Goal: Transaction & Acquisition: Obtain resource

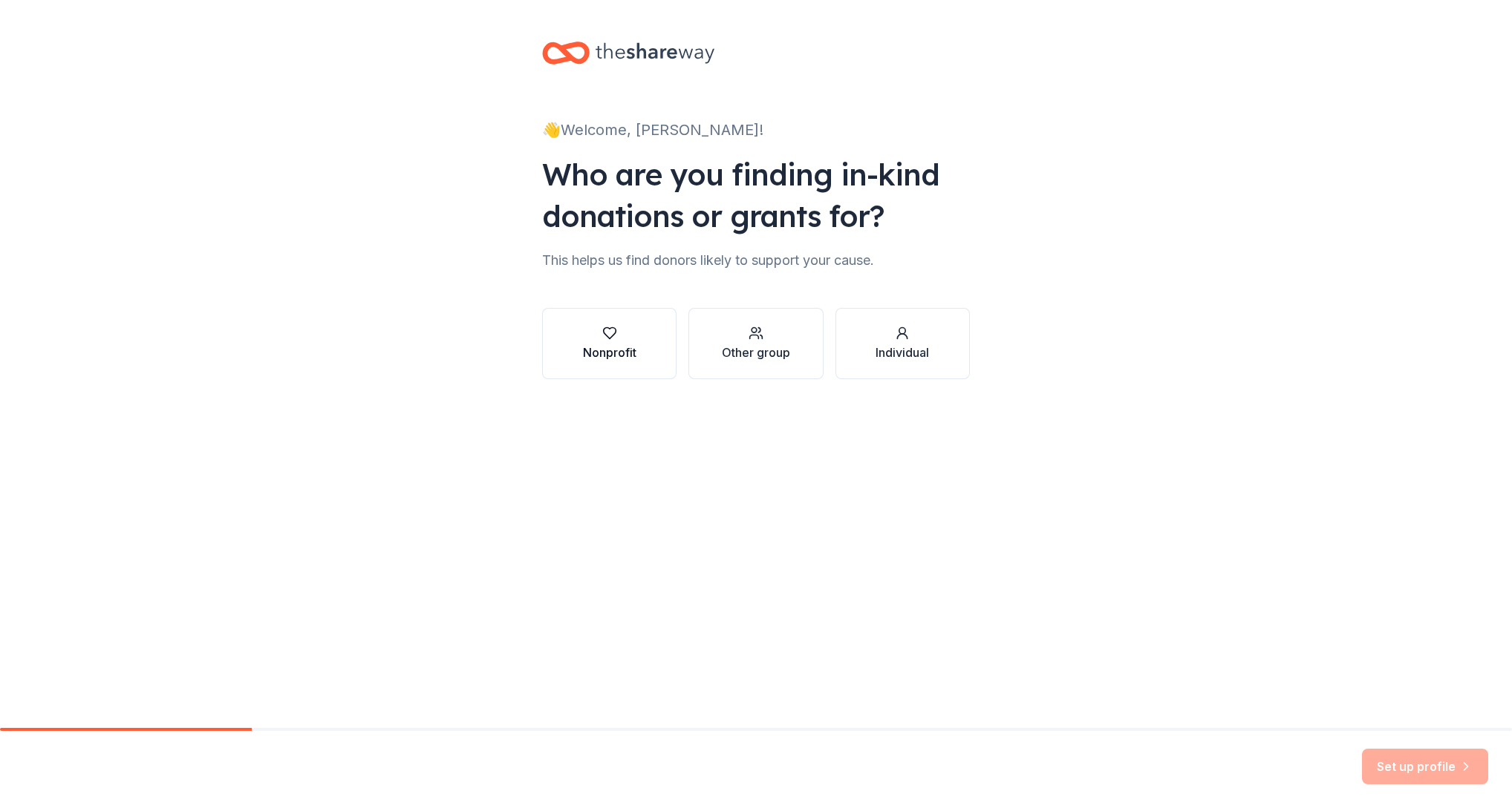
click at [633, 354] on div "Nonprofit" at bounding box center [610, 352] width 54 height 18
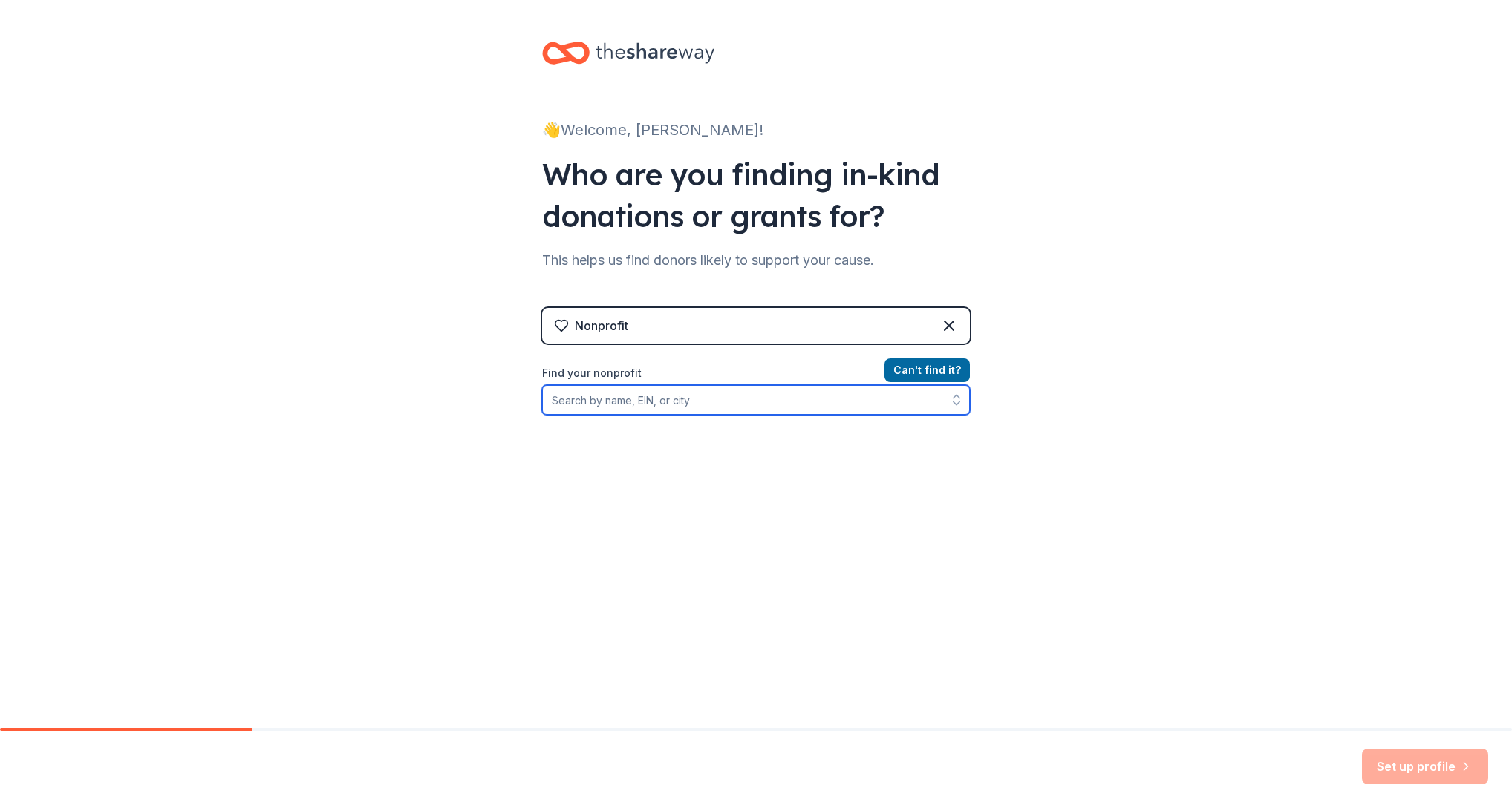
click at [709, 409] on input "Find your nonprofit" at bounding box center [756, 400] width 428 height 30
type input "s"
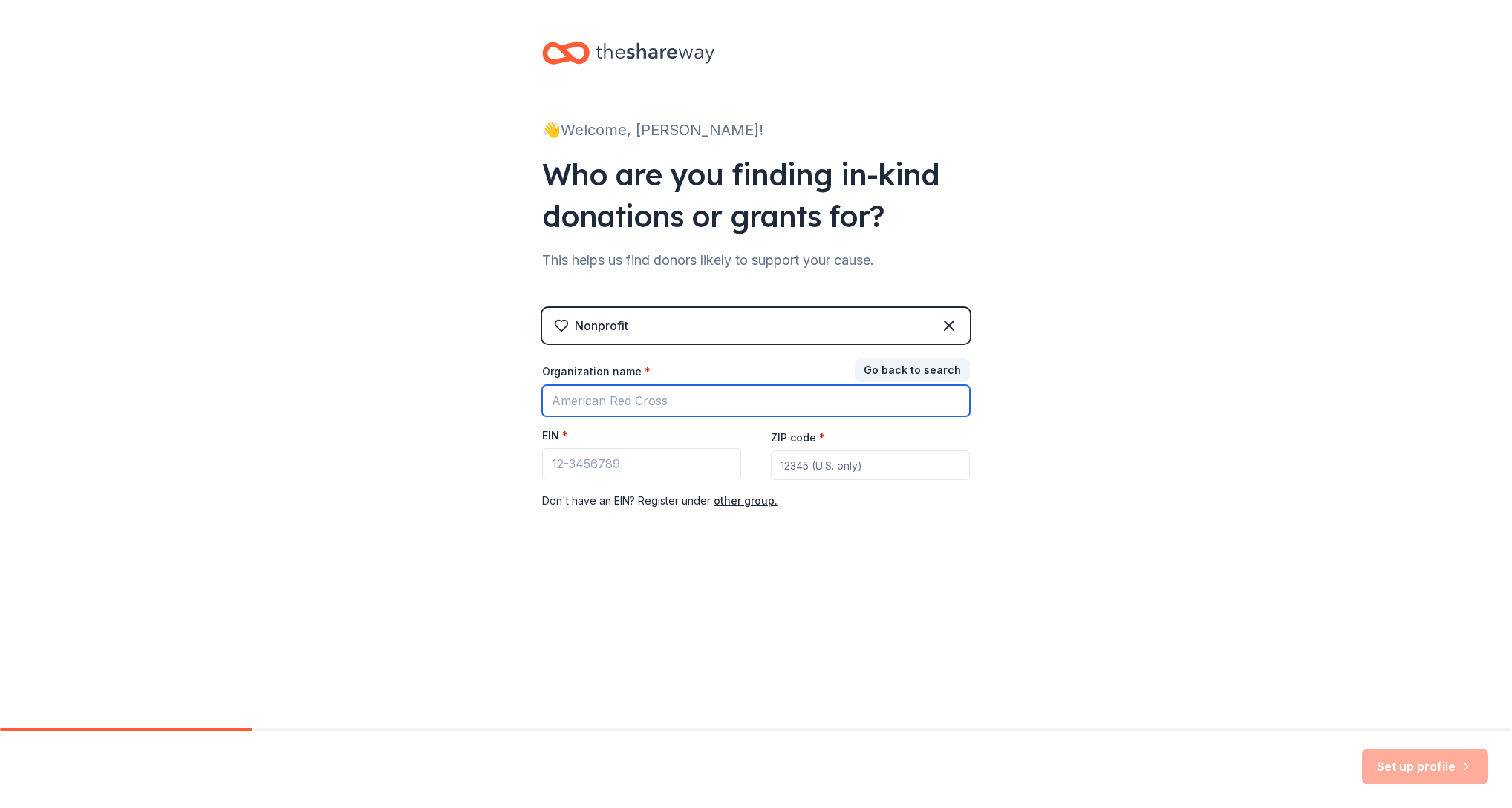
click at [722, 406] on input "Organization name *" at bounding box center [756, 401] width 428 height 32
paste input "Sotos Syndrome Support Association"
type input "Sotos Syndrome Support Association"
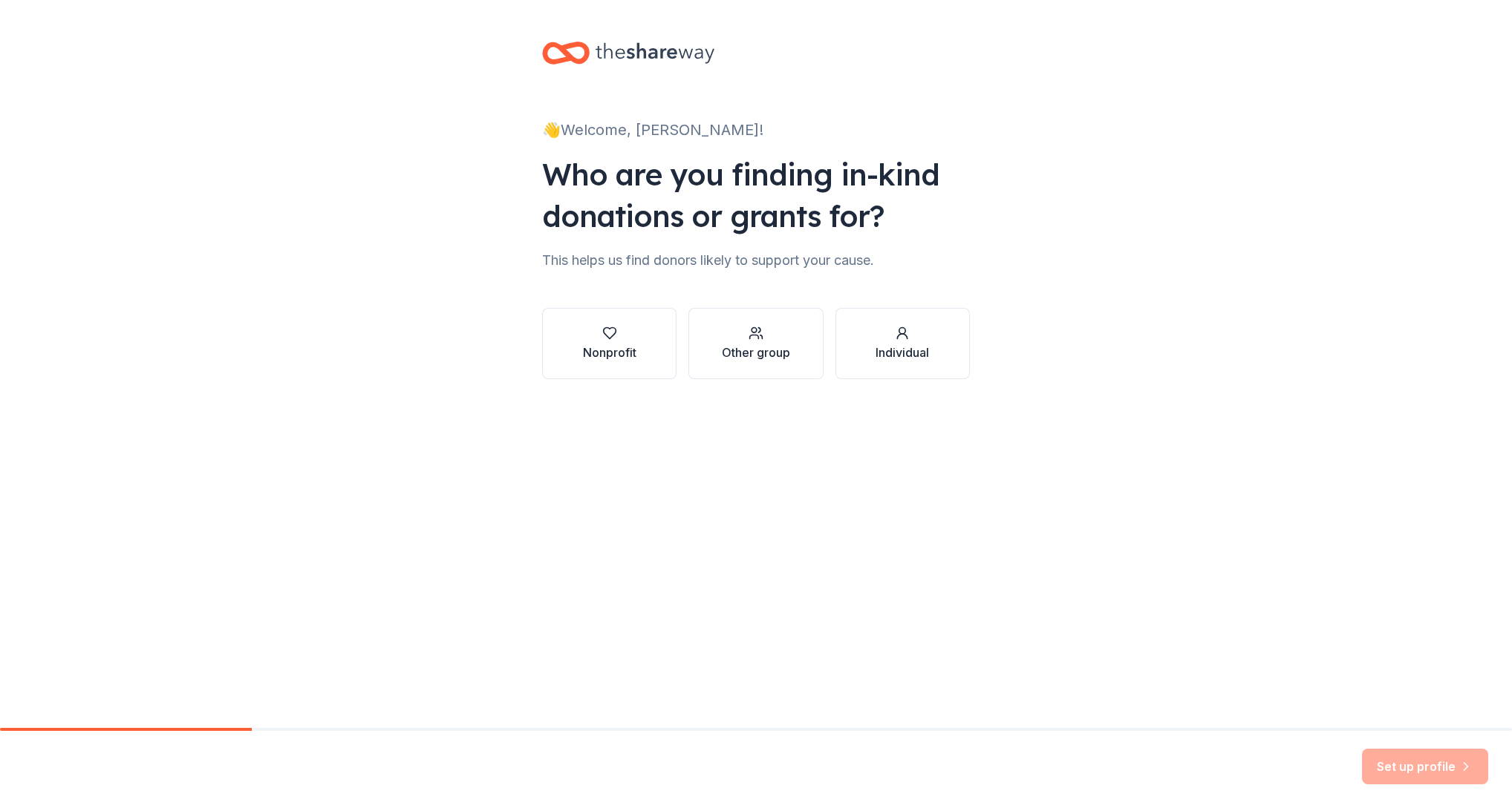
click at [983, 284] on div "👋 Welcome, Mattai! Who are you finding in-kind donations or grants for? This he…" at bounding box center [756, 225] width 475 height 450
click at [637, 347] on button "Nonprofit" at bounding box center [609, 343] width 135 height 71
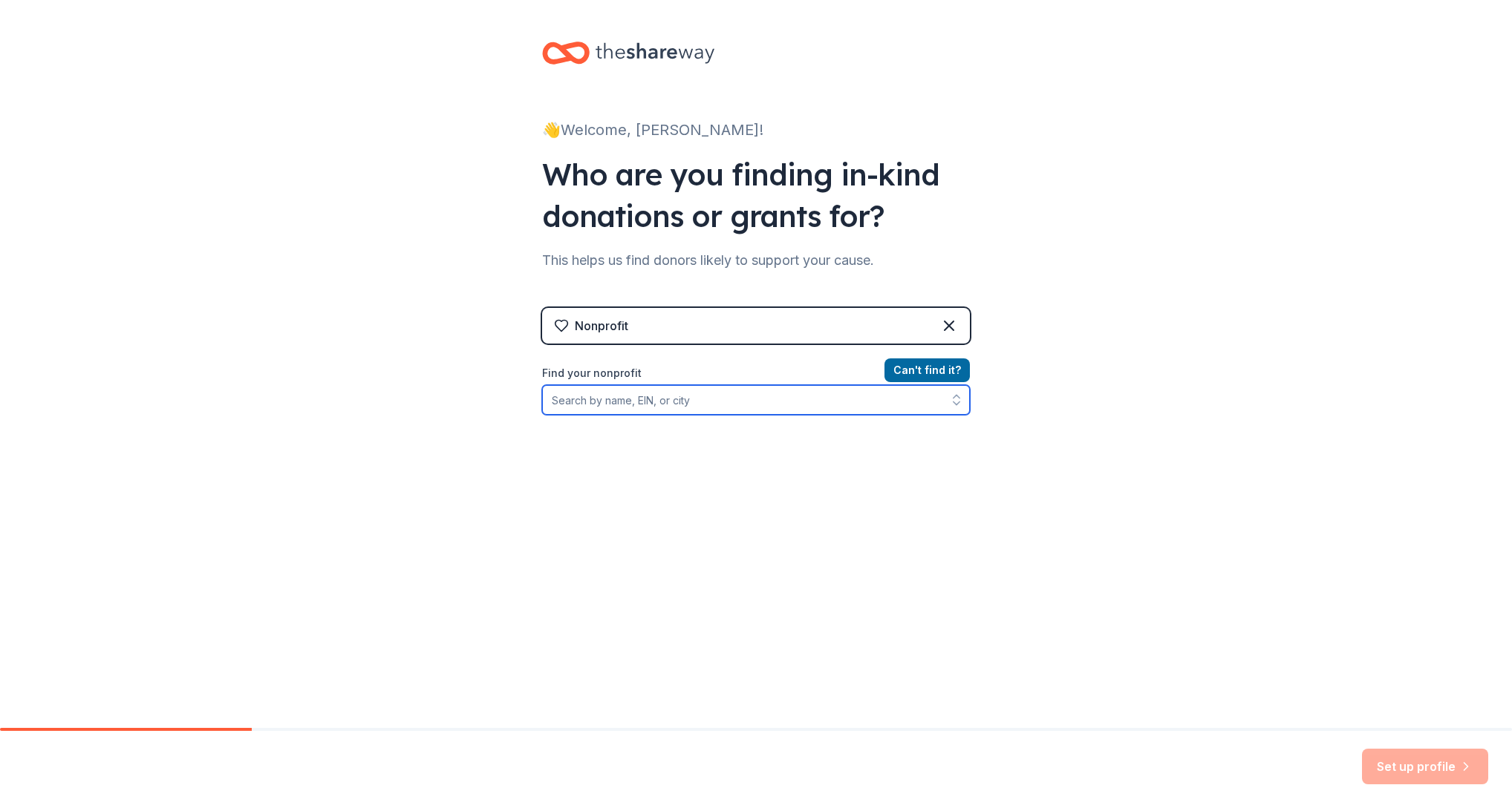
click at [665, 398] on input "Find your nonprofit" at bounding box center [756, 400] width 428 height 30
paste input "Sotos Syndrome Support Association"
type input "Sotos Syndrome Support Association"
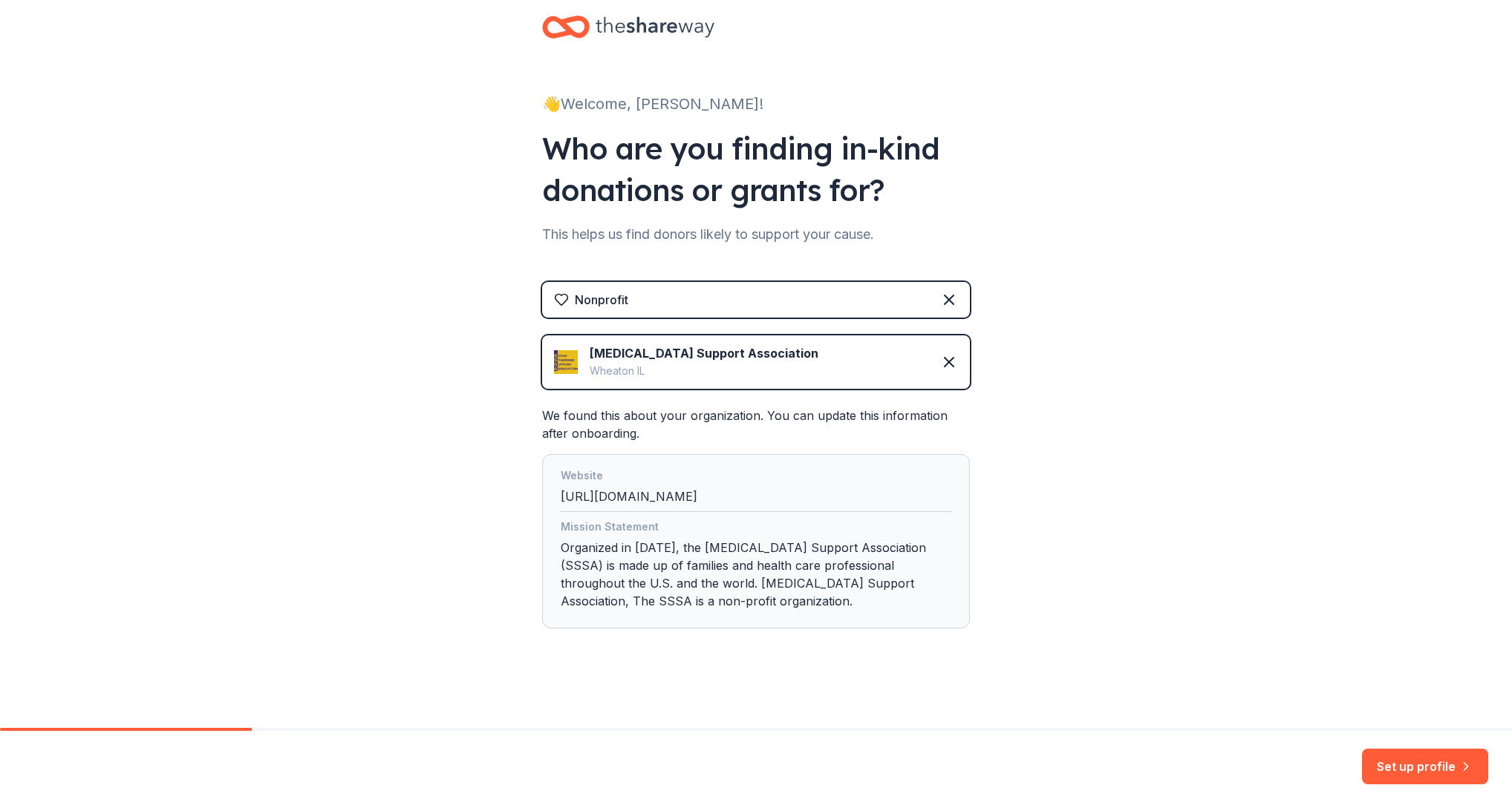
scroll to position [28, 0]
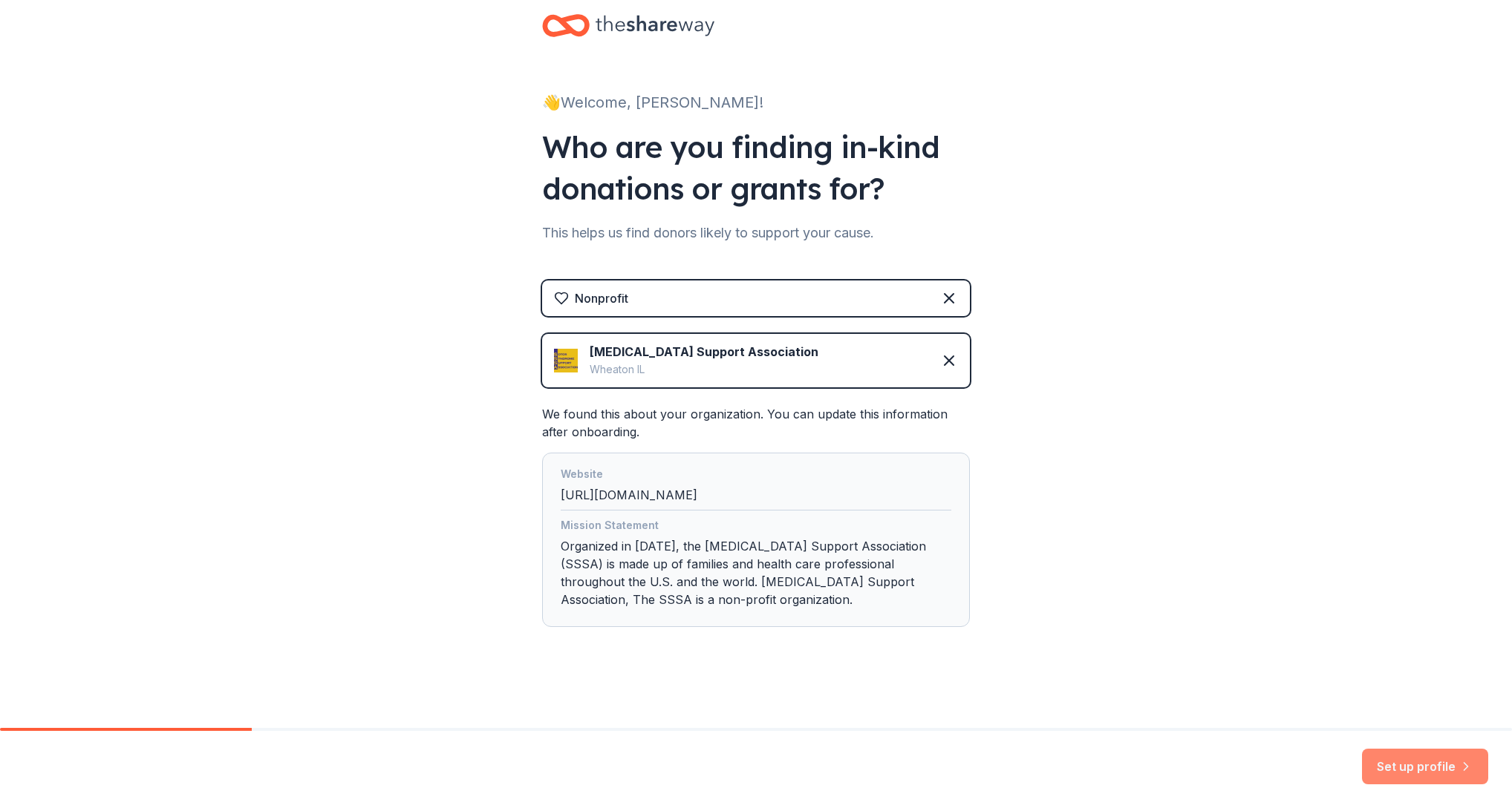
click at [1403, 769] on button "Set up profile" at bounding box center [1425, 766] width 126 height 35
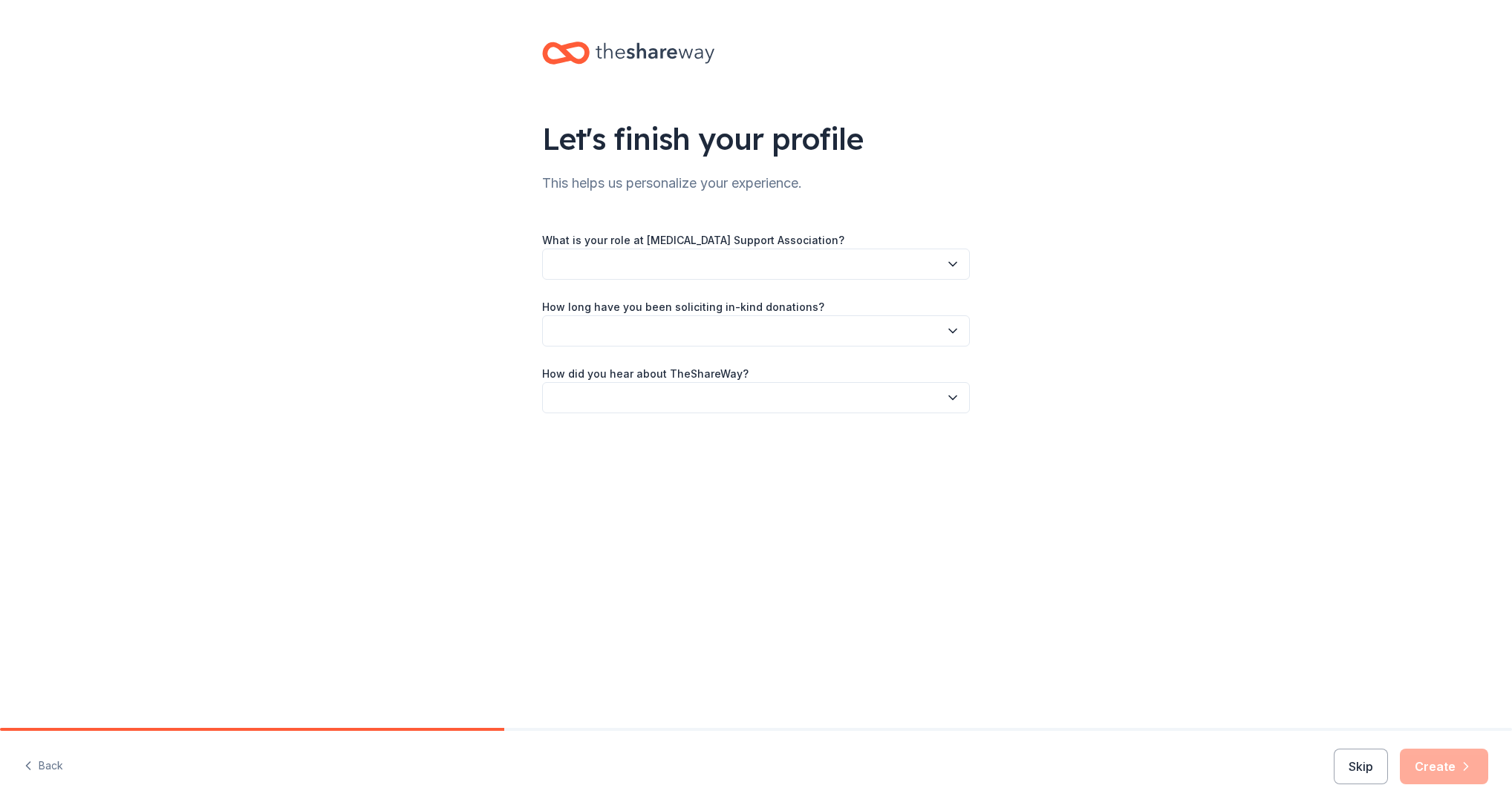
click at [916, 257] on button "button" at bounding box center [756, 265] width 428 height 32
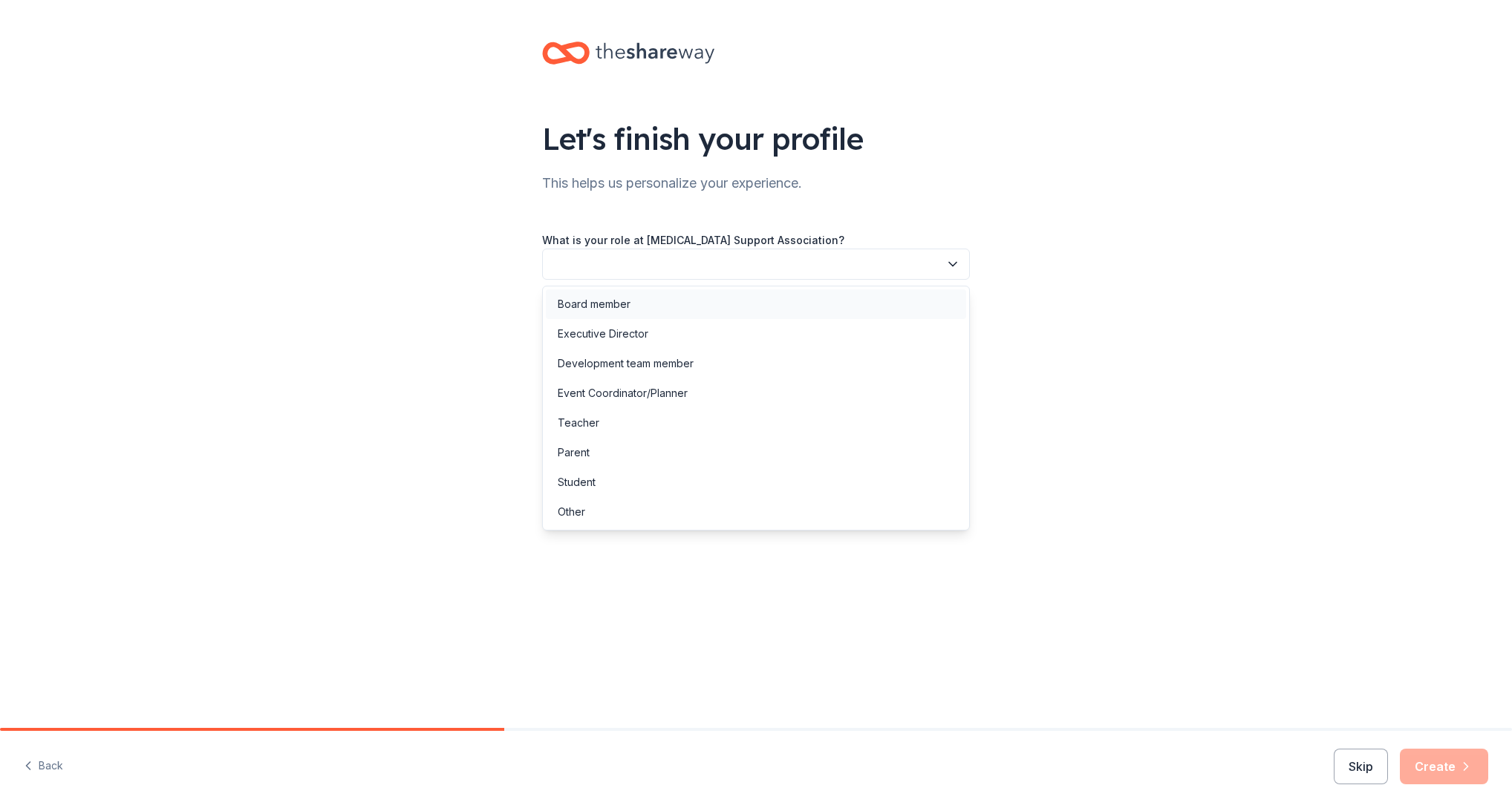
click at [900, 296] on div "Board member" at bounding box center [756, 305] width 420 height 30
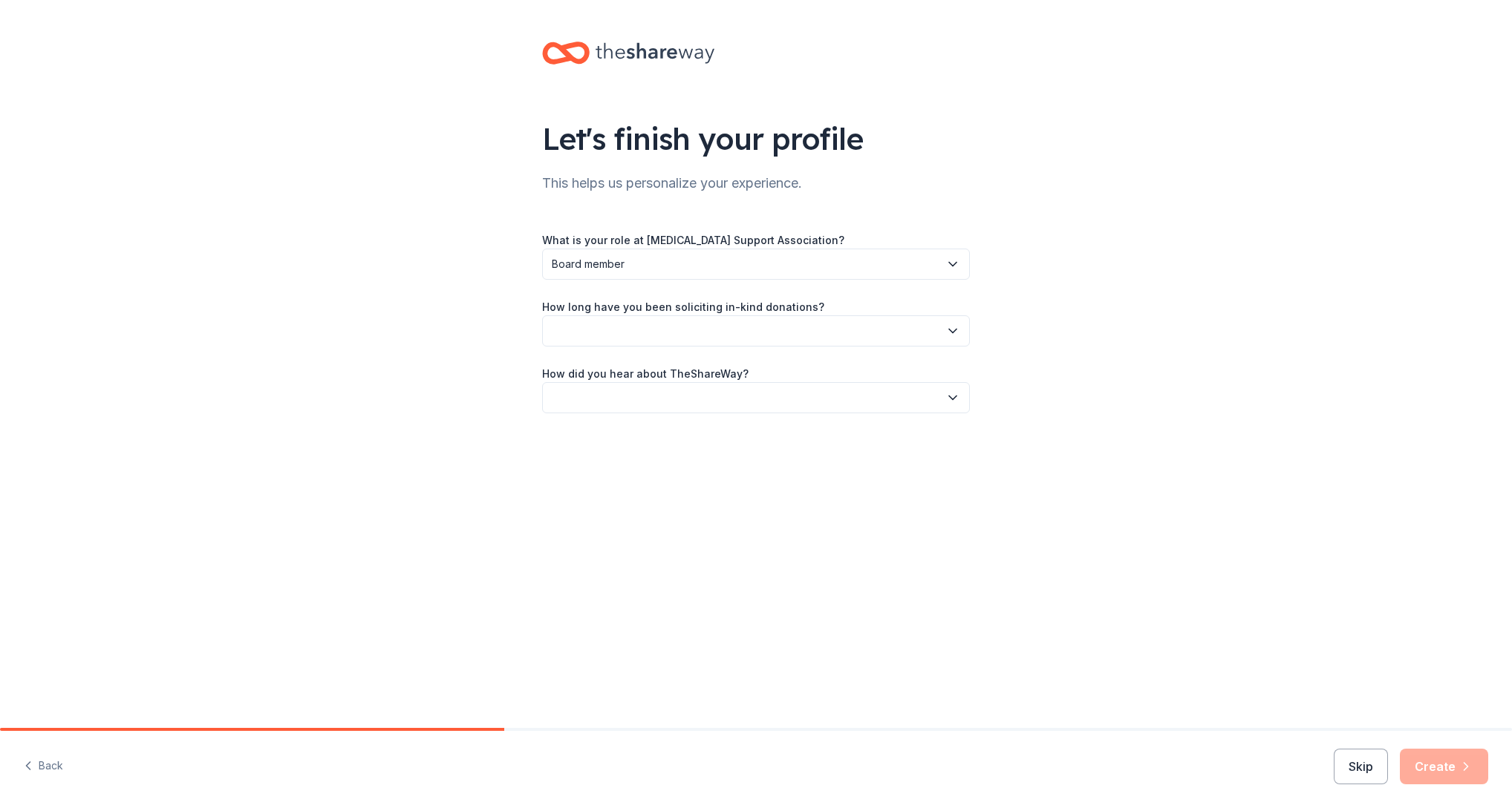
click at [903, 329] on button "button" at bounding box center [756, 332] width 428 height 32
click at [804, 543] on div "Let's finish your profile This helps us personalize your experience. What is yo…" at bounding box center [756, 364] width 1512 height 728
click at [783, 332] on button "button" at bounding box center [756, 332] width 428 height 32
click at [781, 371] on div "This is my first time!" at bounding box center [756, 371] width 420 height 30
click at [788, 403] on button "button" at bounding box center [756, 398] width 428 height 32
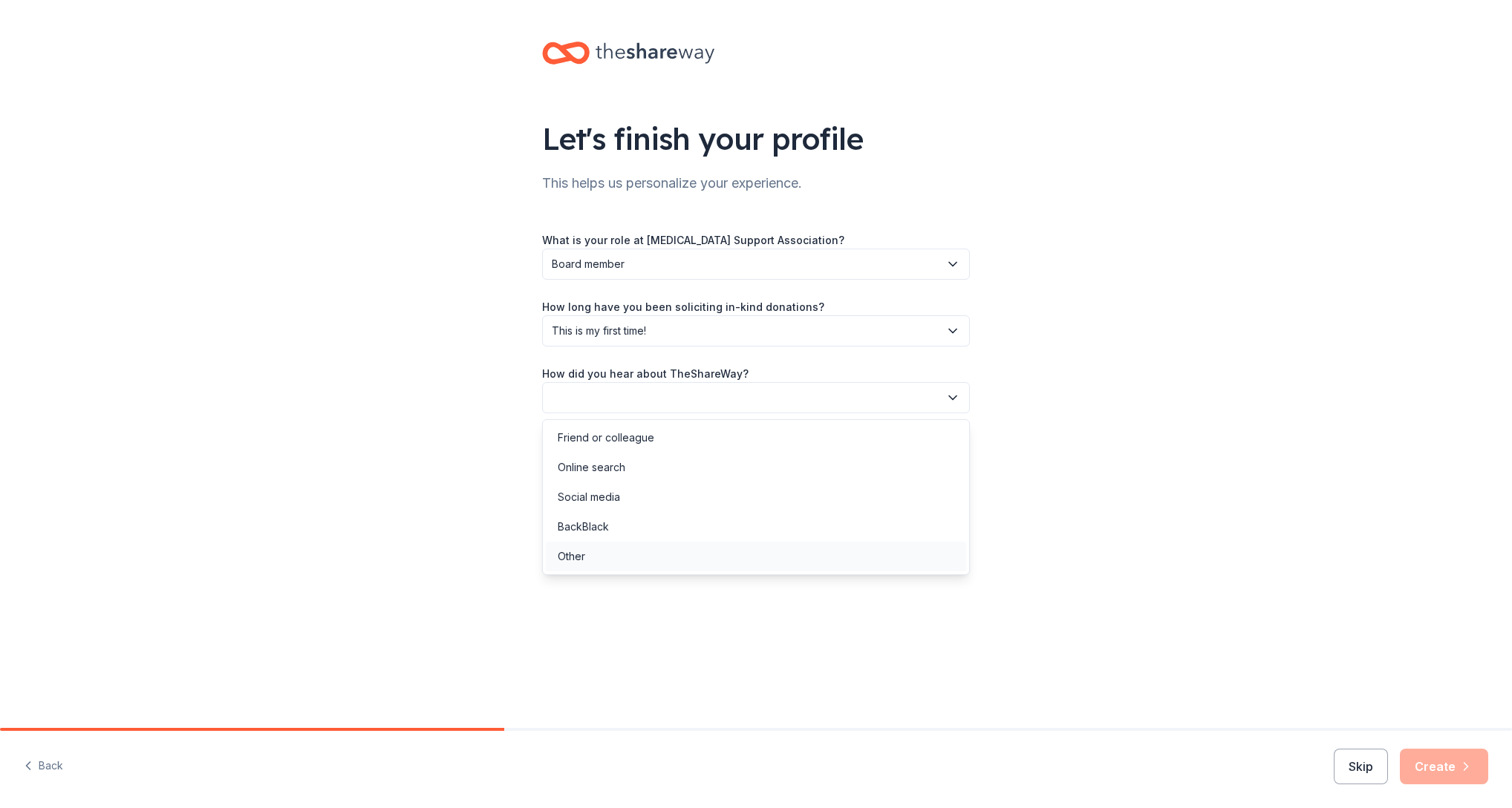
click at [646, 560] on div "Other" at bounding box center [756, 557] width 420 height 30
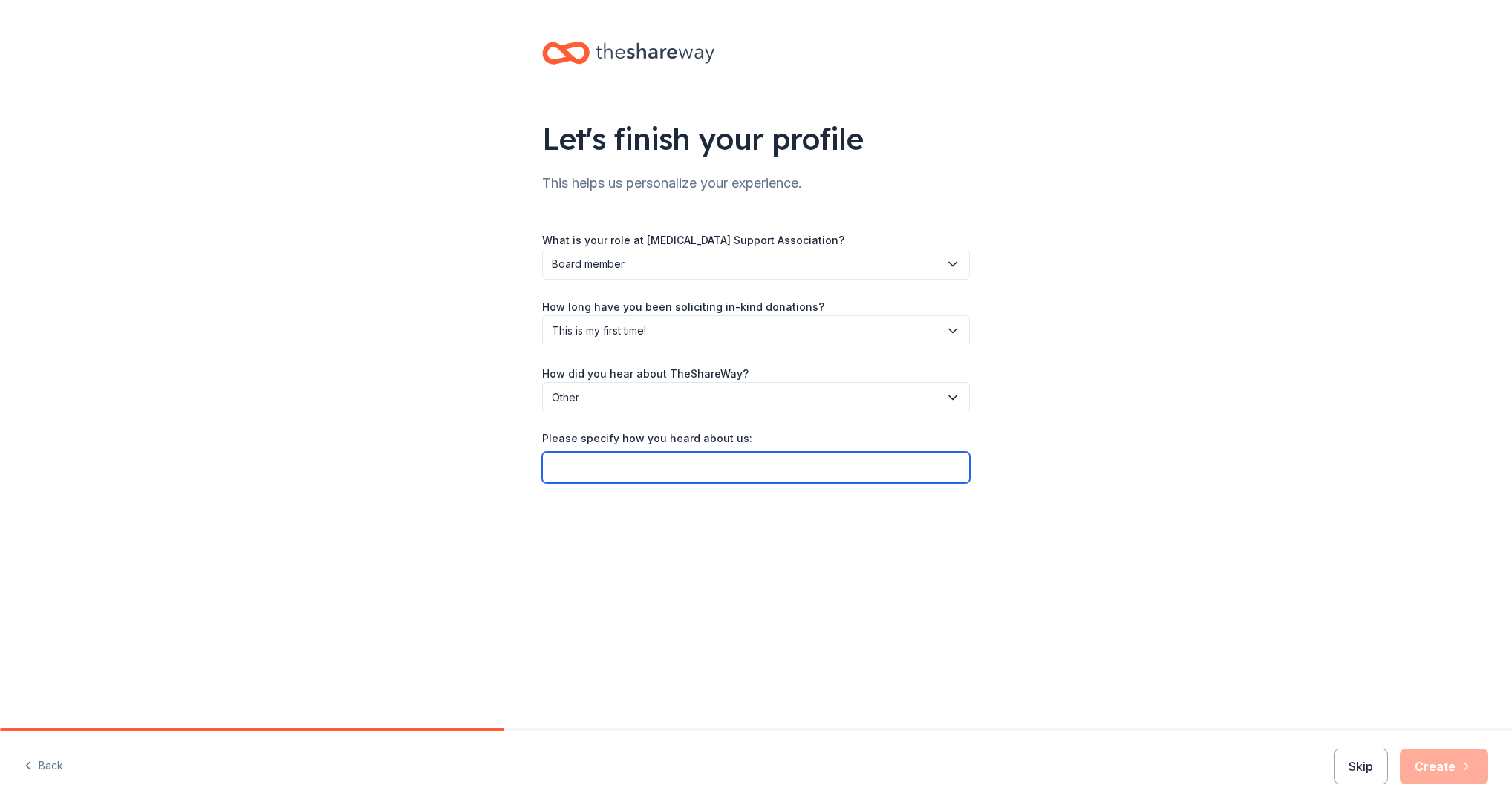
click at [727, 472] on input "Please specify how you heard about us:" at bounding box center [756, 468] width 428 height 32
type input "just seached it on line trying to help us raise money, get grants,donations"
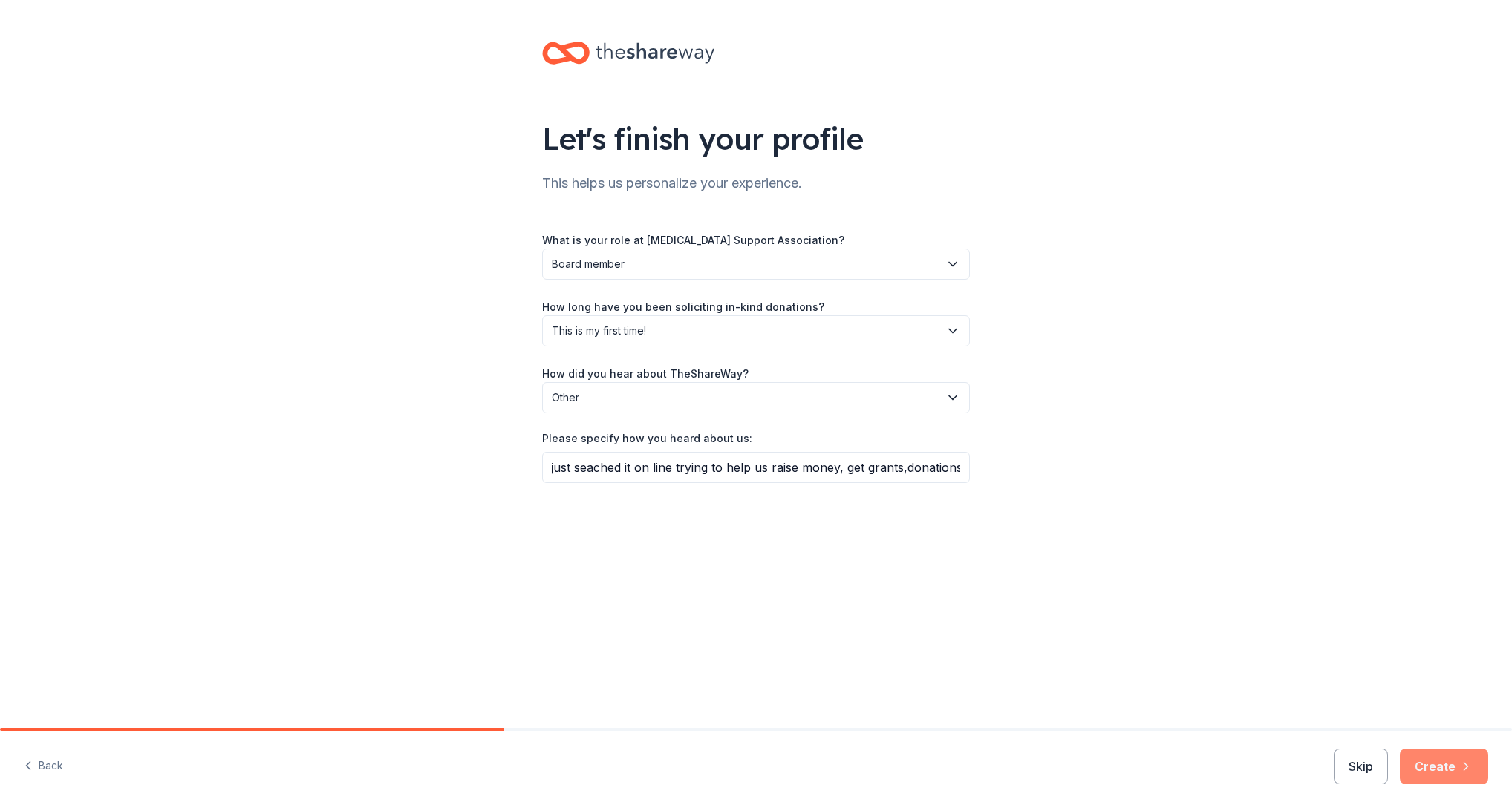
scroll to position [0, 0]
click at [1432, 763] on button "Create" at bounding box center [1444, 766] width 88 height 35
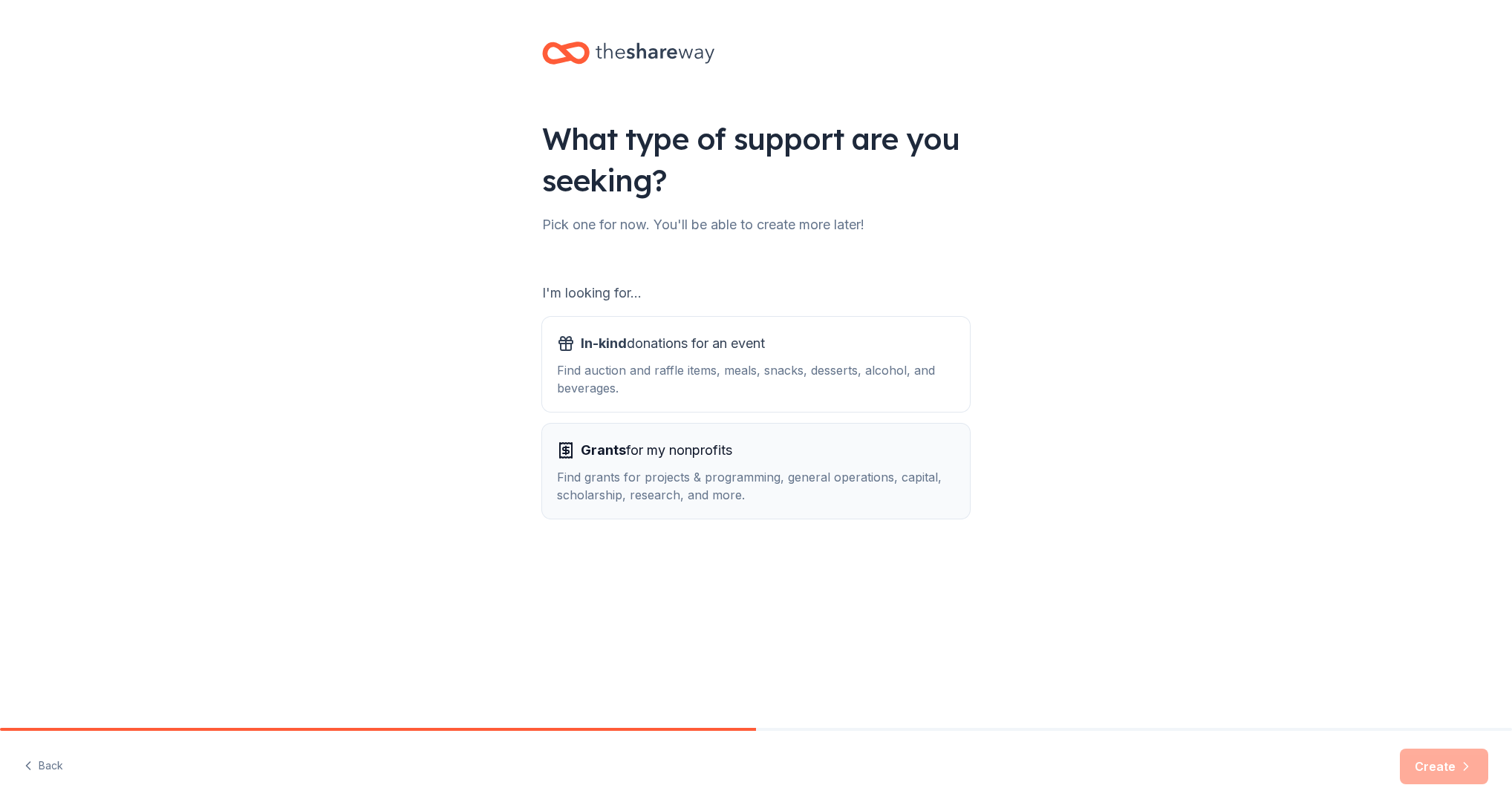
click at [757, 472] on div "Find grants for projects & programming, general operations, capital, scholarshi…" at bounding box center [756, 486] width 398 height 35
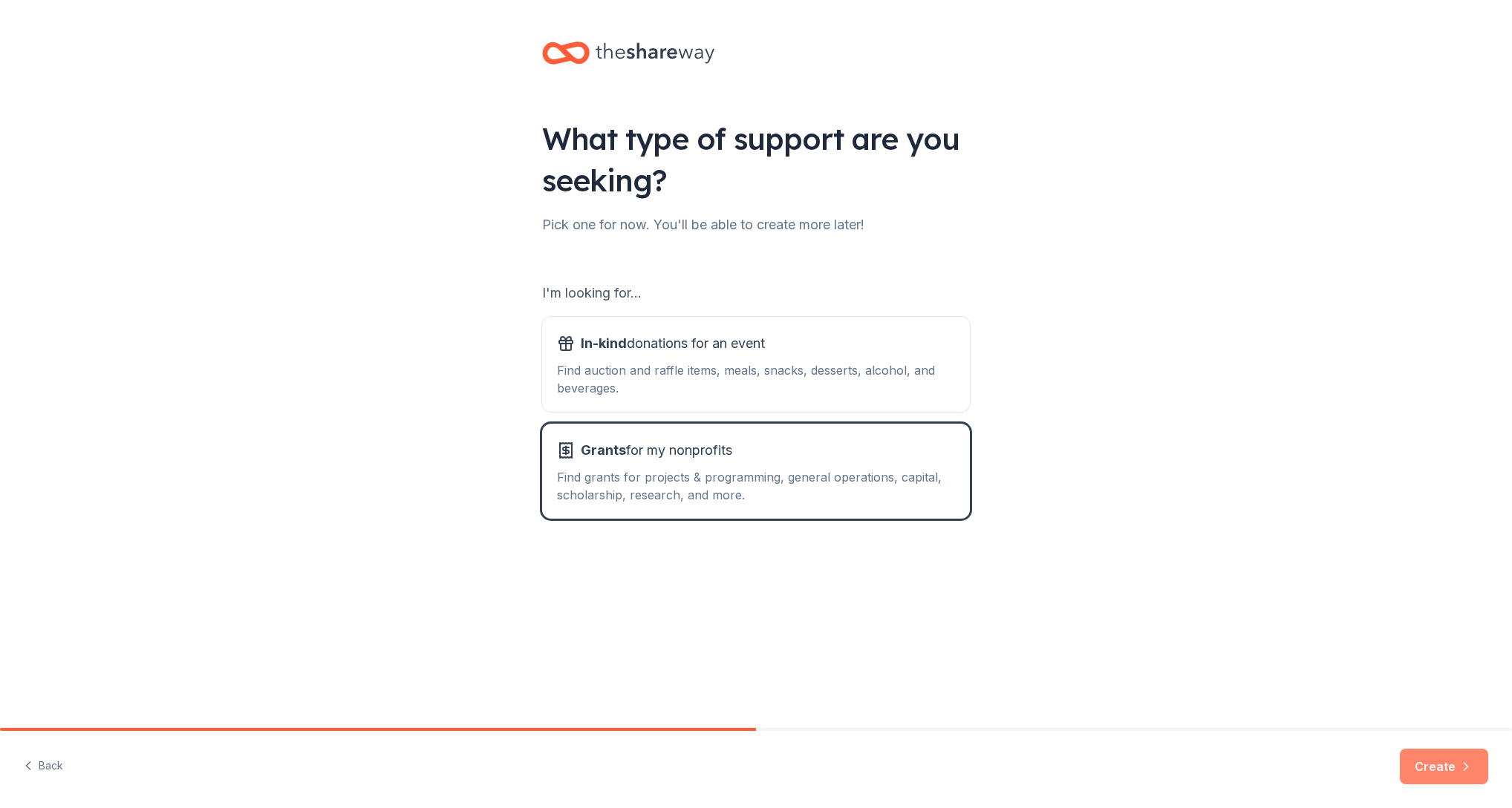
click at [1455, 758] on button "Create" at bounding box center [1444, 766] width 88 height 35
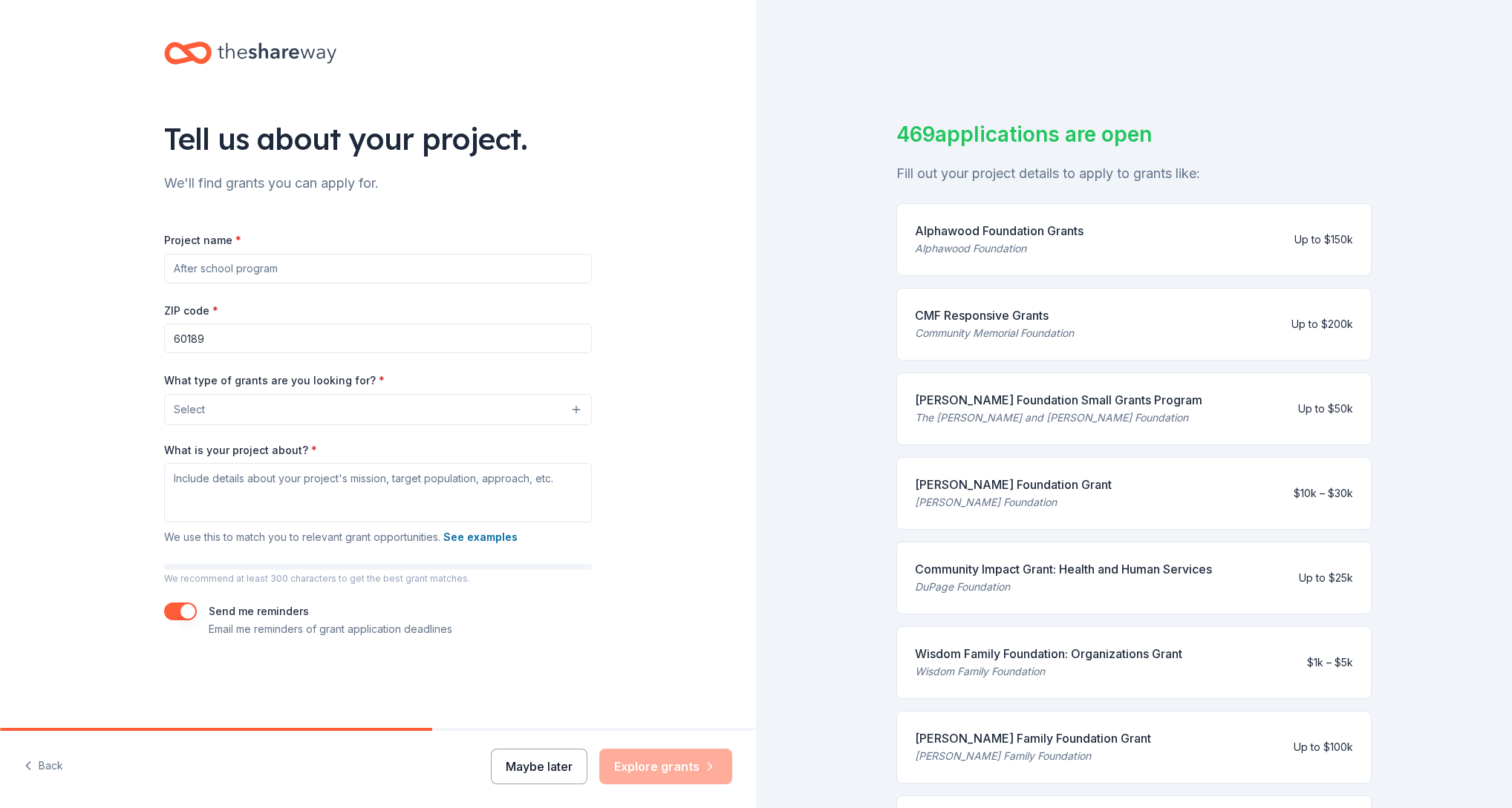
click at [572, 768] on button "Maybe later" at bounding box center [539, 766] width 97 height 35
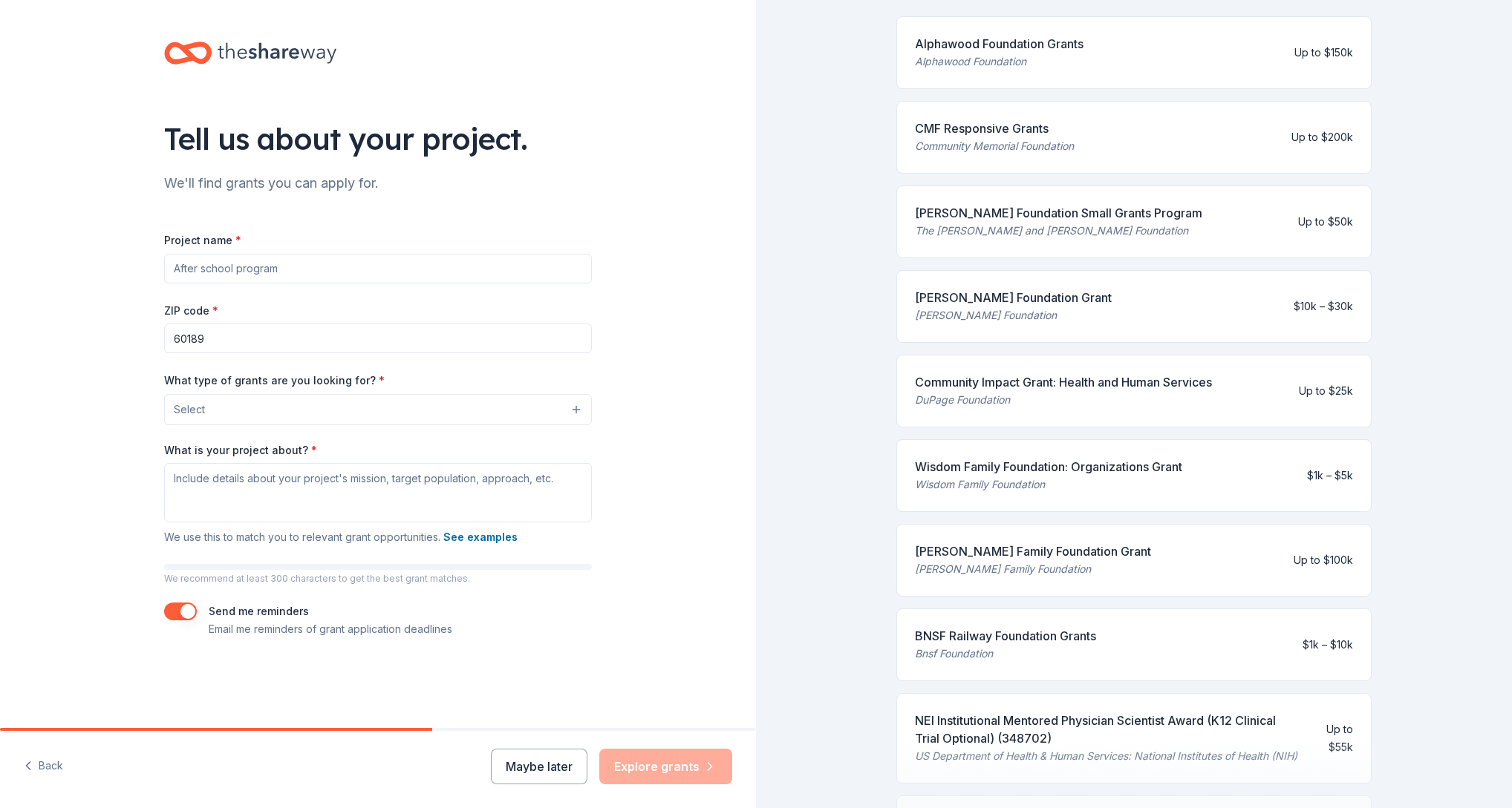
scroll to position [191, 0]
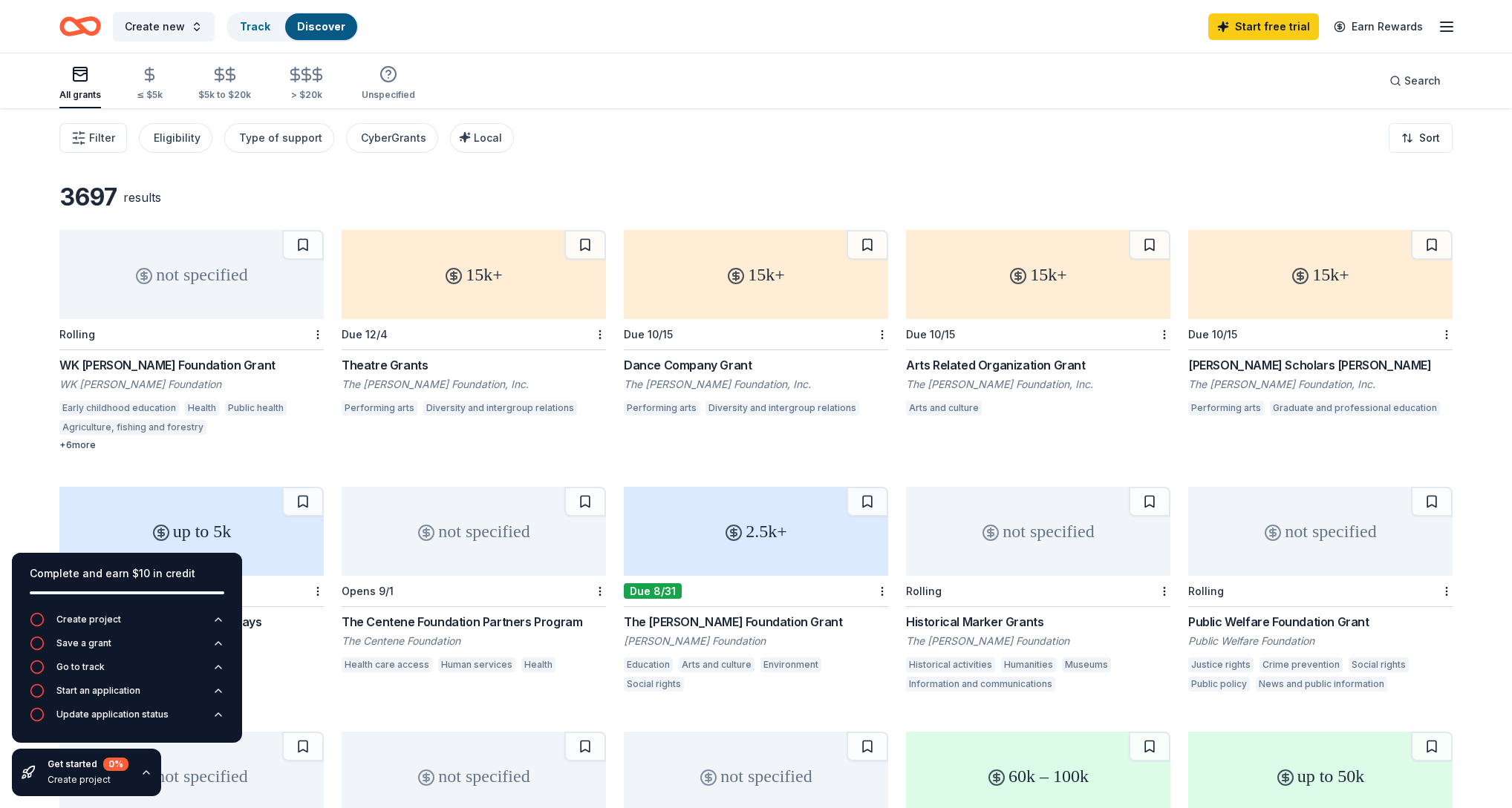
click at [83, 20] on icon "Home" at bounding box center [87, 26] width 23 height 15
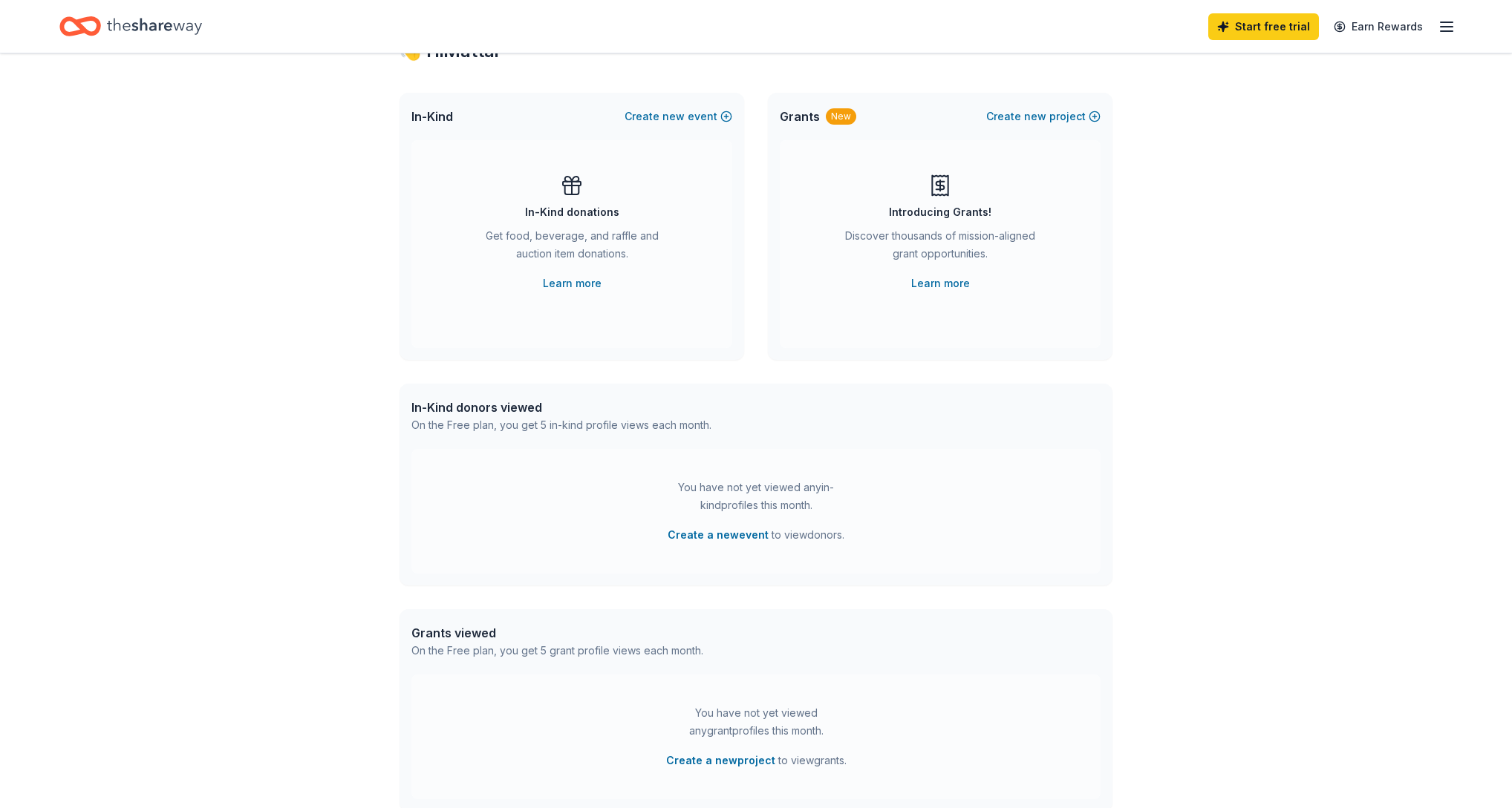
scroll to position [62, 0]
click at [948, 282] on link "Learn more" at bounding box center [940, 283] width 58 height 18
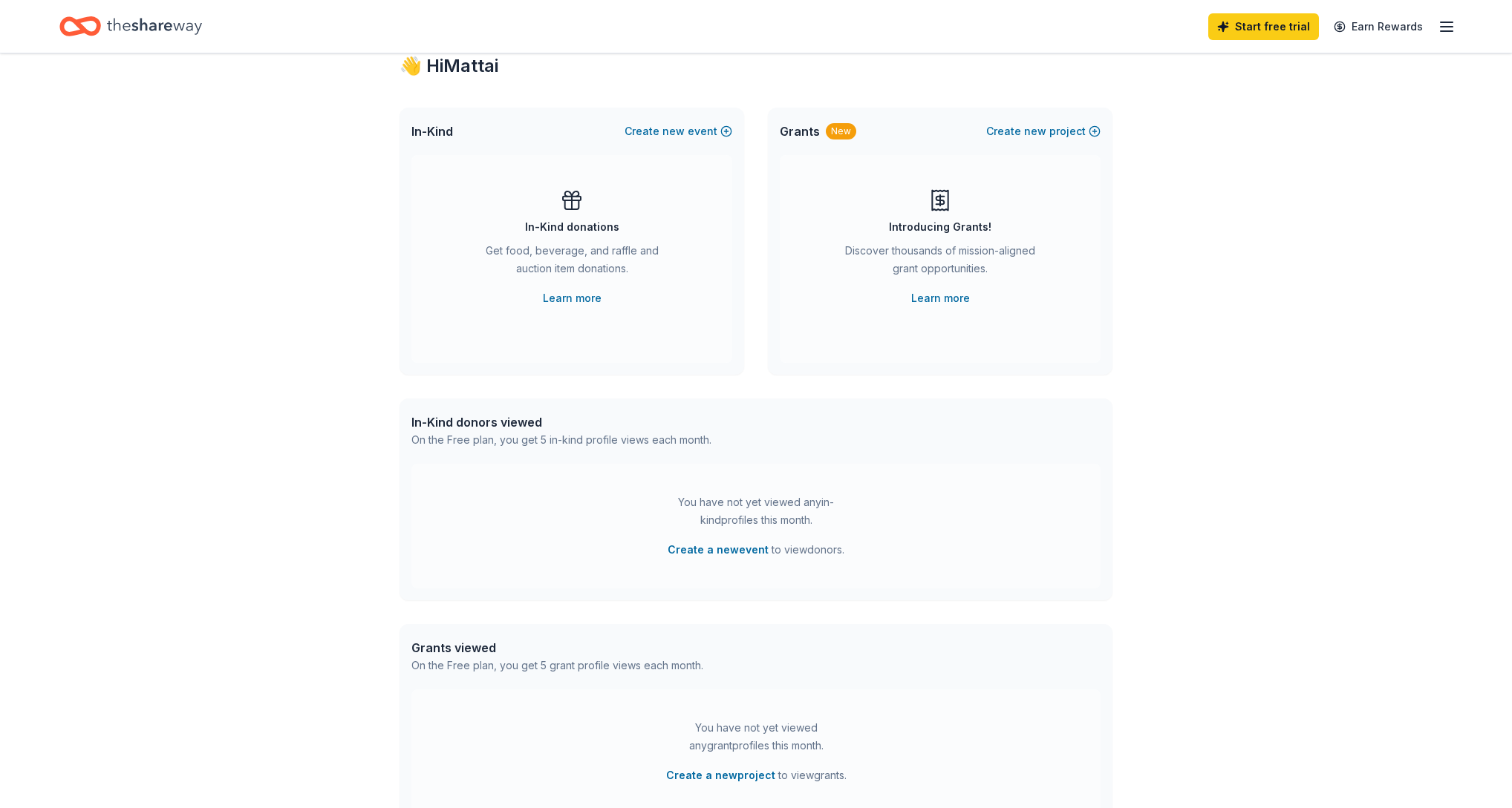
scroll to position [0, 0]
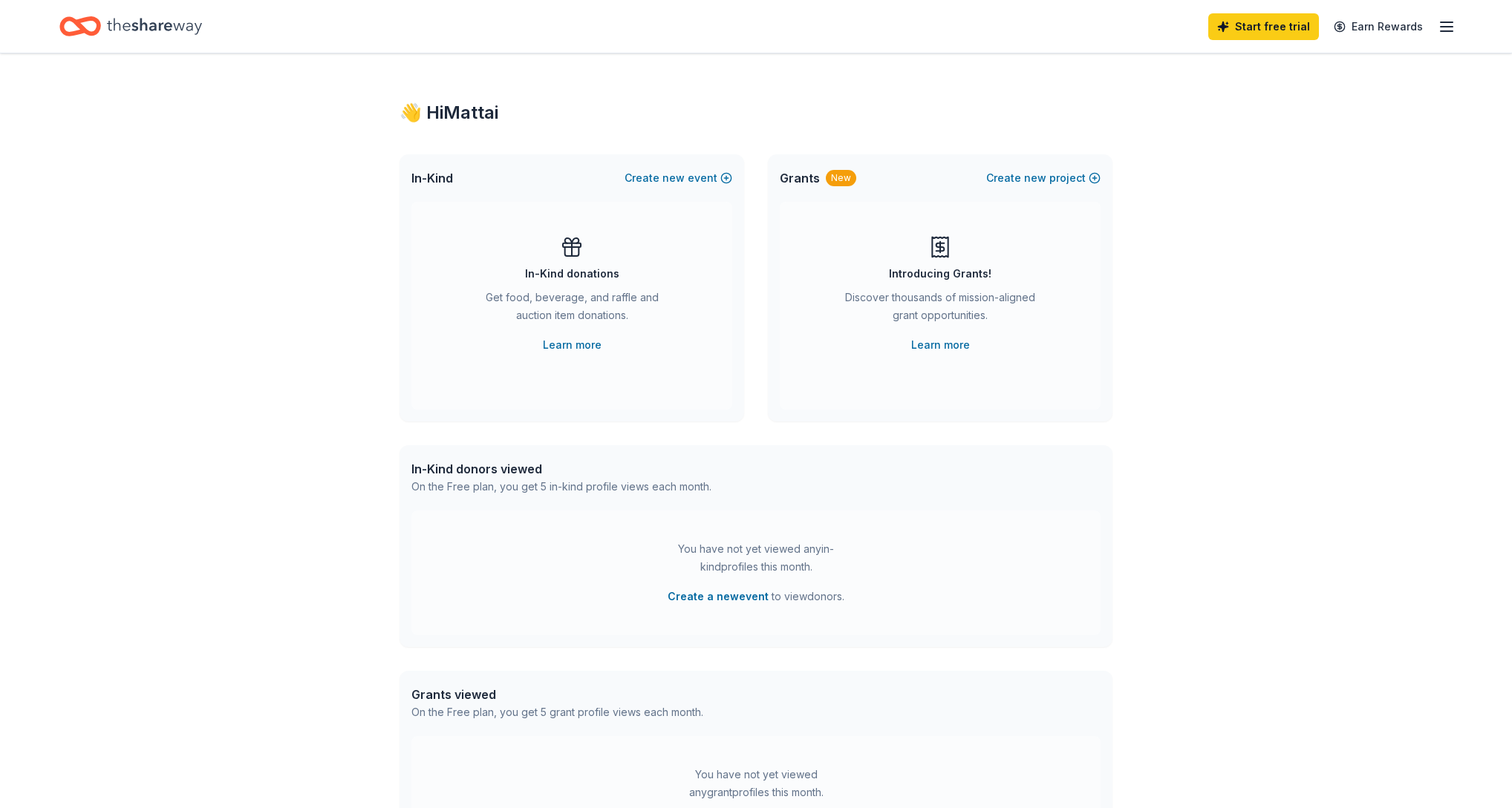
click at [145, 24] on icon "Home" at bounding box center [154, 26] width 95 height 31
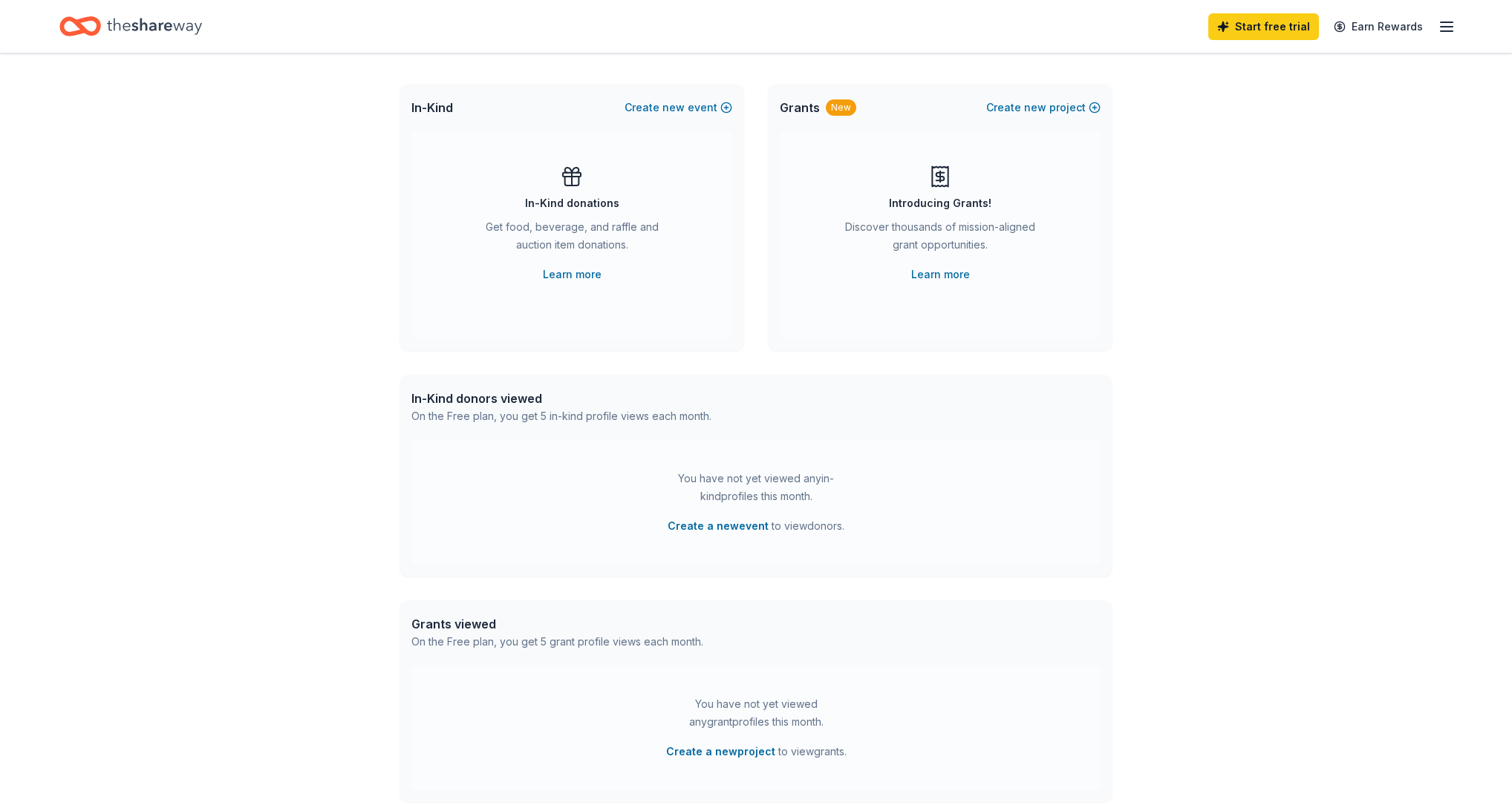
scroll to position [219, 0]
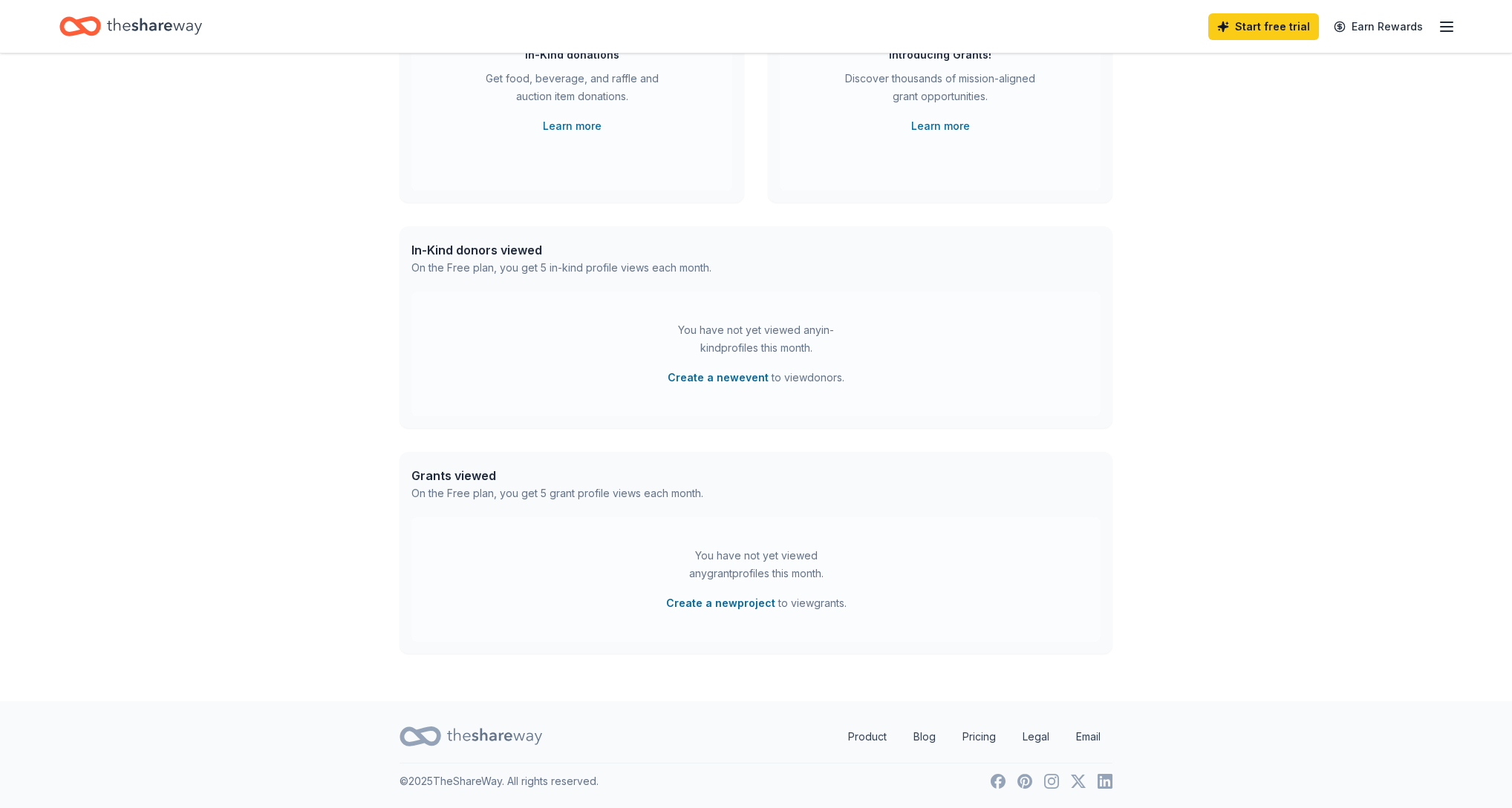
click at [1448, 27] on line "button" at bounding box center [1446, 27] width 12 height 0
click at [1306, 407] on div "👋 Hi Mattai In-Kind Create new event In-Kind donations Get food, beverage, and …" at bounding box center [756, 268] width 1512 height 867
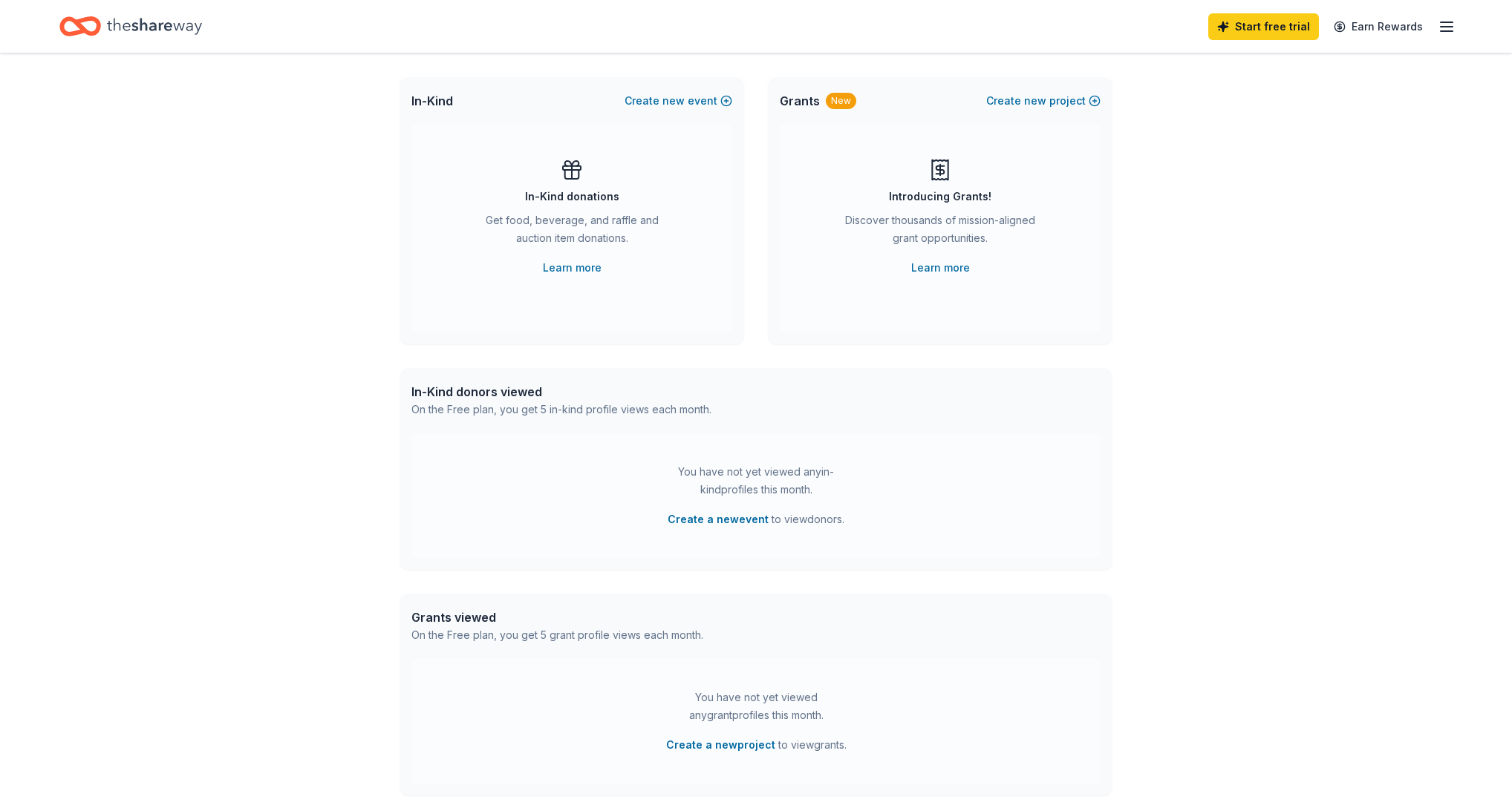
scroll to position [0, 0]
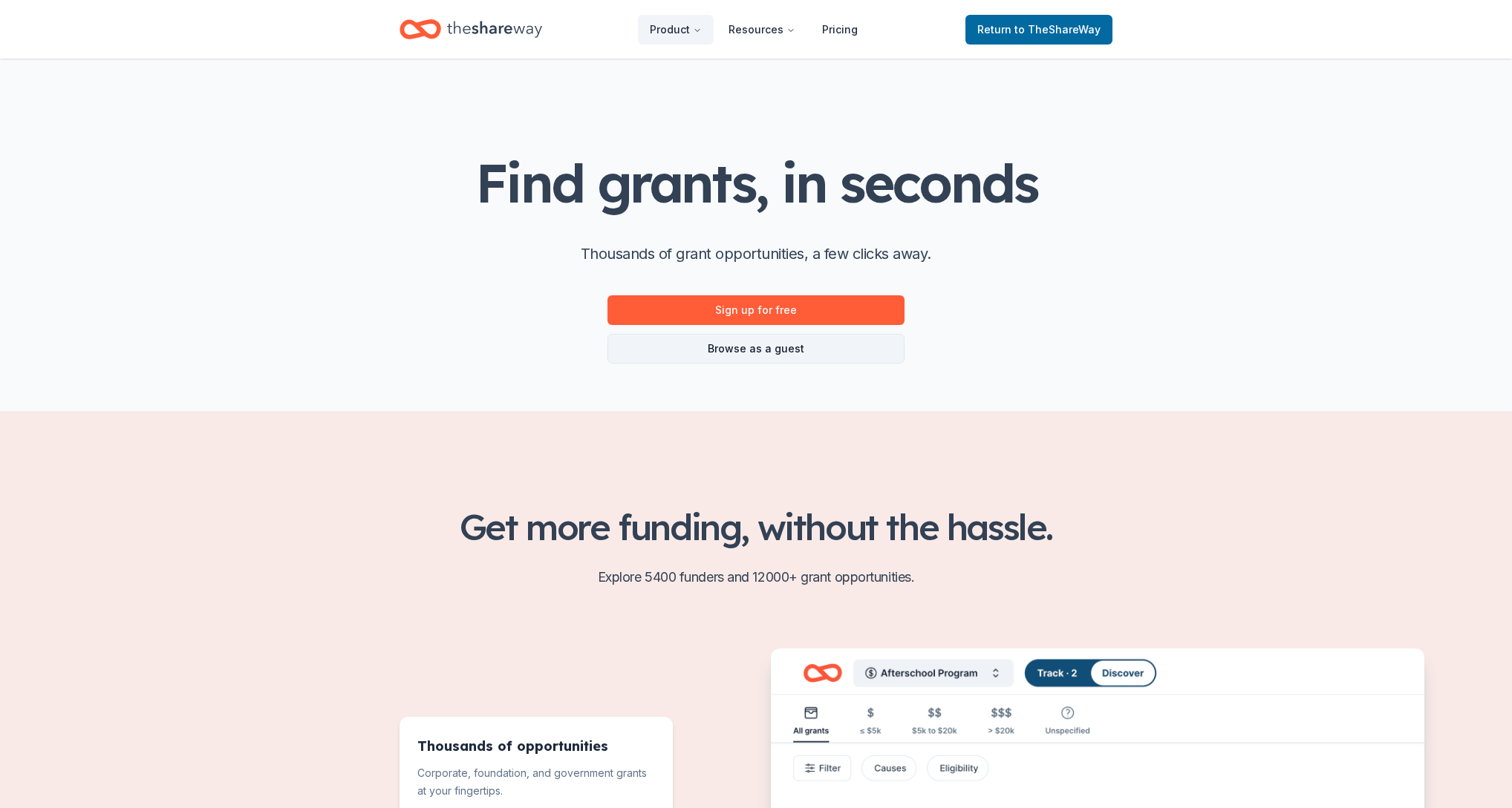
click at [815, 353] on link "Browse as a guest" at bounding box center [756, 349] width 297 height 30
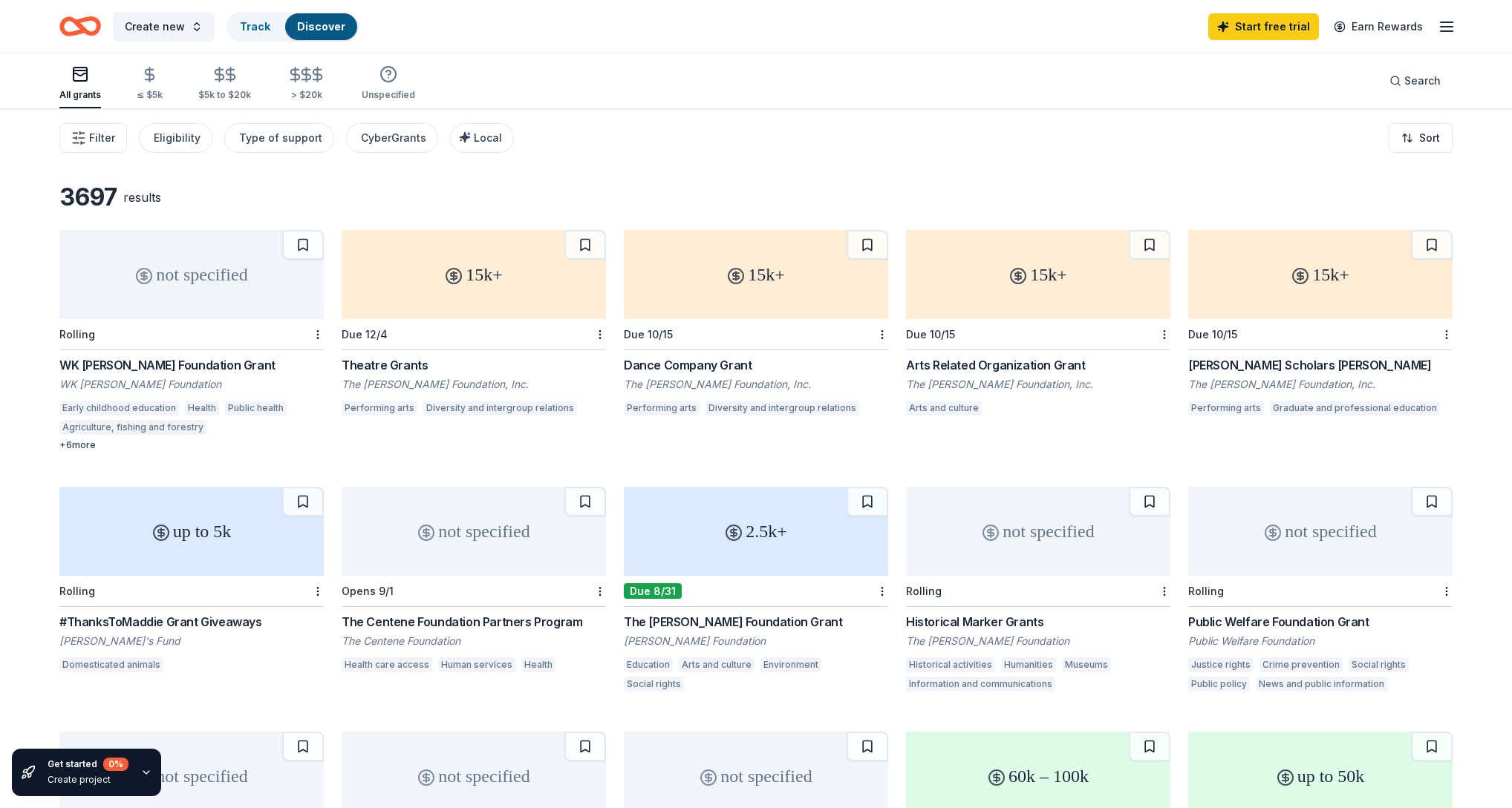
click at [1444, 24] on icon "button" at bounding box center [1447, 27] width 18 height 18
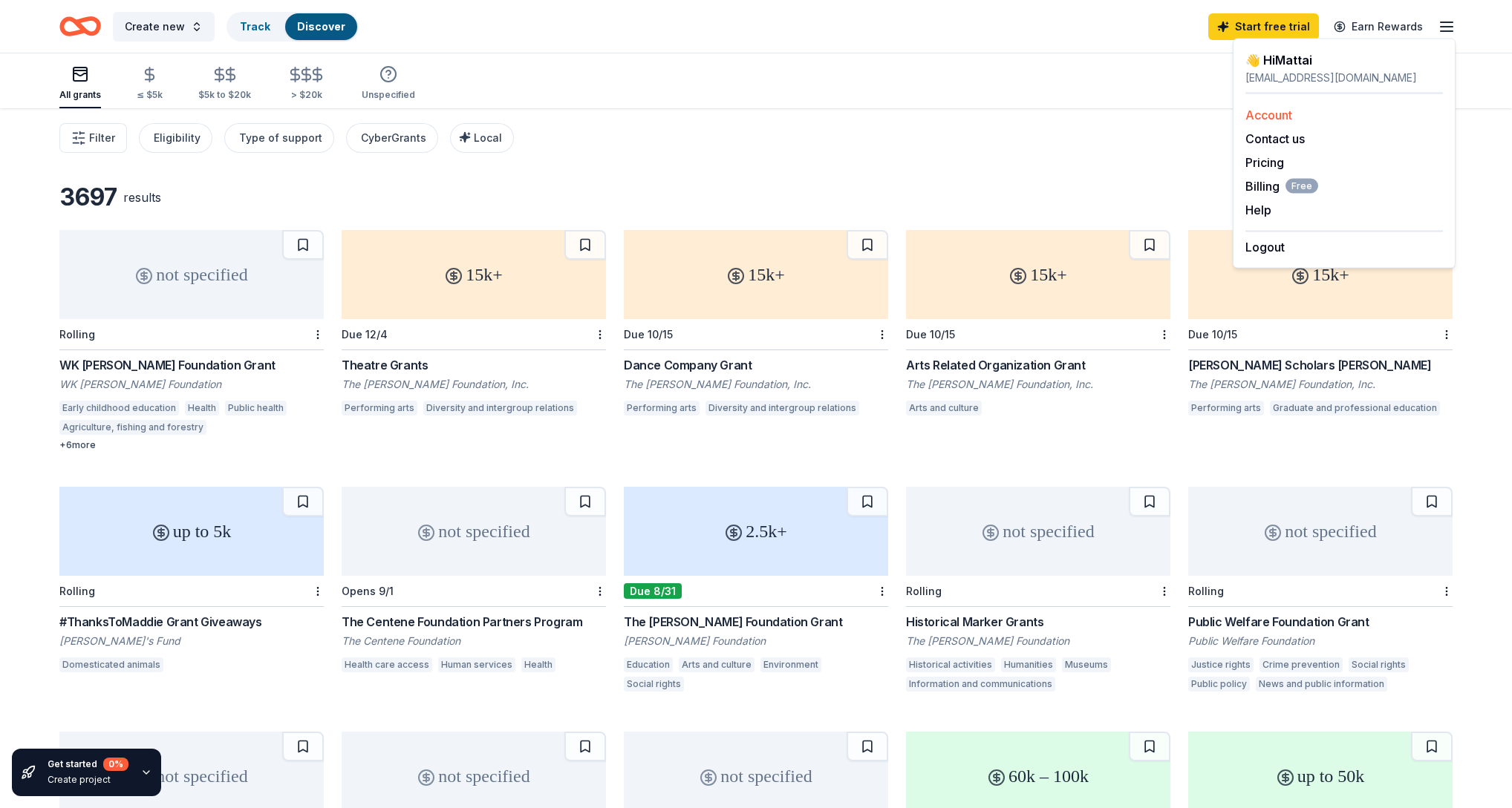
click at [1273, 117] on link "Account" at bounding box center [1269, 115] width 46 height 15
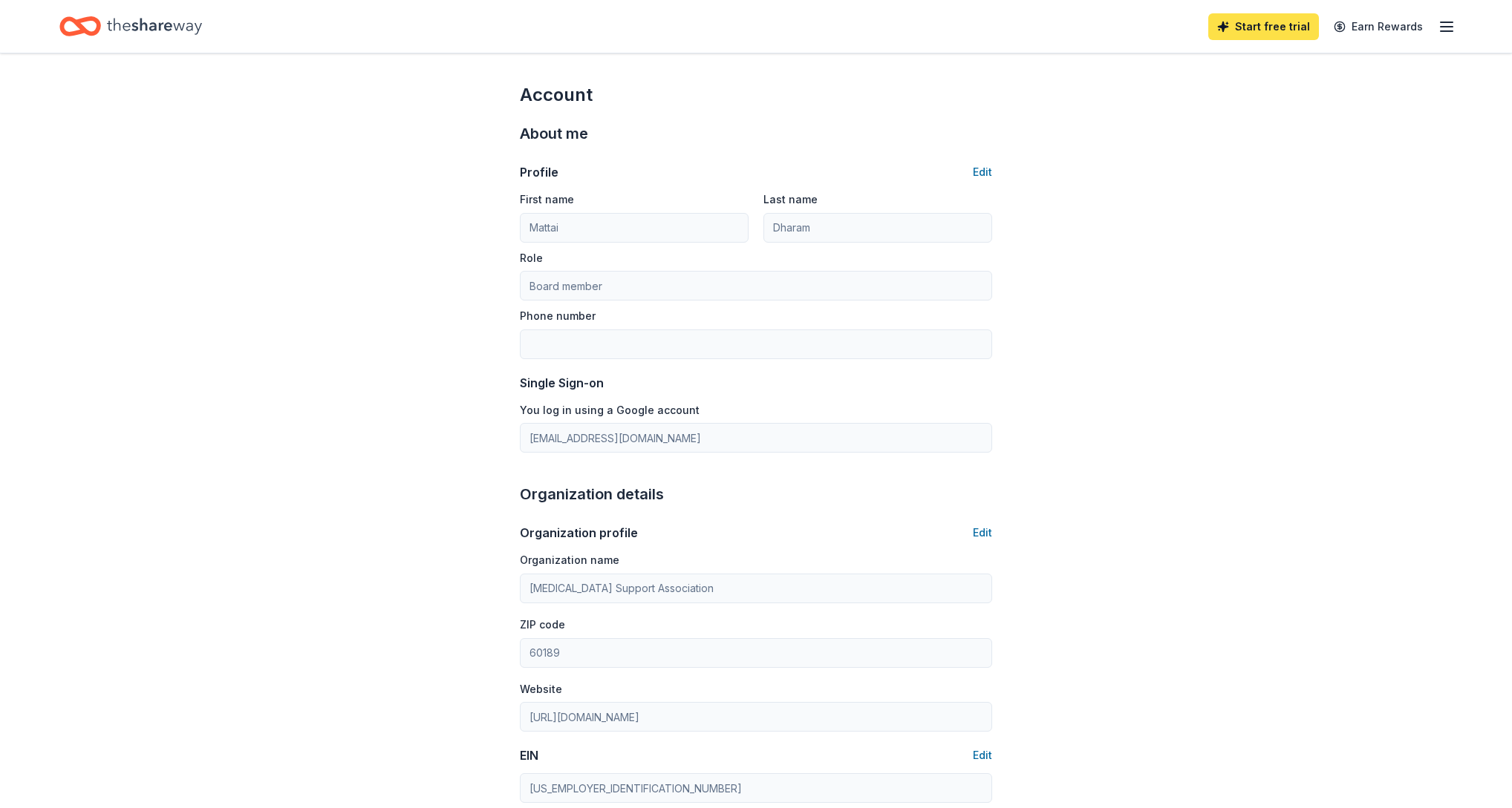
click at [1269, 35] on link "Start free trial" at bounding box center [1263, 27] width 110 height 27
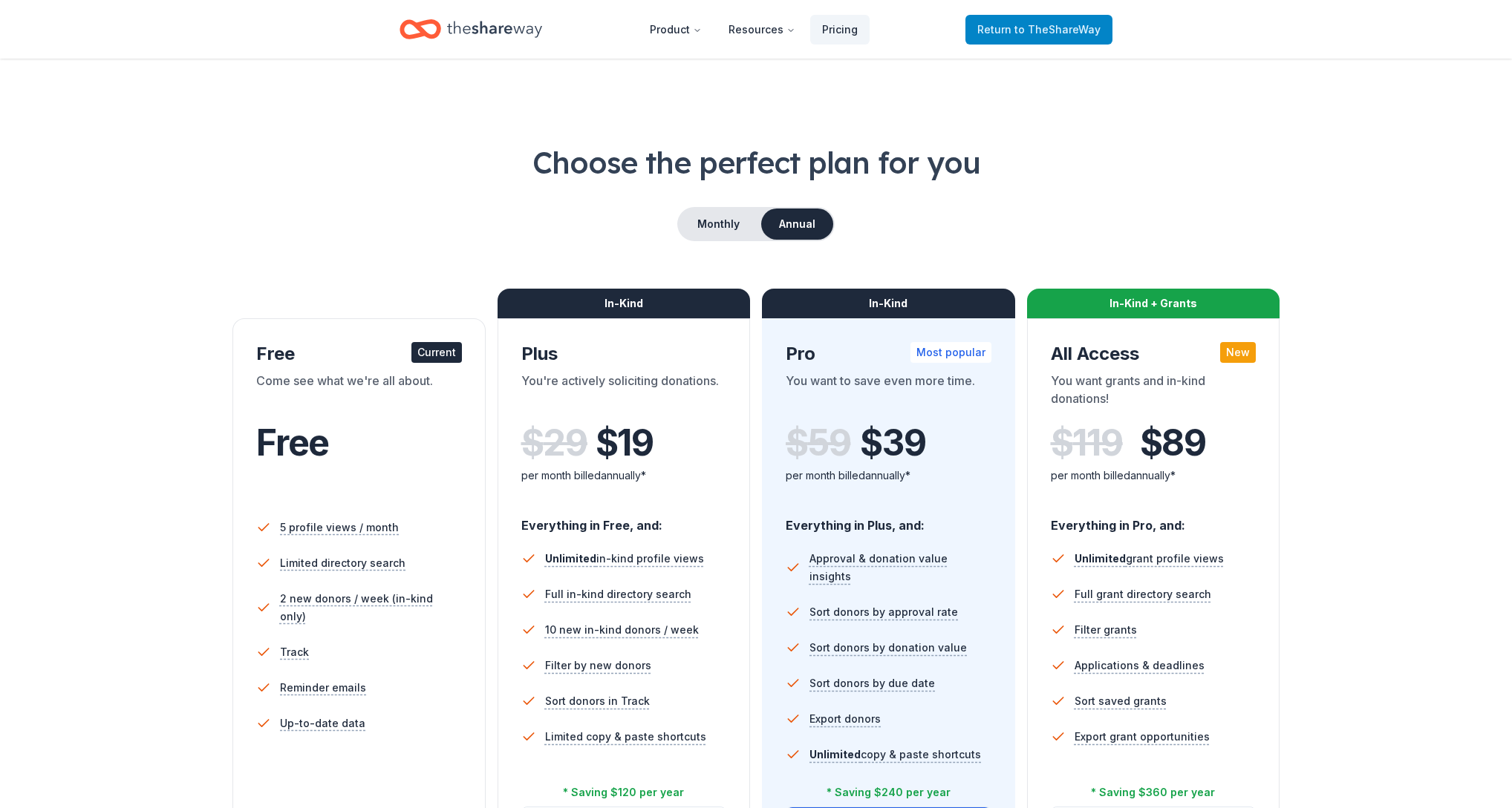
click at [1065, 19] on link "Return to TheShareWay" at bounding box center [1038, 30] width 147 height 30
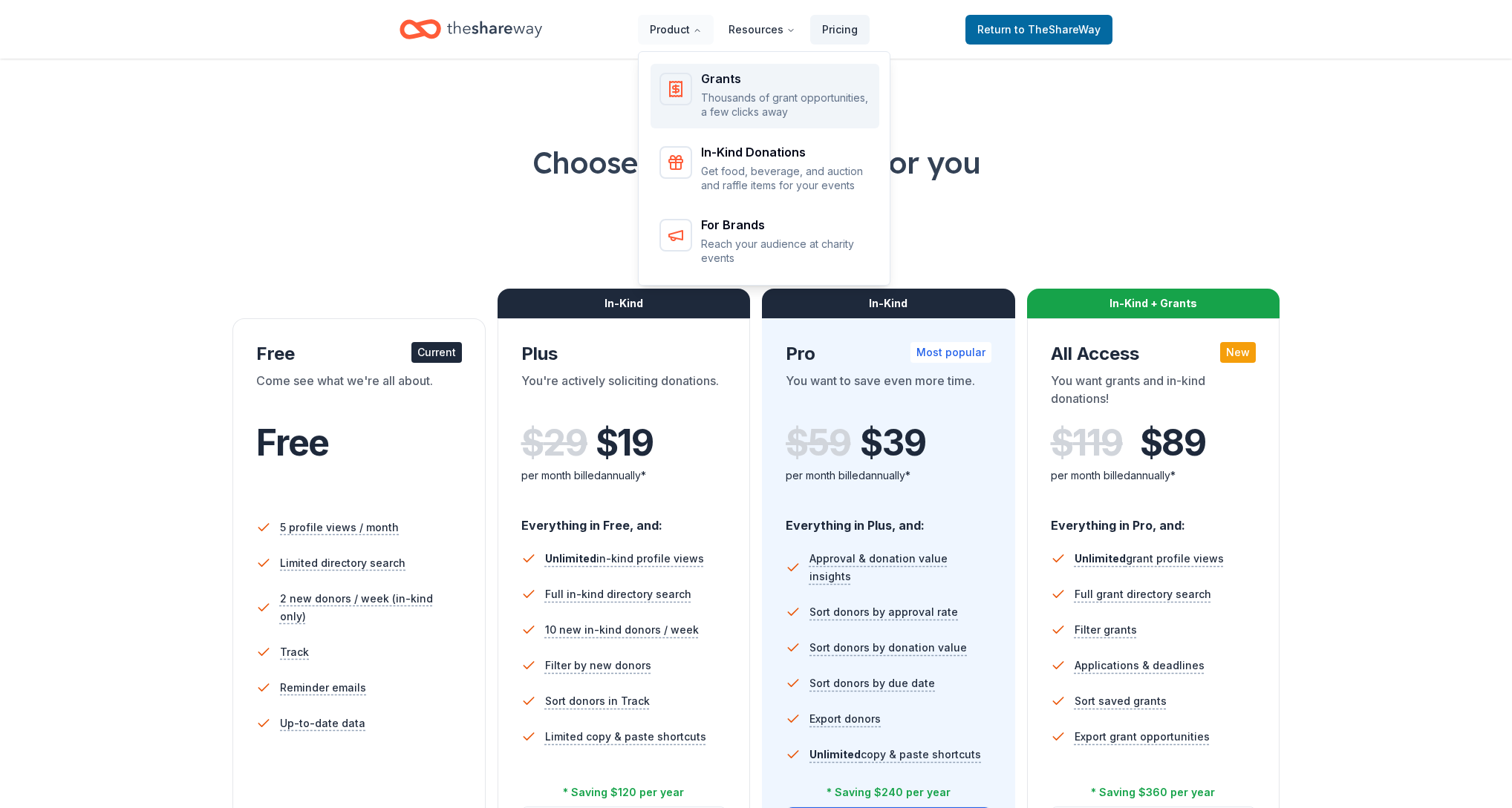
click at [711, 84] on div "Grants" at bounding box center [786, 78] width 169 height 12
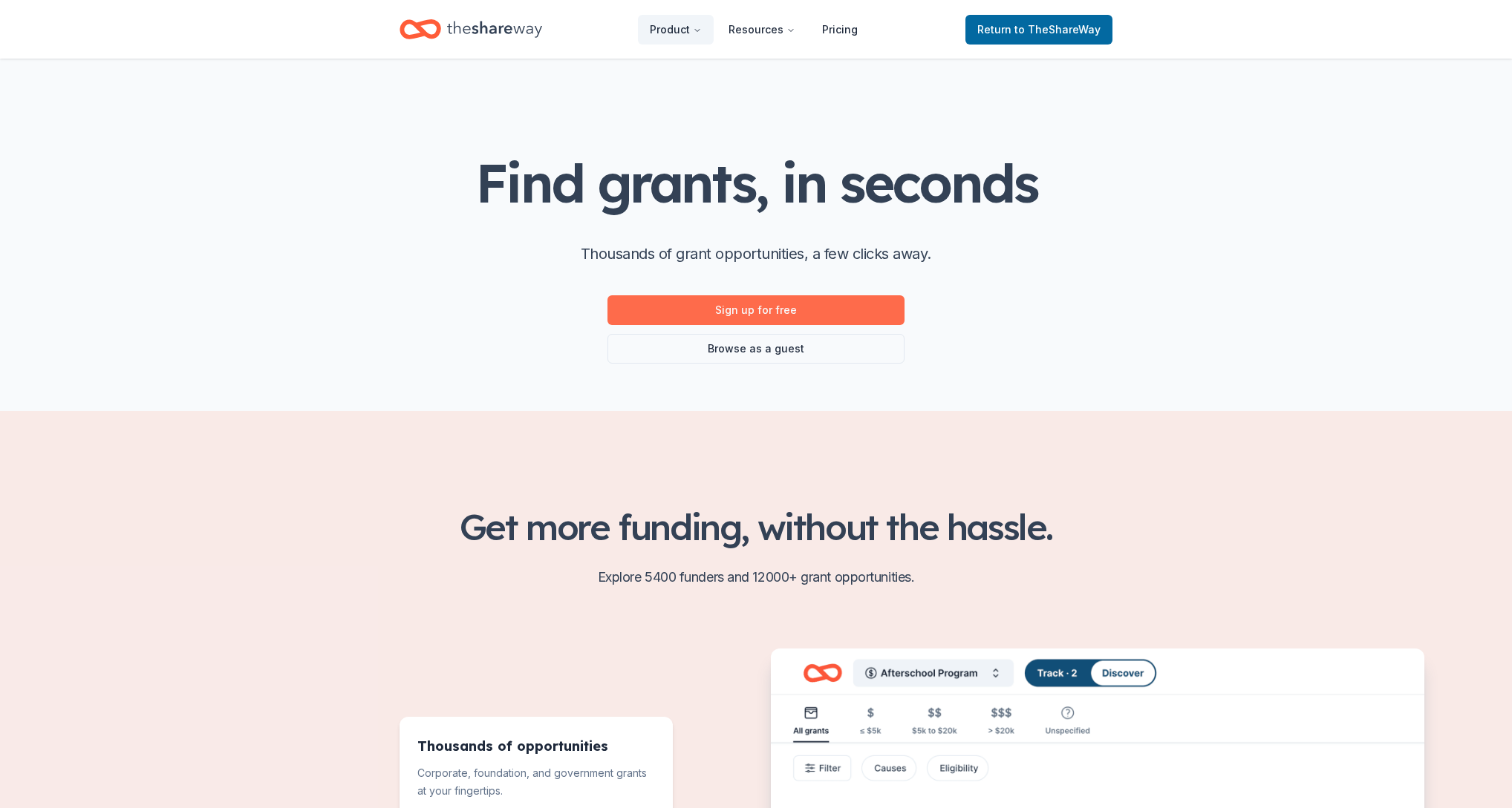
click at [768, 301] on link "Sign up for free" at bounding box center [756, 310] width 297 height 30
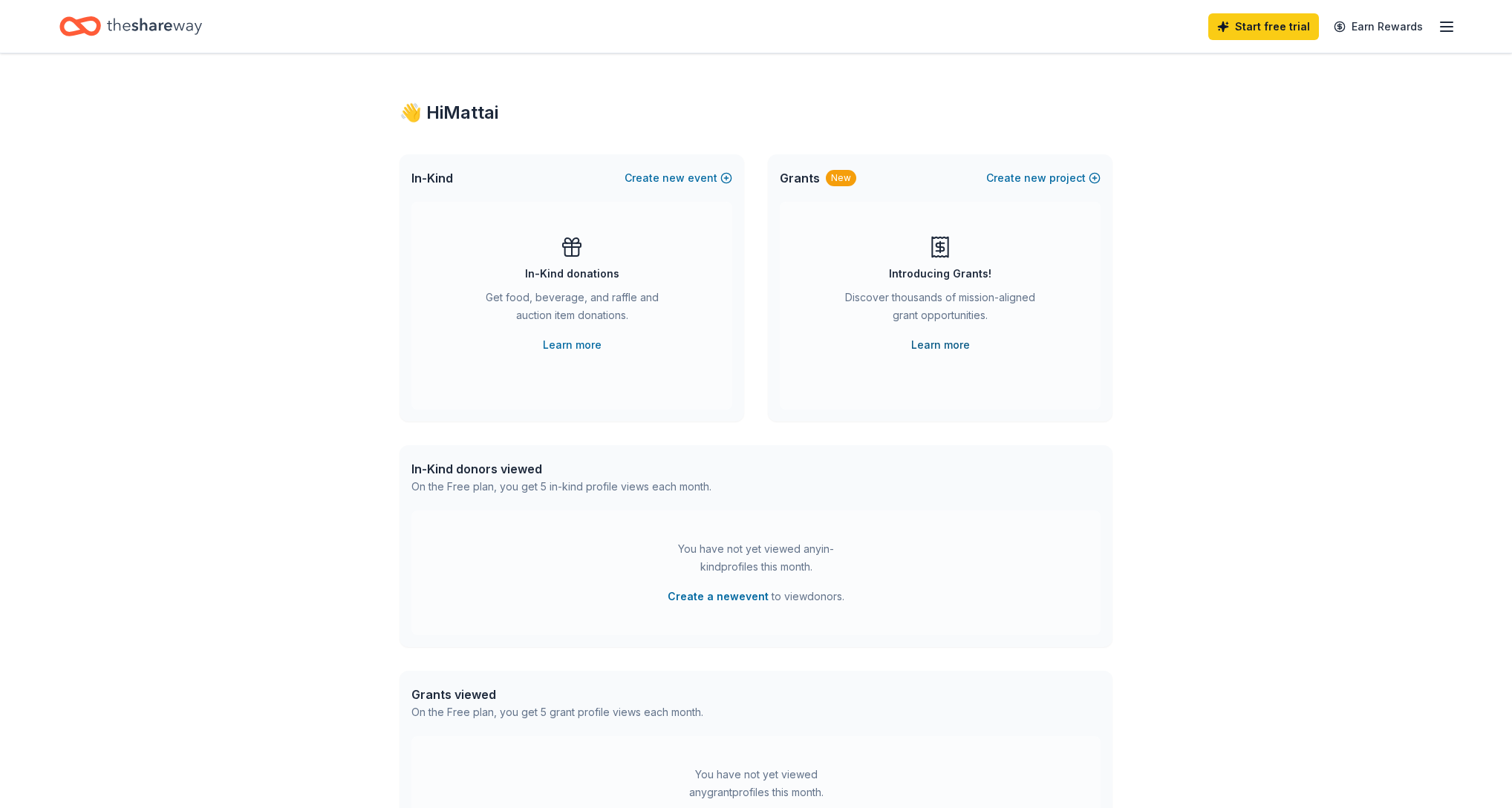
click at [950, 342] on link "Learn more" at bounding box center [940, 345] width 58 height 18
click at [573, 341] on link "Learn more" at bounding box center [572, 345] width 58 height 18
click at [957, 344] on link "Learn more" at bounding box center [940, 345] width 58 height 18
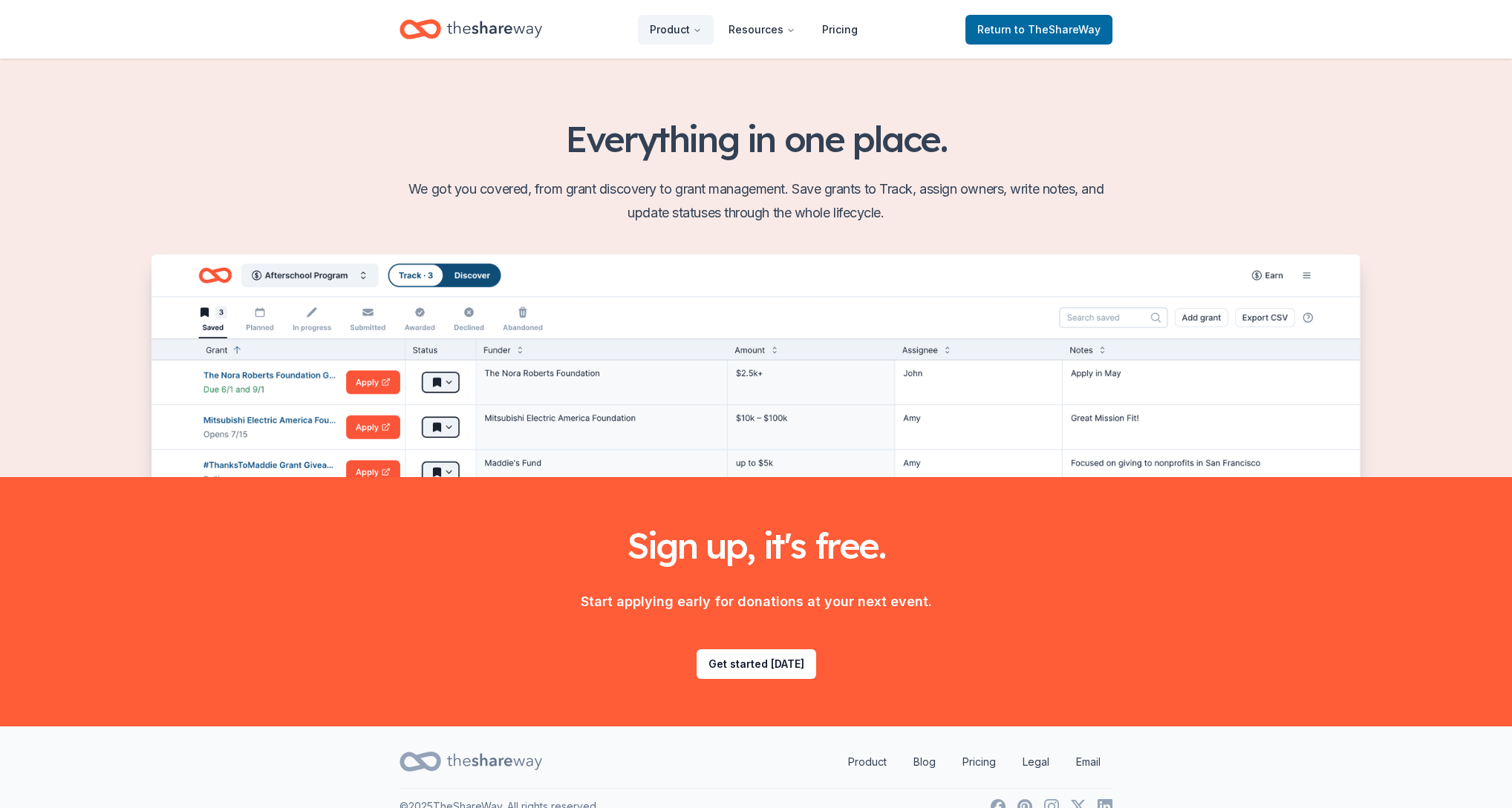
scroll to position [1670, 0]
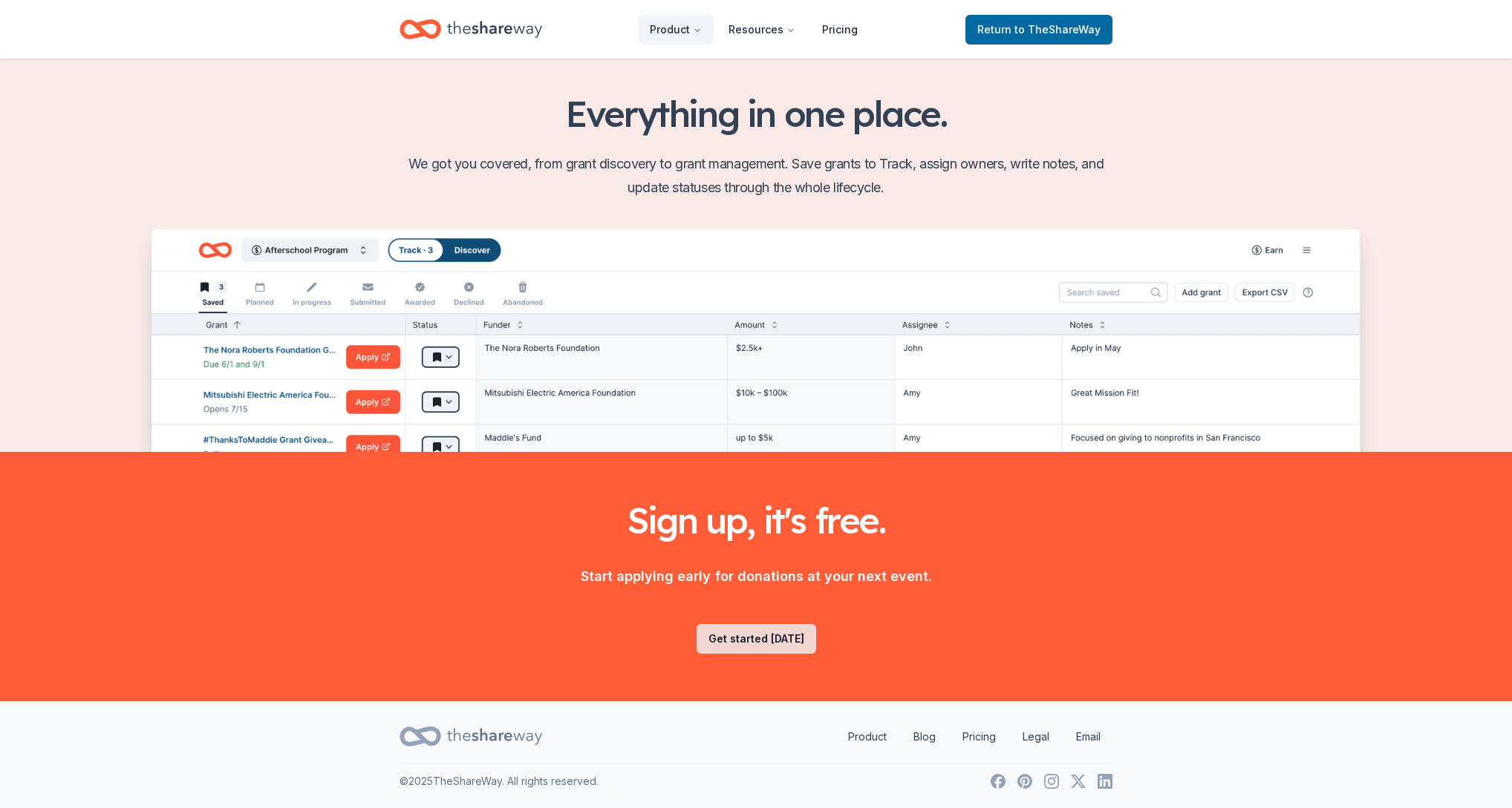
click at [782, 632] on link "Get started [DATE]" at bounding box center [756, 639] width 120 height 30
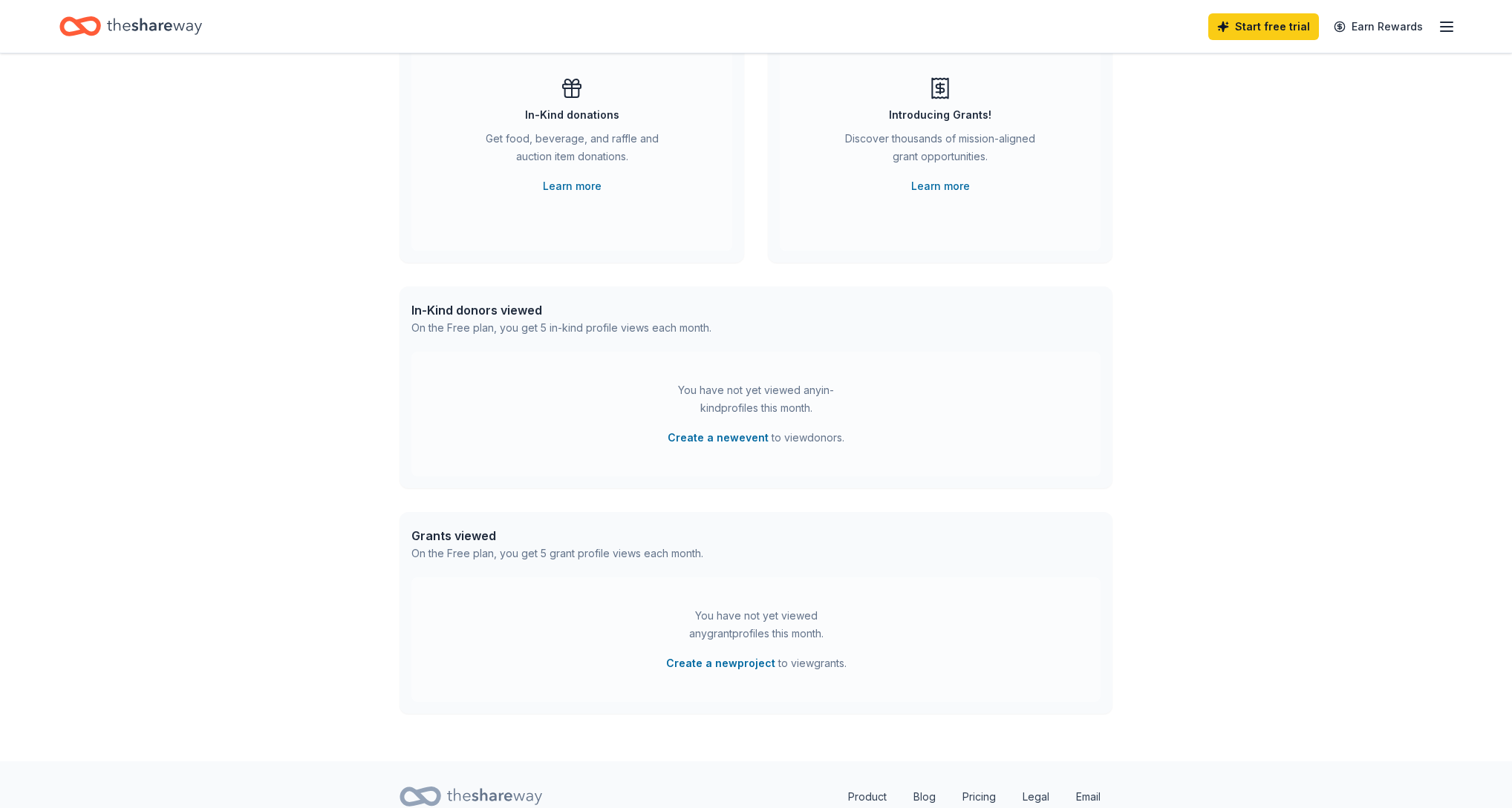
scroll to position [219, 0]
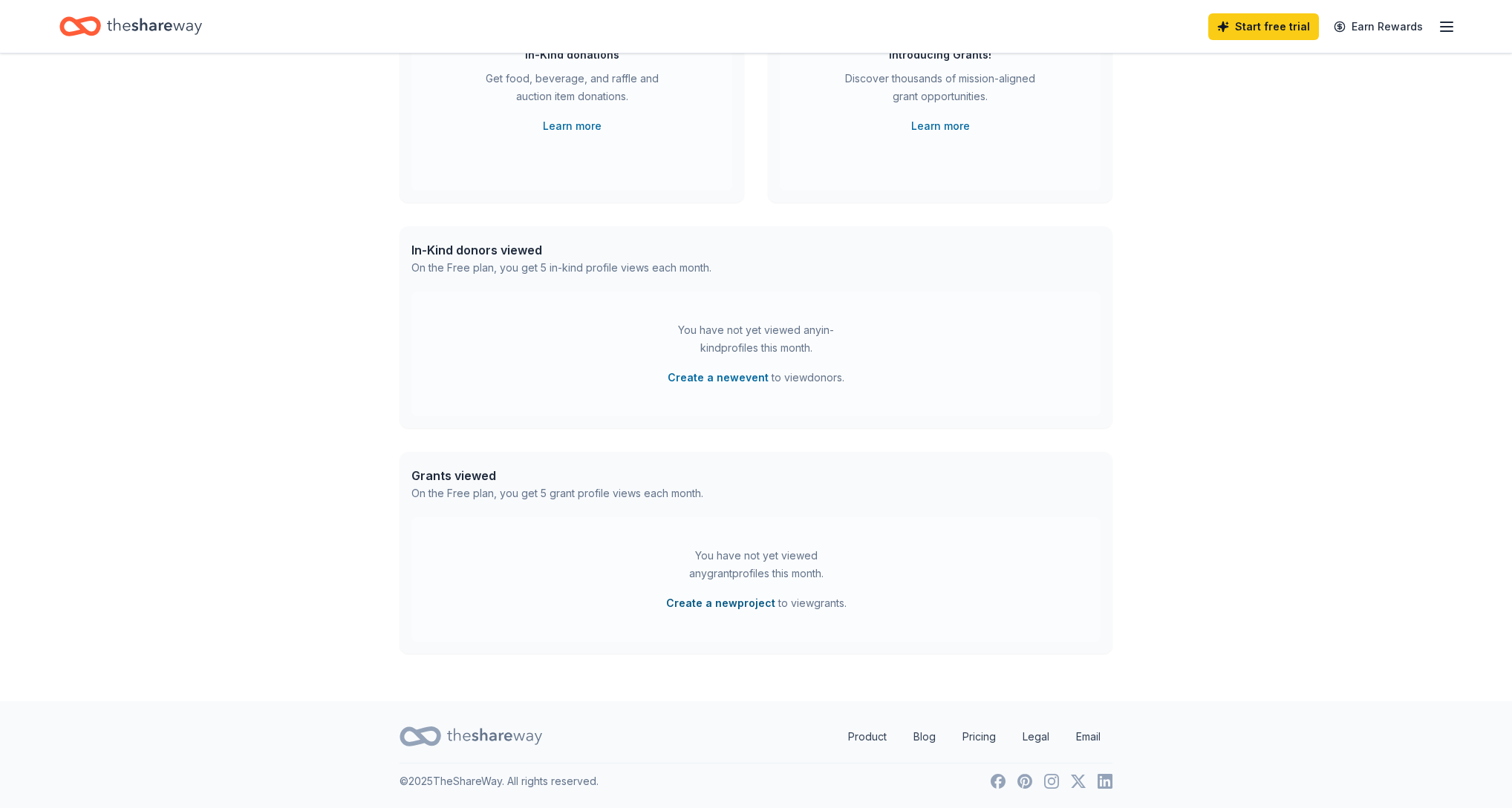
click at [734, 602] on button "Create a new project" at bounding box center [720, 603] width 110 height 18
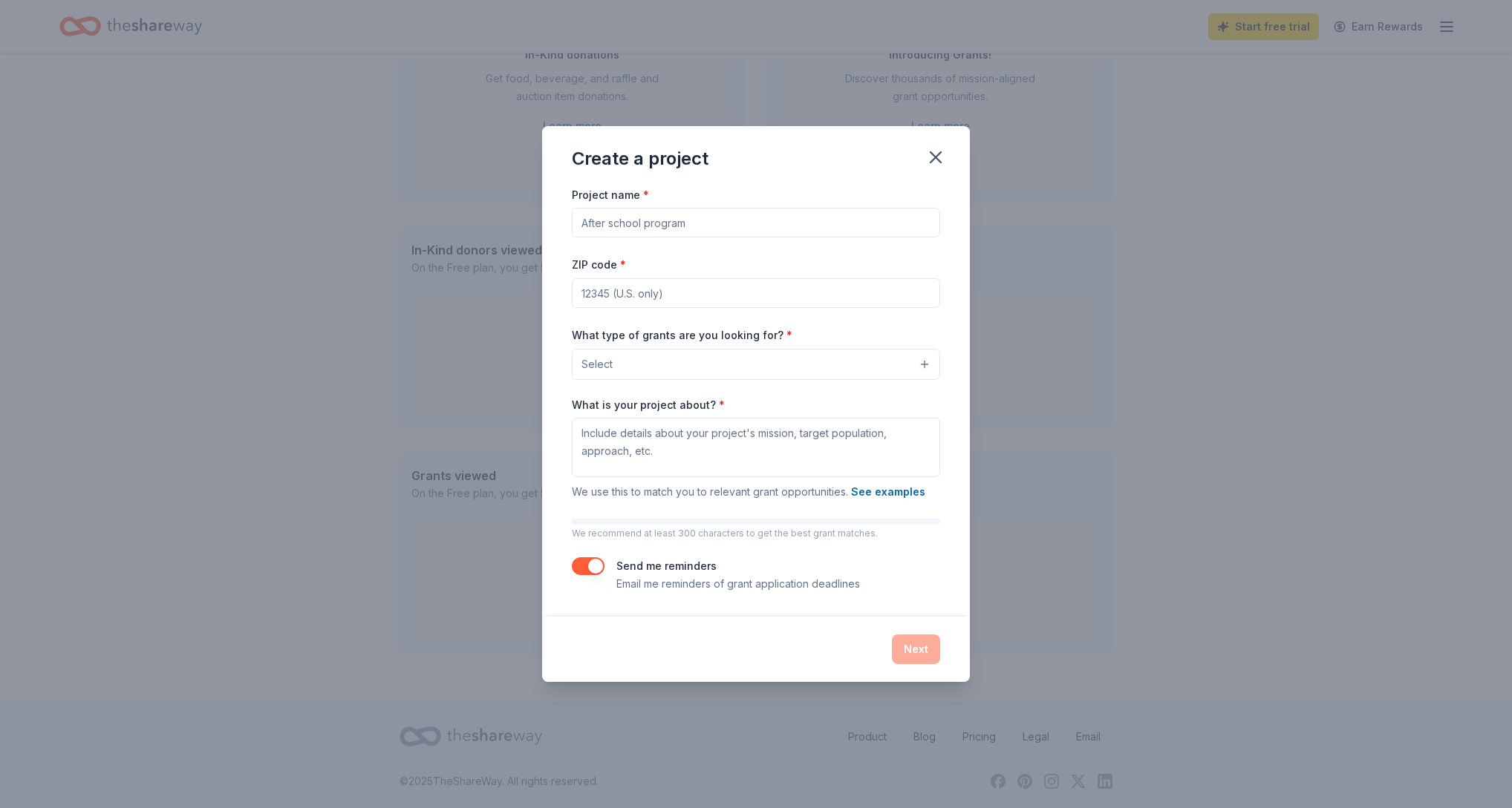
click at [775, 228] on input "Project name *" at bounding box center [756, 223] width 368 height 30
type input "s"
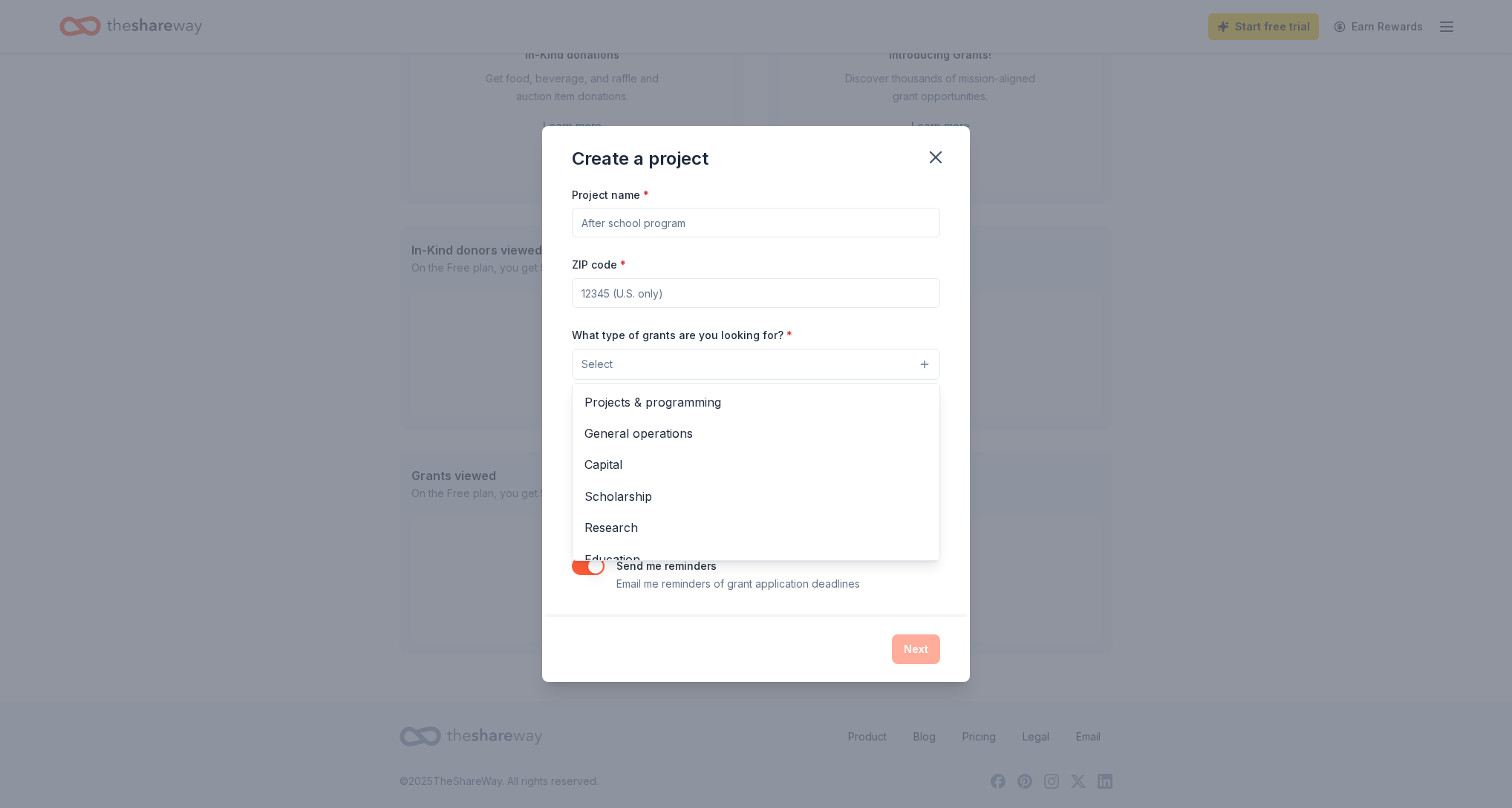
click at [786, 370] on button "Select" at bounding box center [756, 365] width 368 height 32
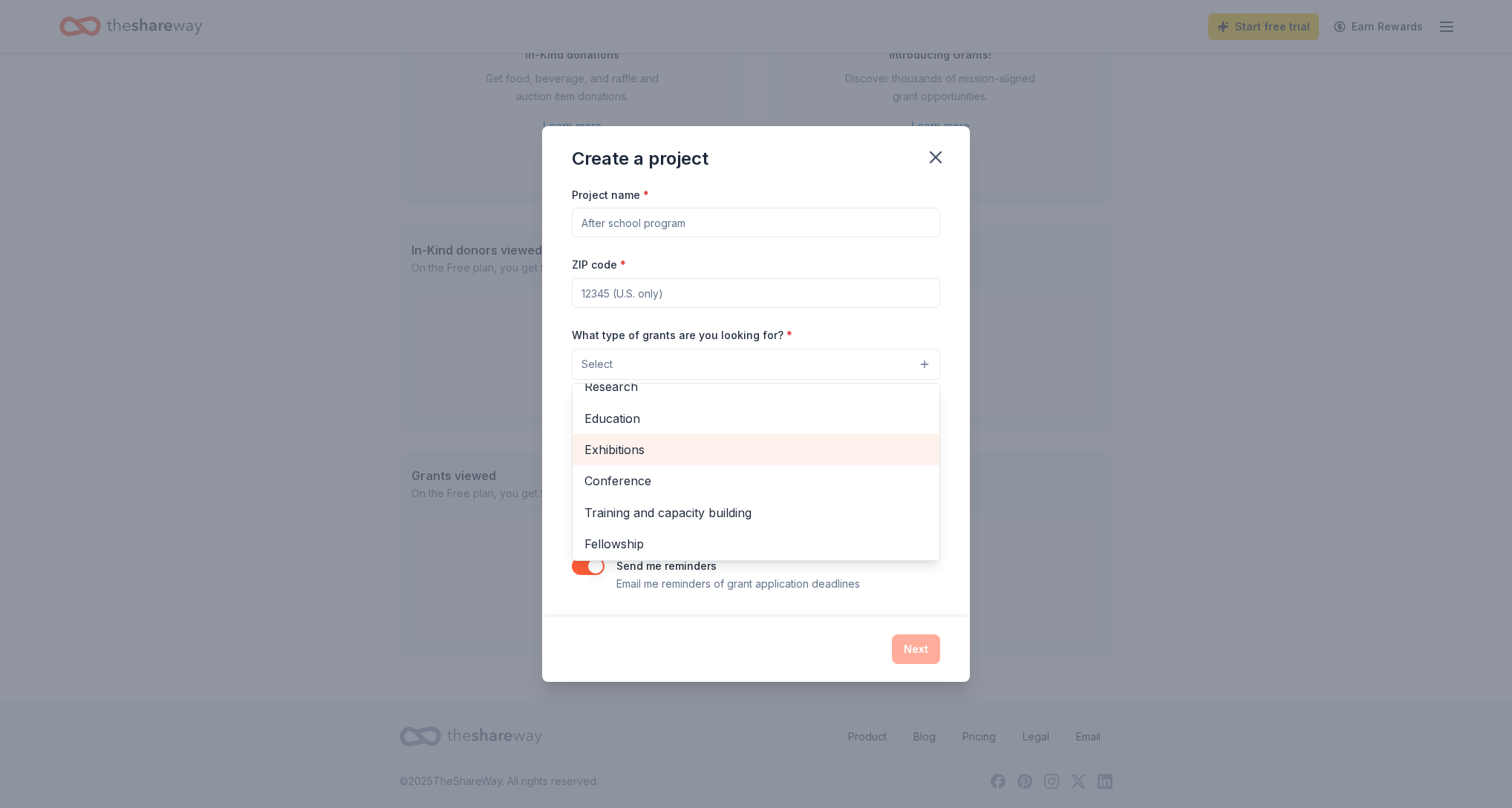
scroll to position [0, 0]
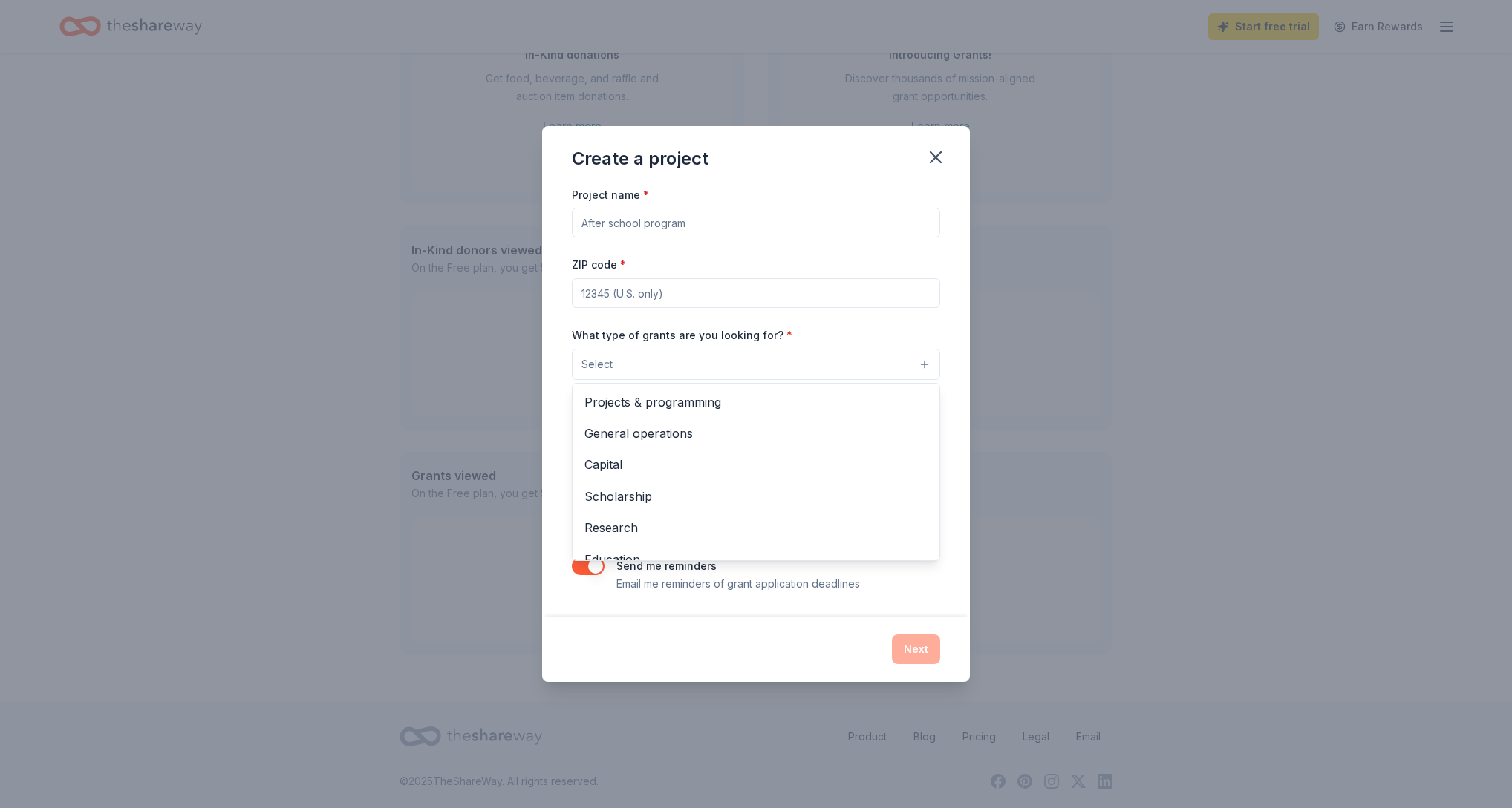
click at [781, 366] on button "Select" at bounding box center [756, 365] width 368 height 32
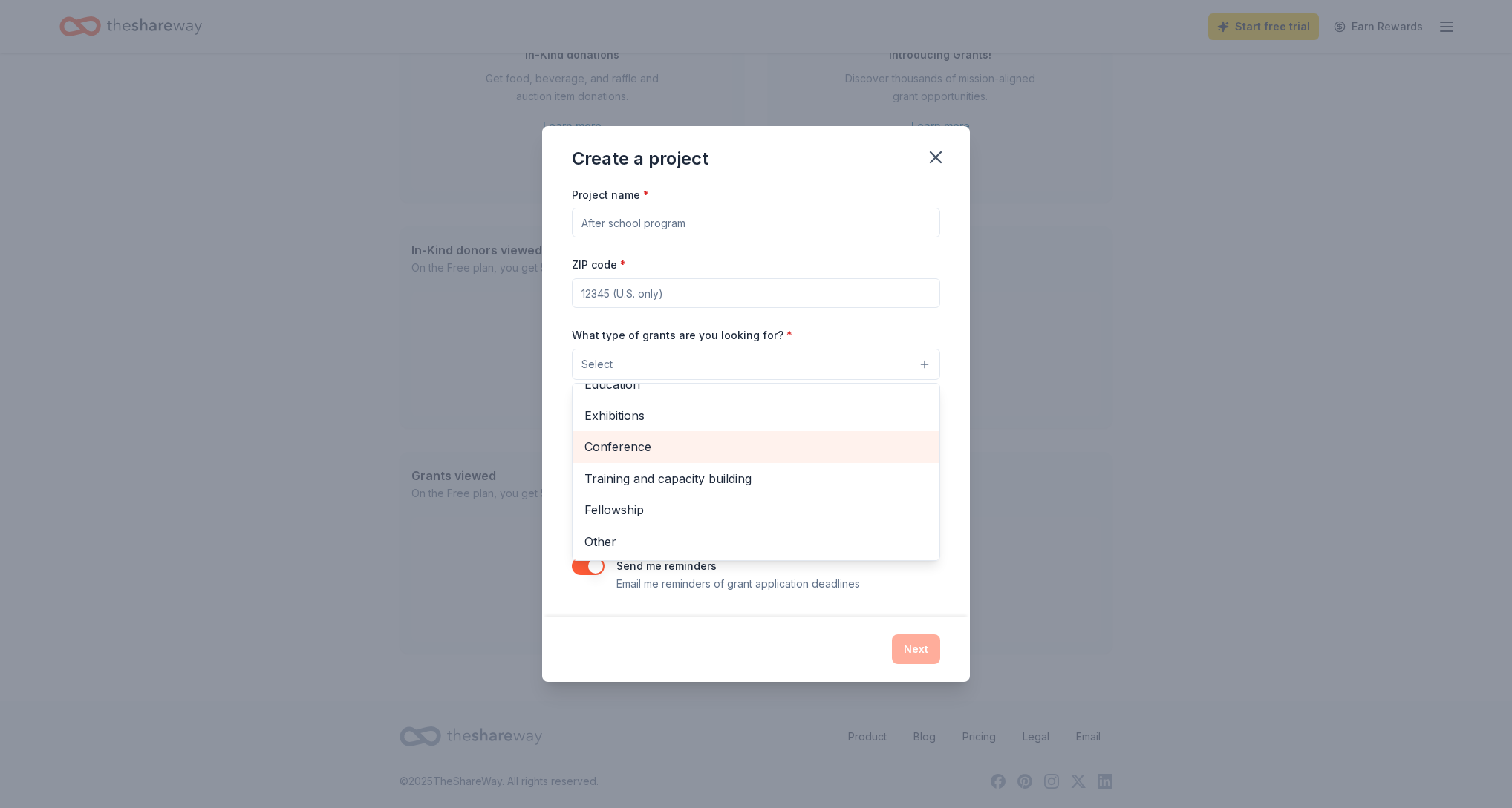
scroll to position [172, 0]
click at [798, 453] on span "Conference" at bounding box center [756, 450] width 343 height 20
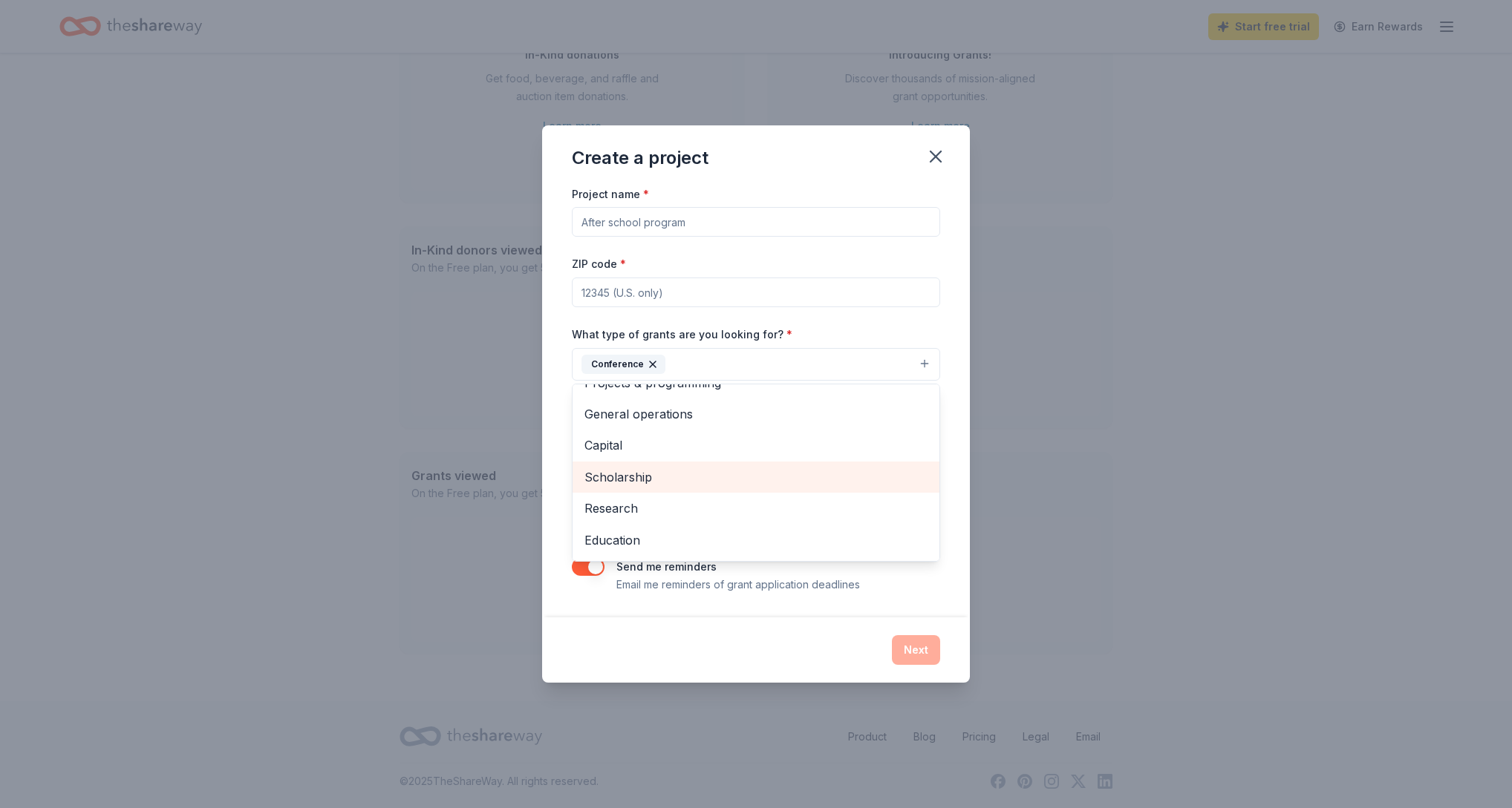
scroll to position [0, 0]
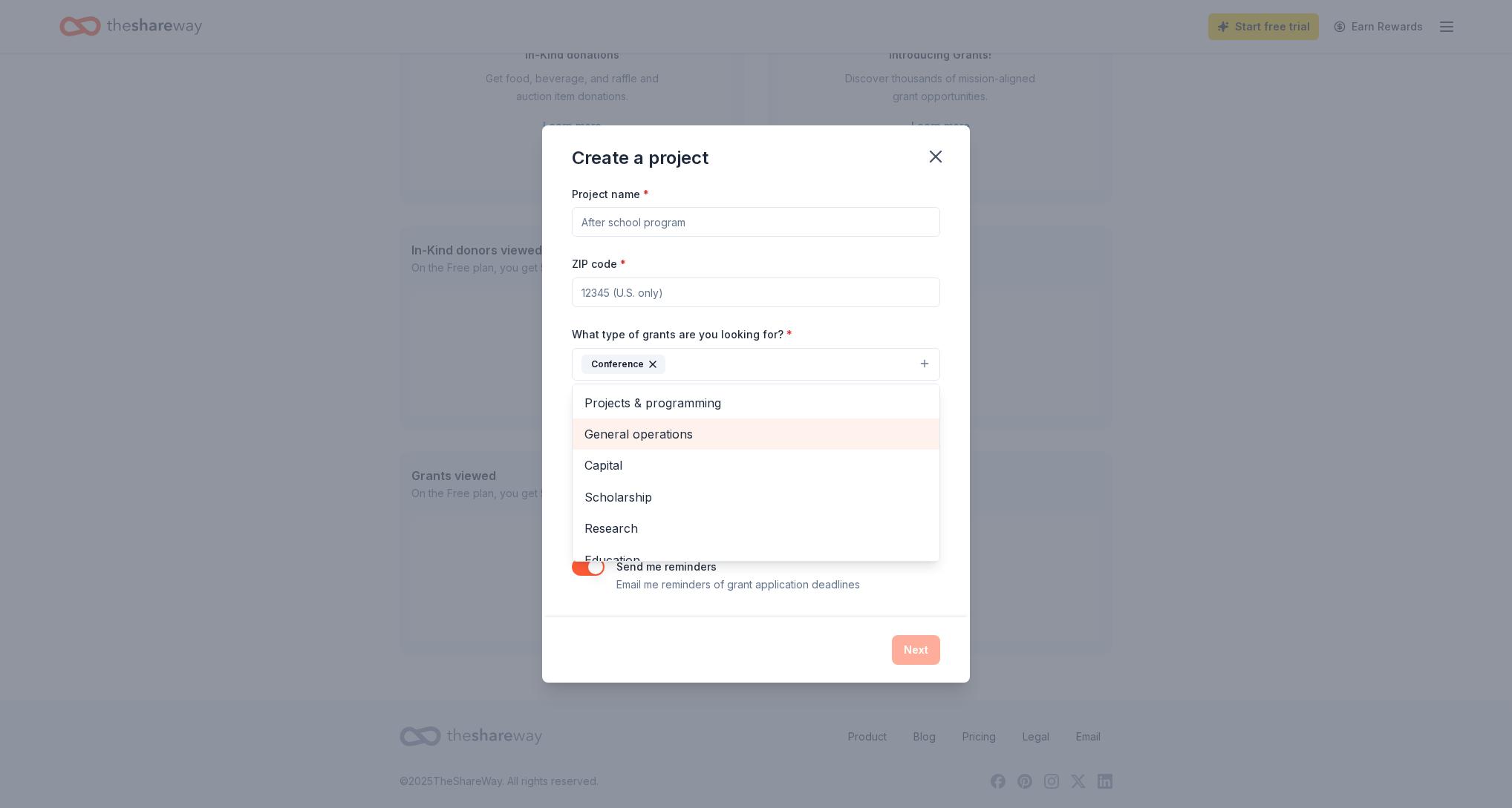
click at [814, 425] on span "General operations" at bounding box center [756, 434] width 343 height 20
click at [709, 595] on div "Project name * ZIP code * What type of grants are you looking for? * Conference…" at bounding box center [756, 401] width 428 height 432
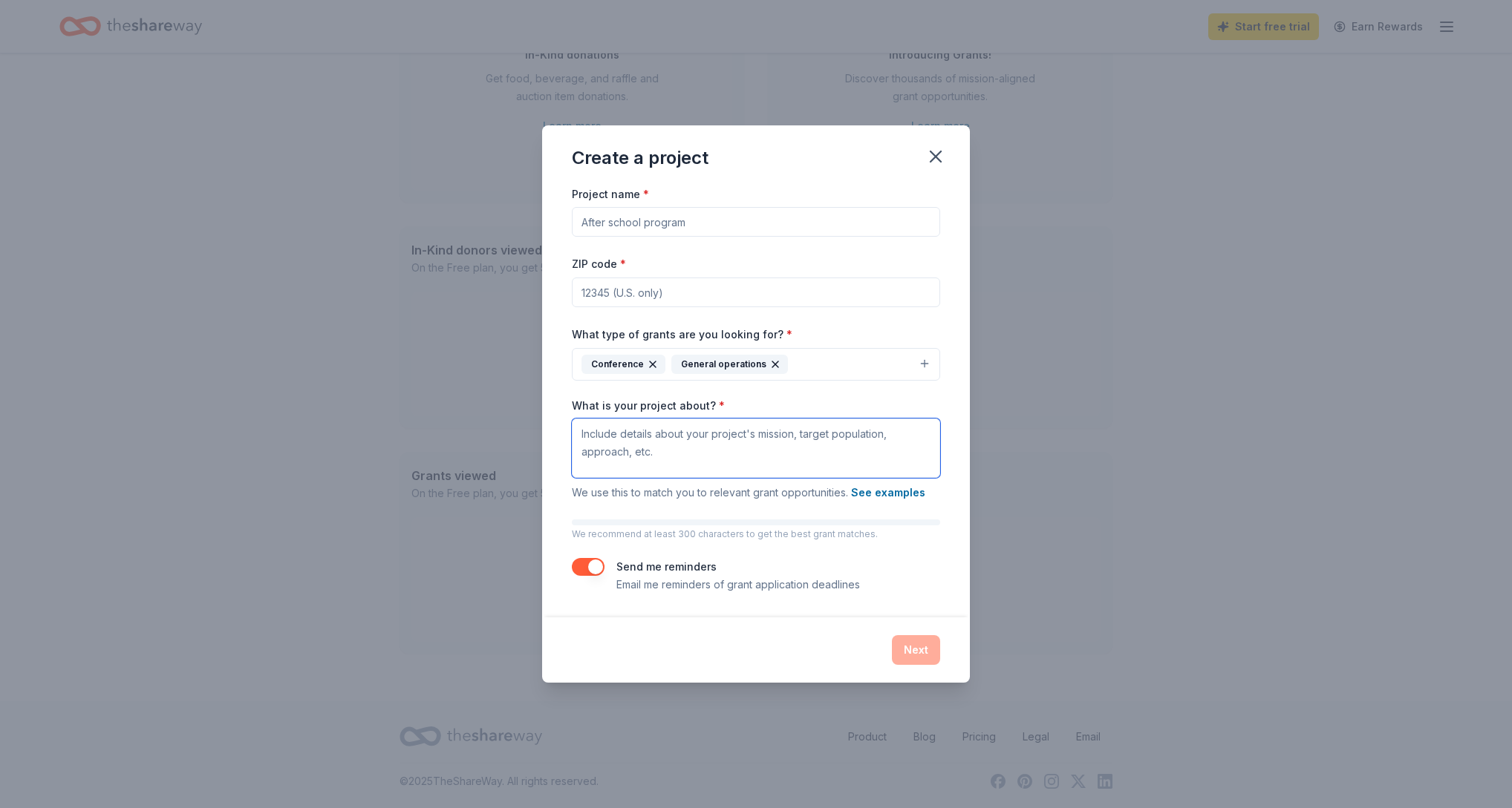
click at [659, 443] on textarea "What is your project about? *" at bounding box center [756, 448] width 368 height 59
click at [691, 284] on input "ZIP code *" at bounding box center [756, 292] width 368 height 30
click at [692, 213] on input "Project name *" at bounding box center [756, 222] width 368 height 30
click at [921, 158] on button "button" at bounding box center [935, 156] width 32 height 32
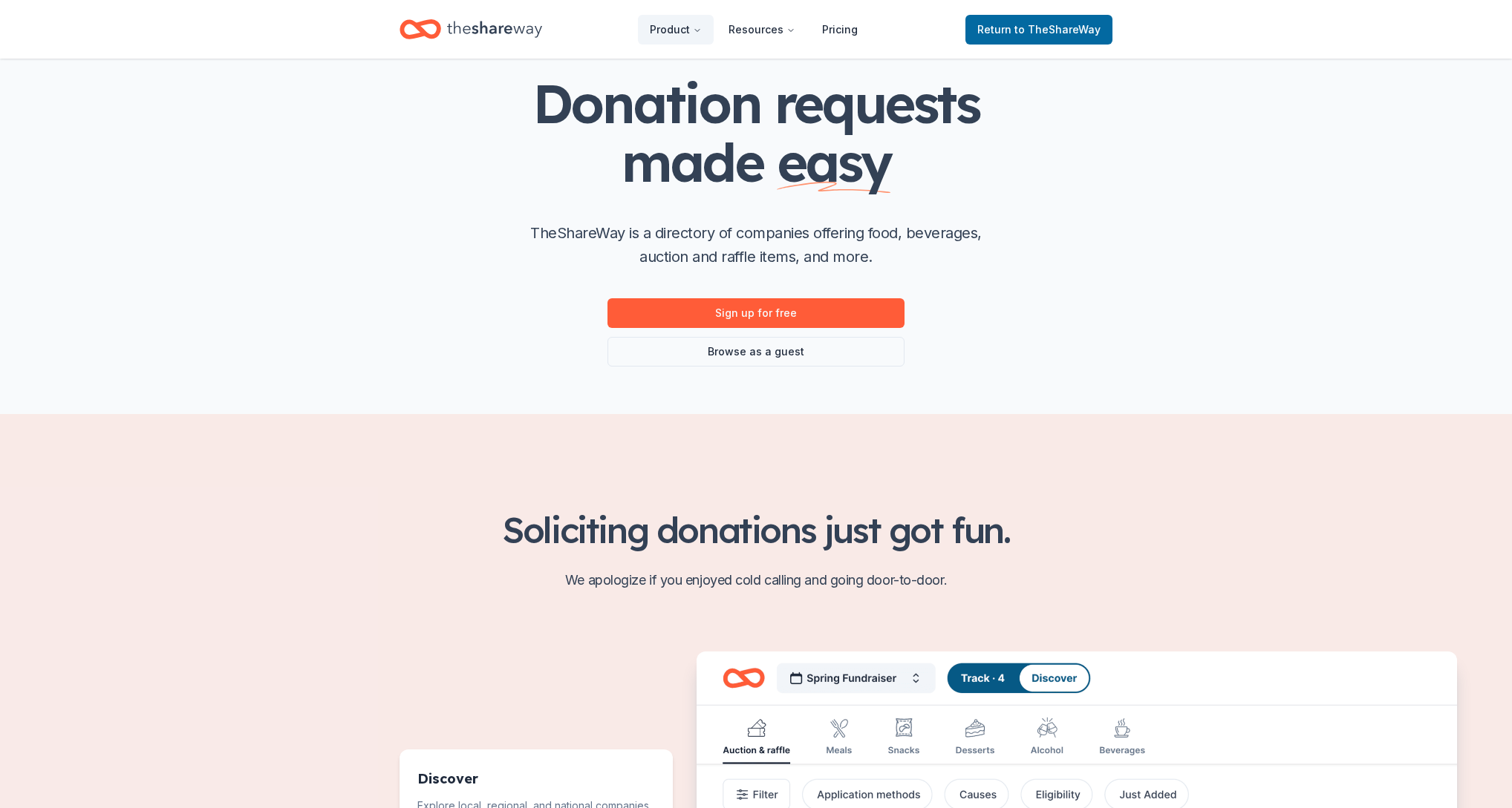
scroll to position [99, 0]
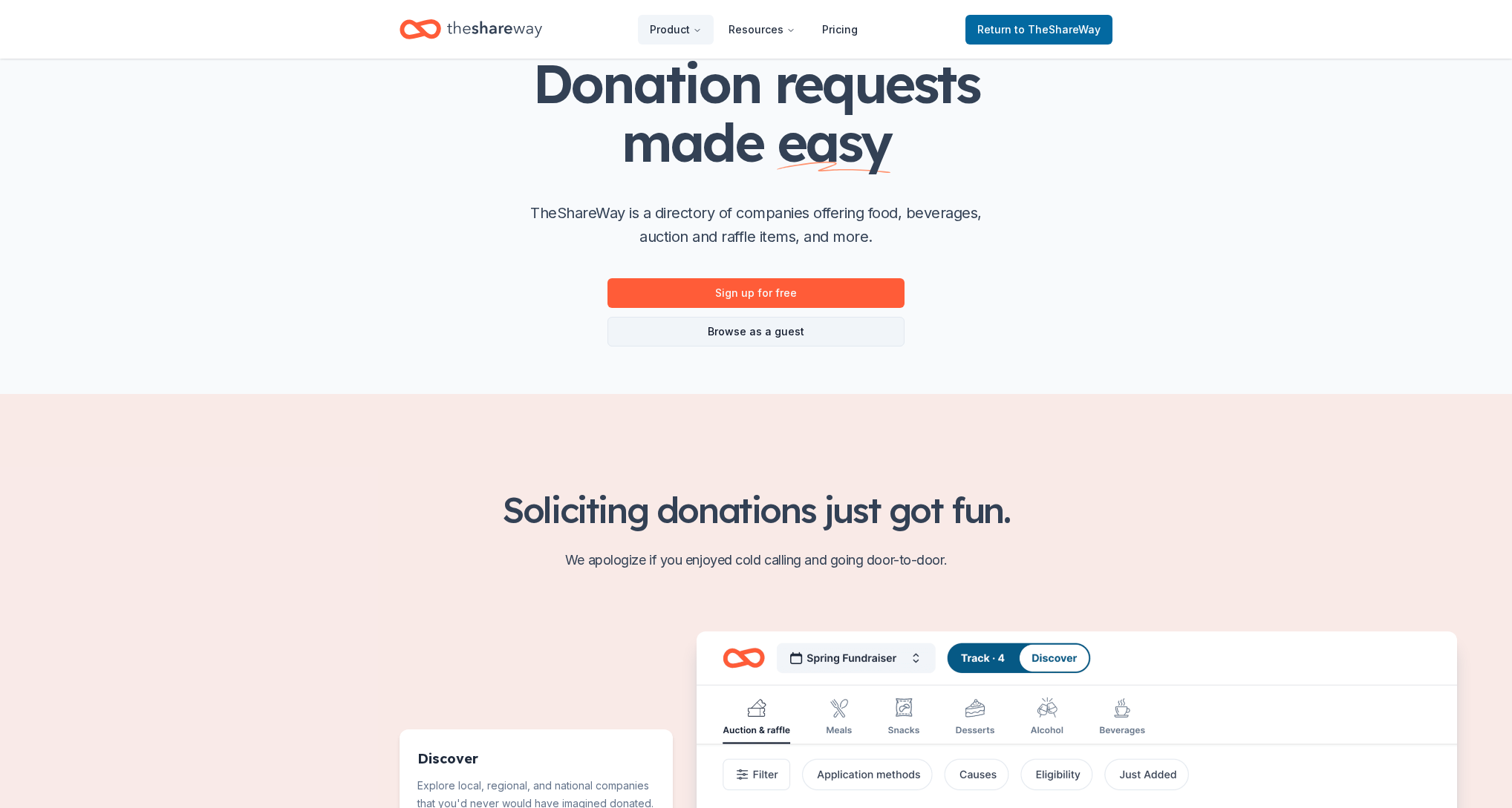
click at [715, 332] on link "Browse as a guest" at bounding box center [756, 332] width 297 height 30
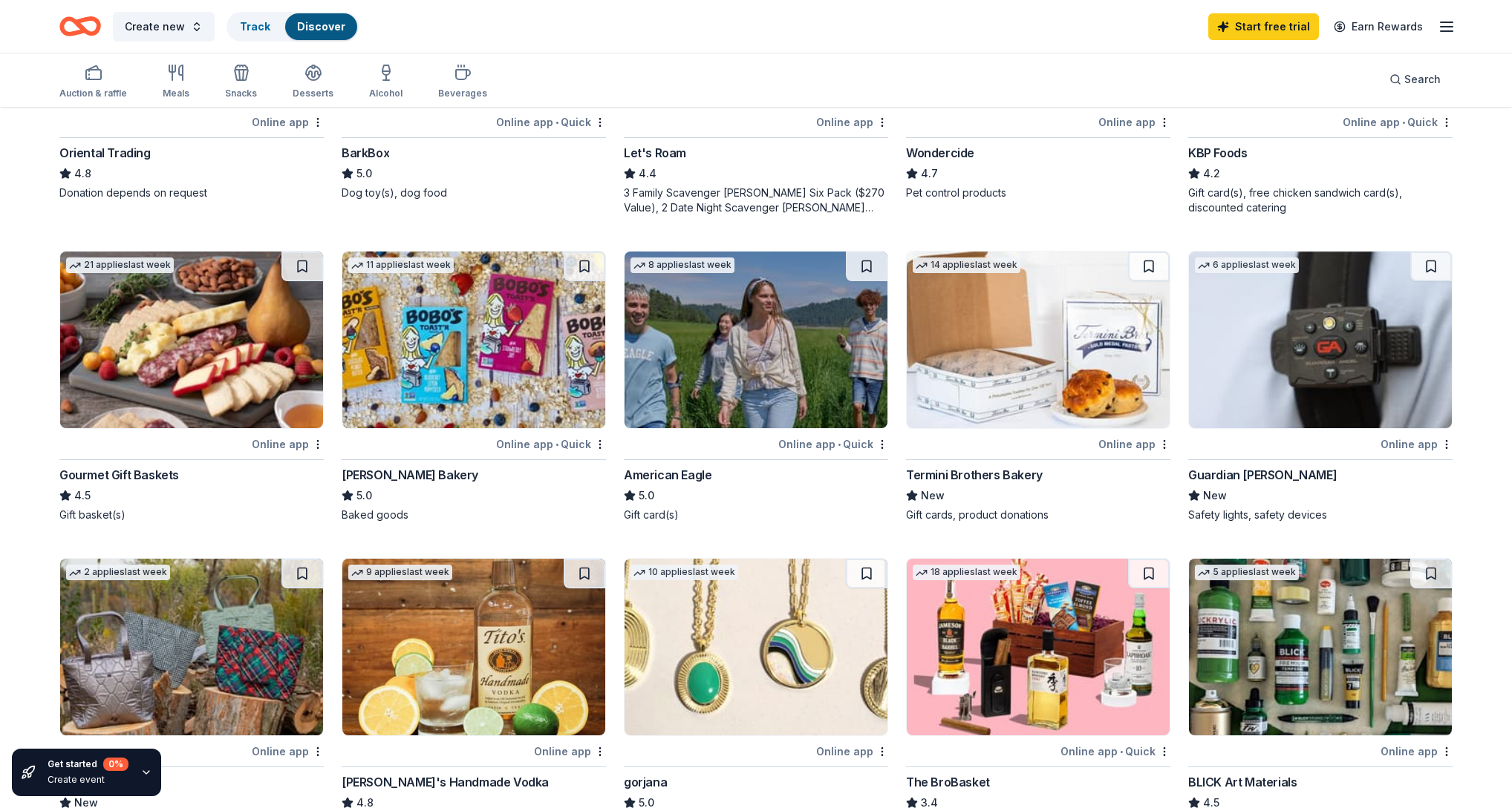
scroll to position [301, 0]
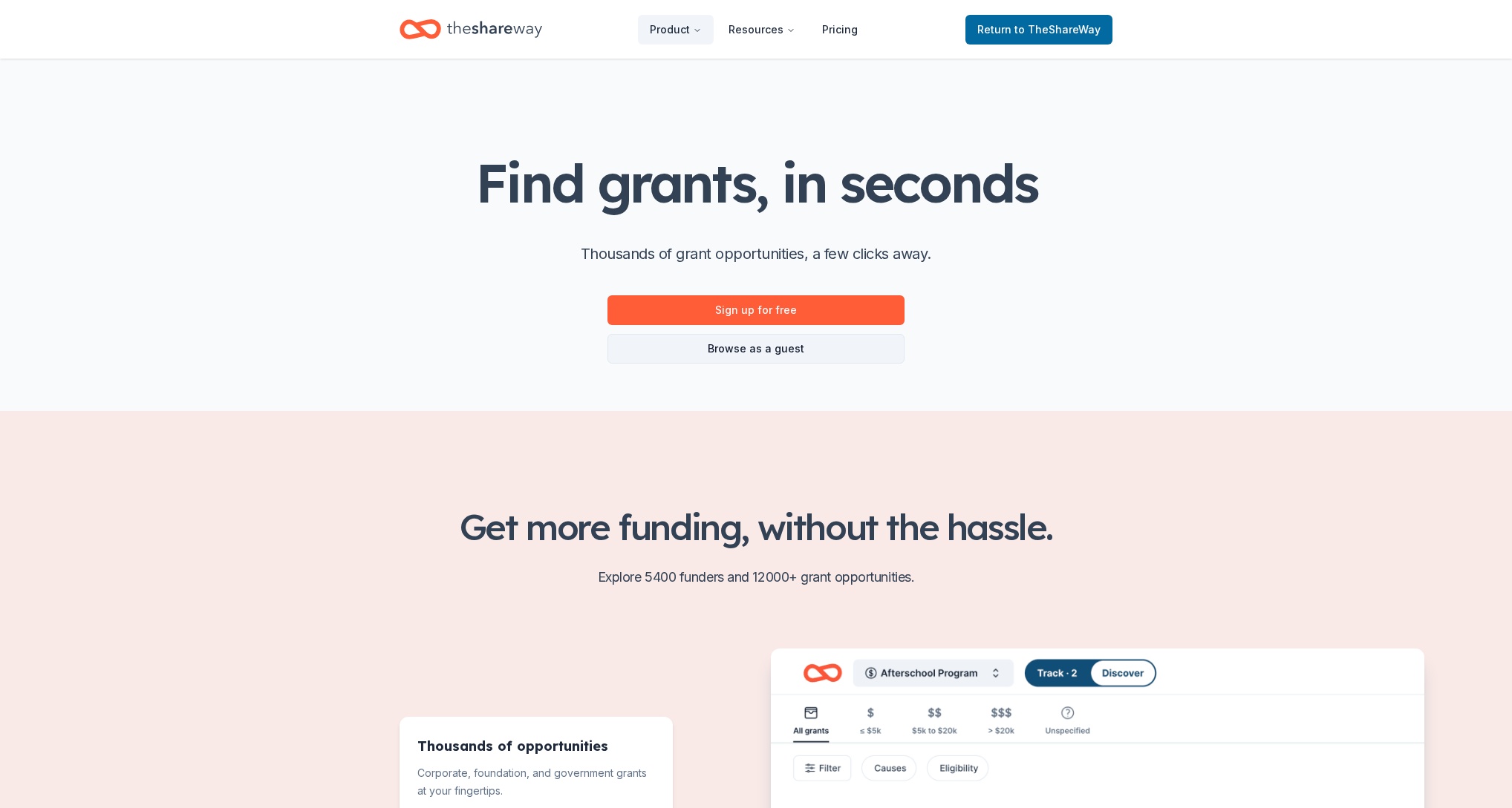
click at [742, 338] on link "Browse as a guest" at bounding box center [756, 349] width 297 height 30
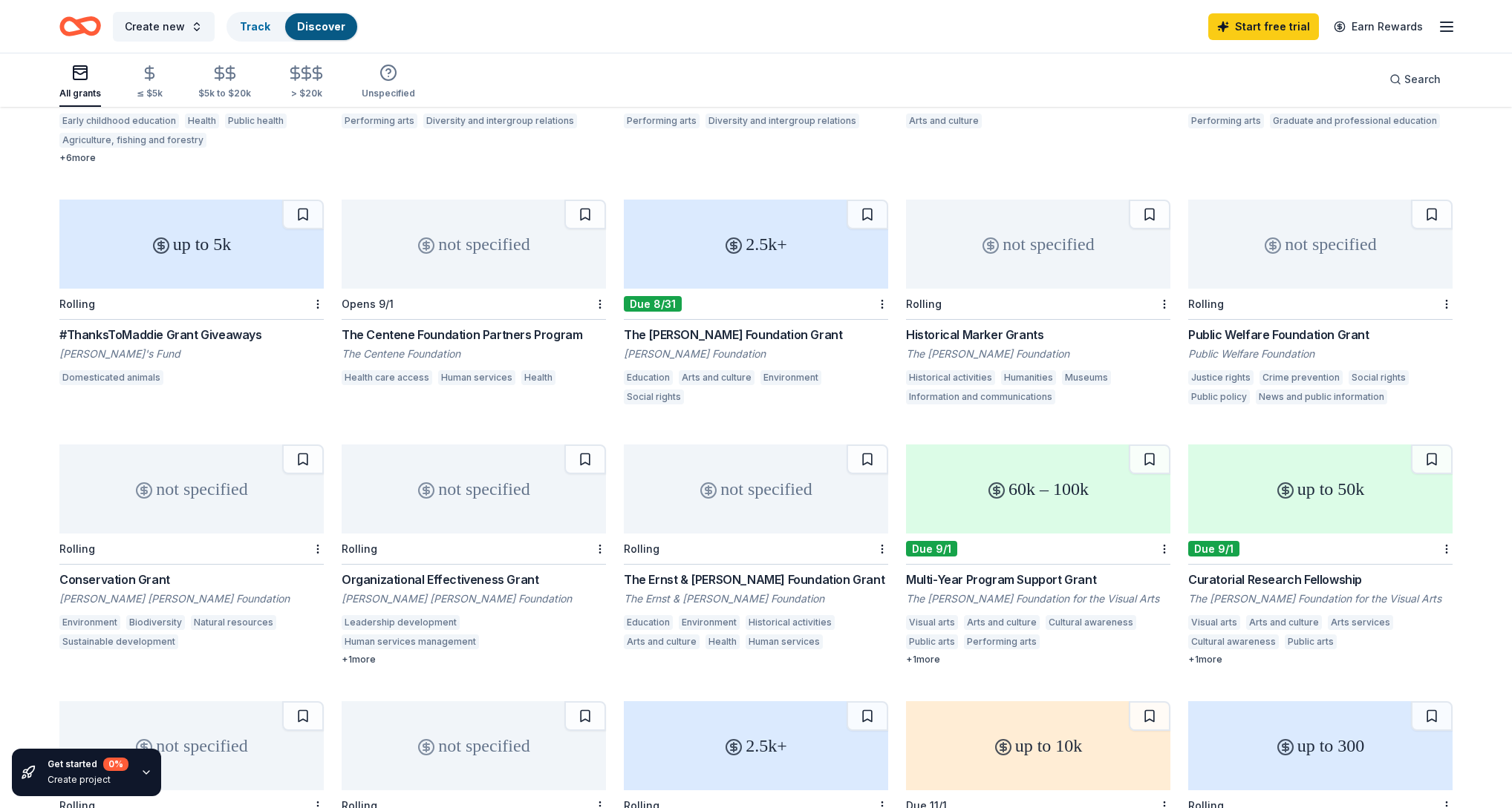
scroll to position [276, 0]
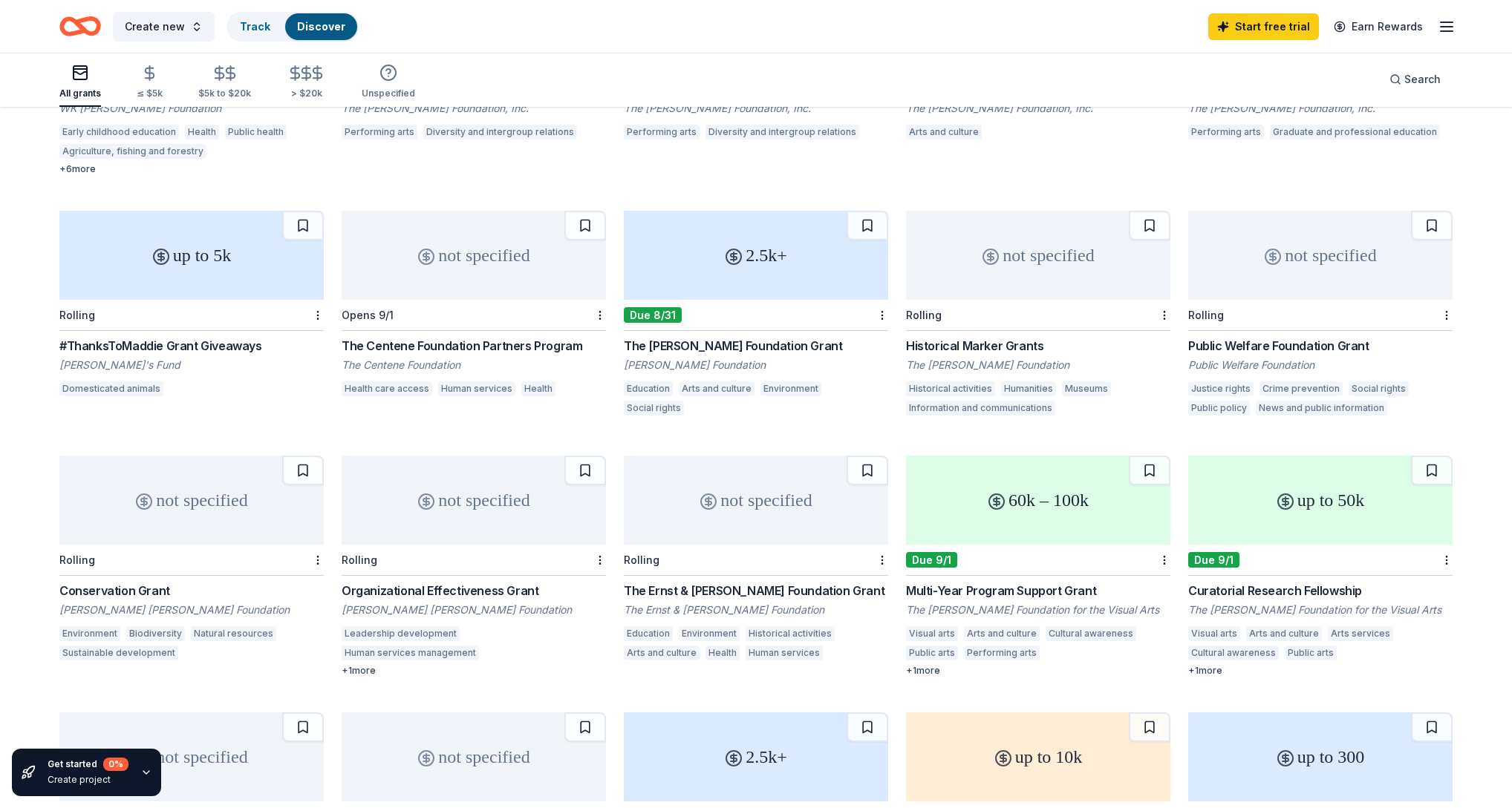
click at [982, 524] on div "60k – 100k" at bounding box center [1038, 500] width 265 height 89
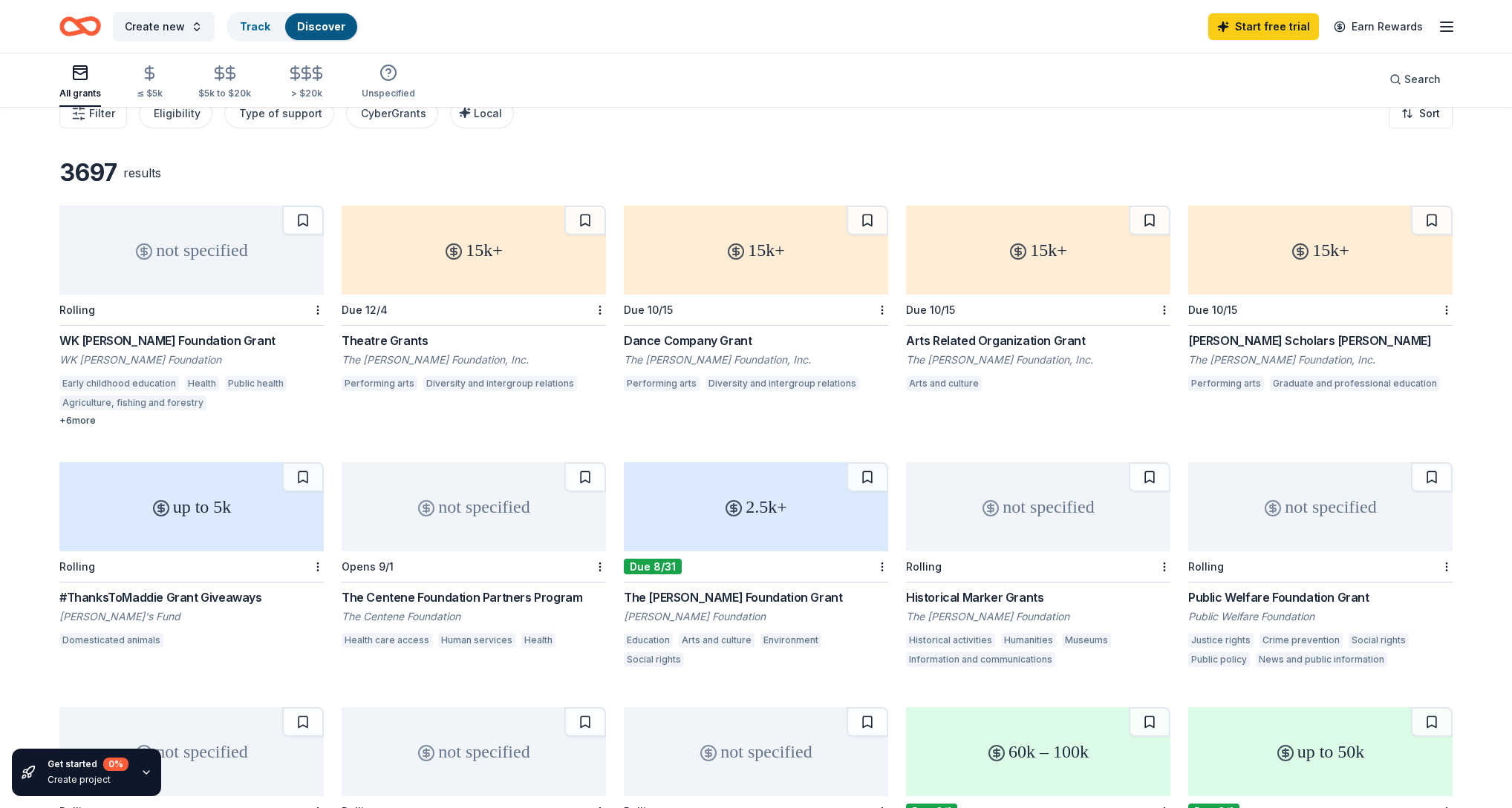
scroll to position [0, 0]
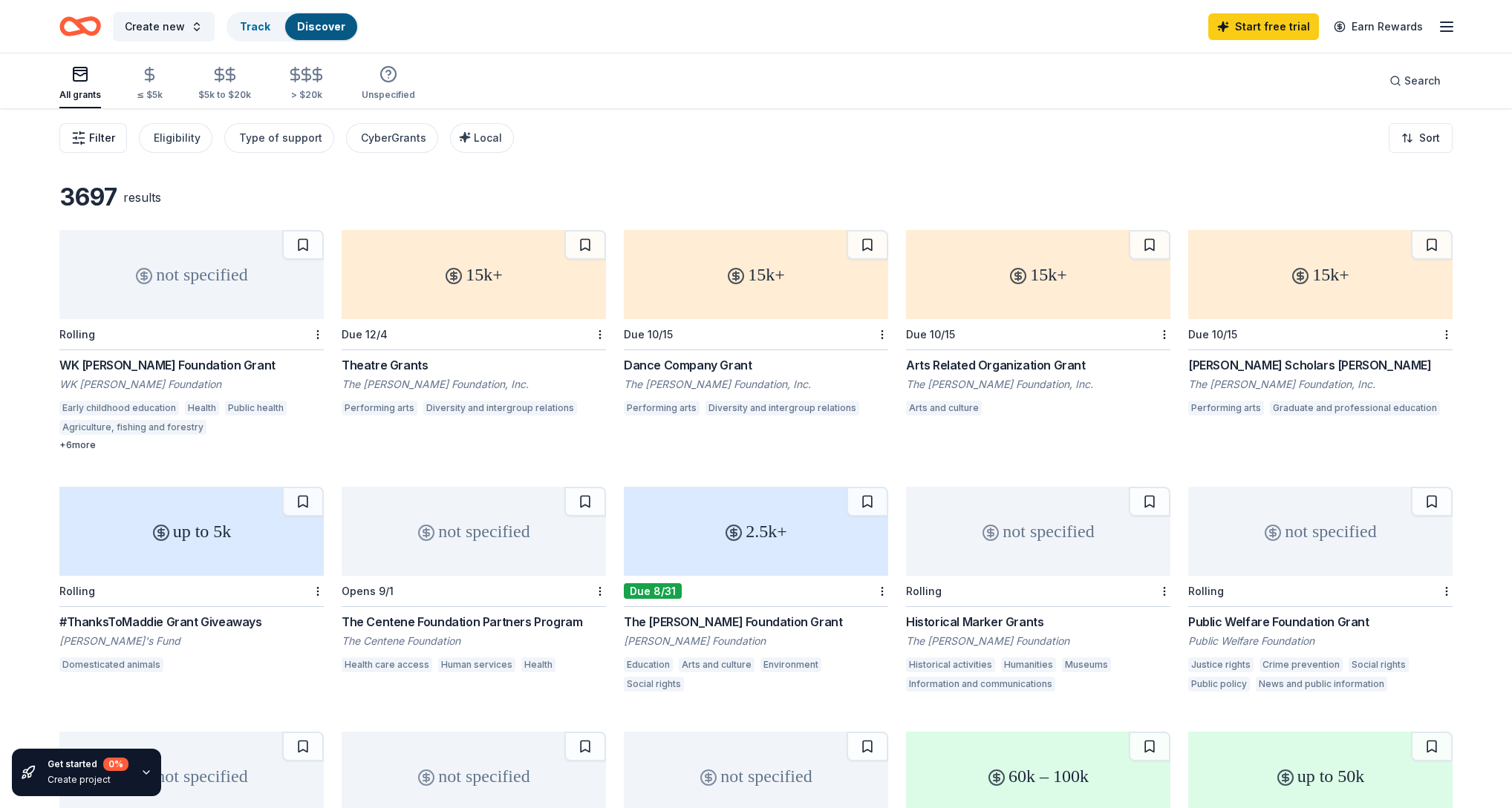
click at [84, 135] on icon "button" at bounding box center [78, 138] width 15 height 15
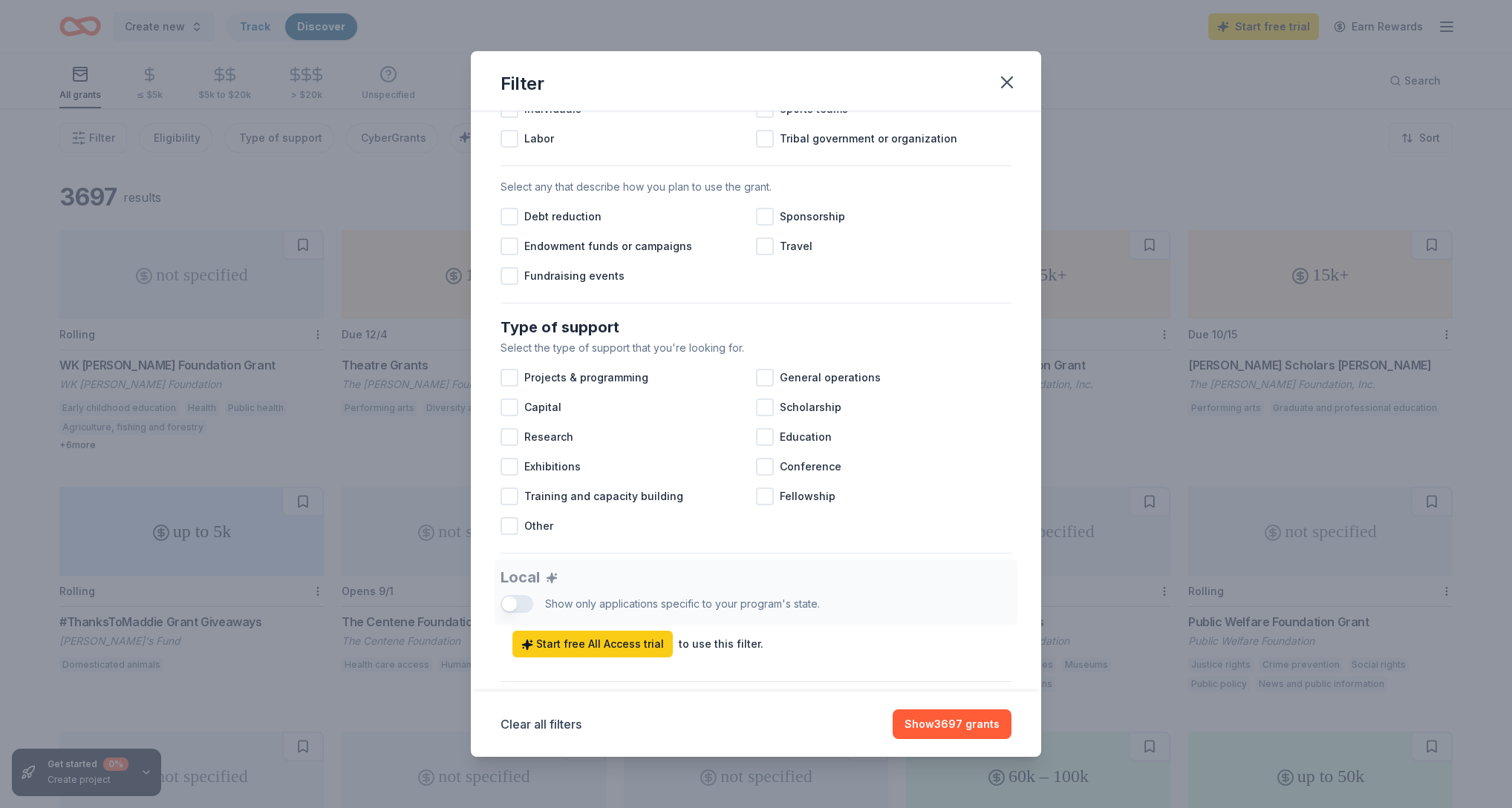
scroll to position [417, 0]
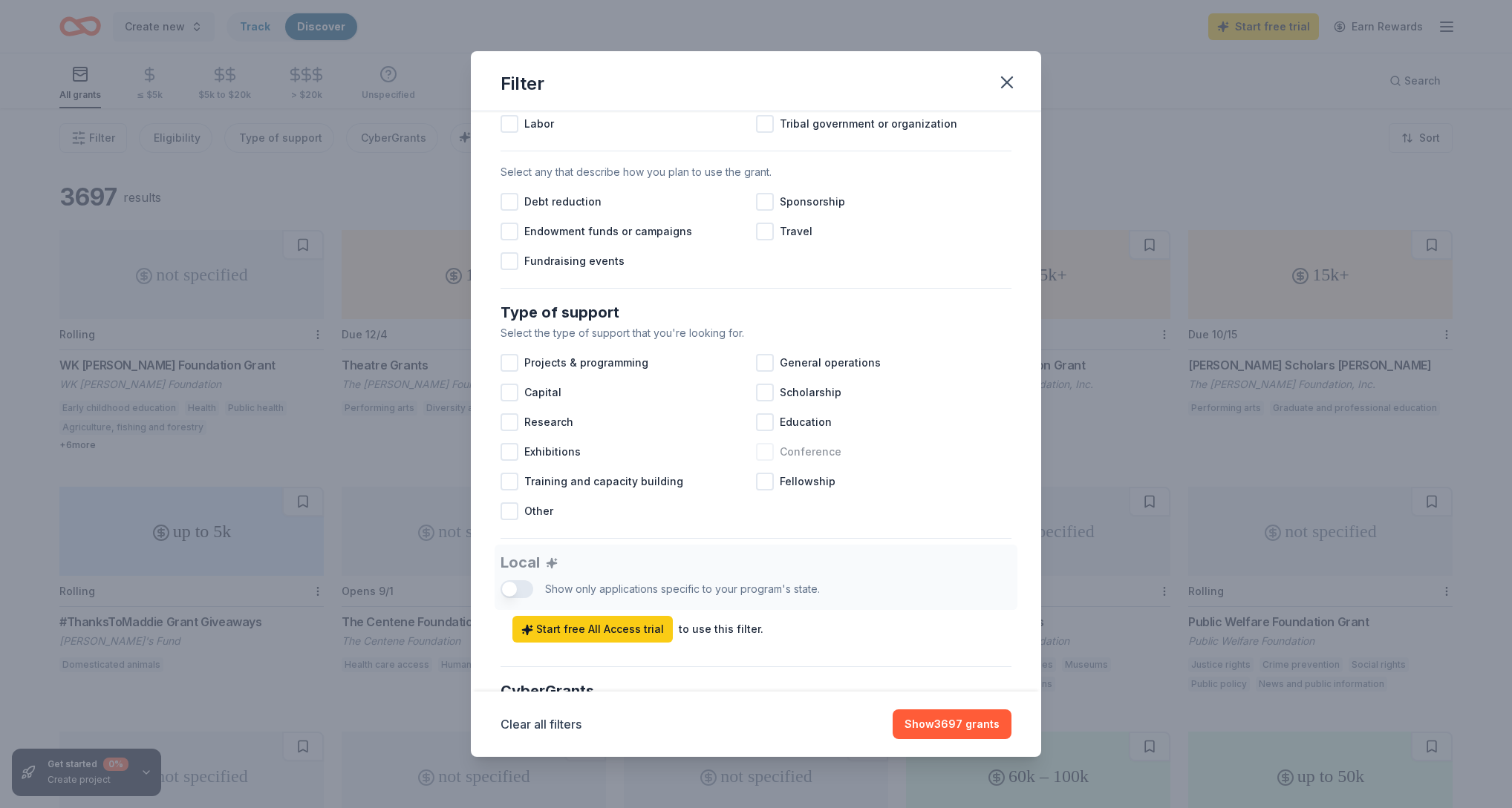
click at [768, 456] on div at bounding box center [764, 452] width 18 height 18
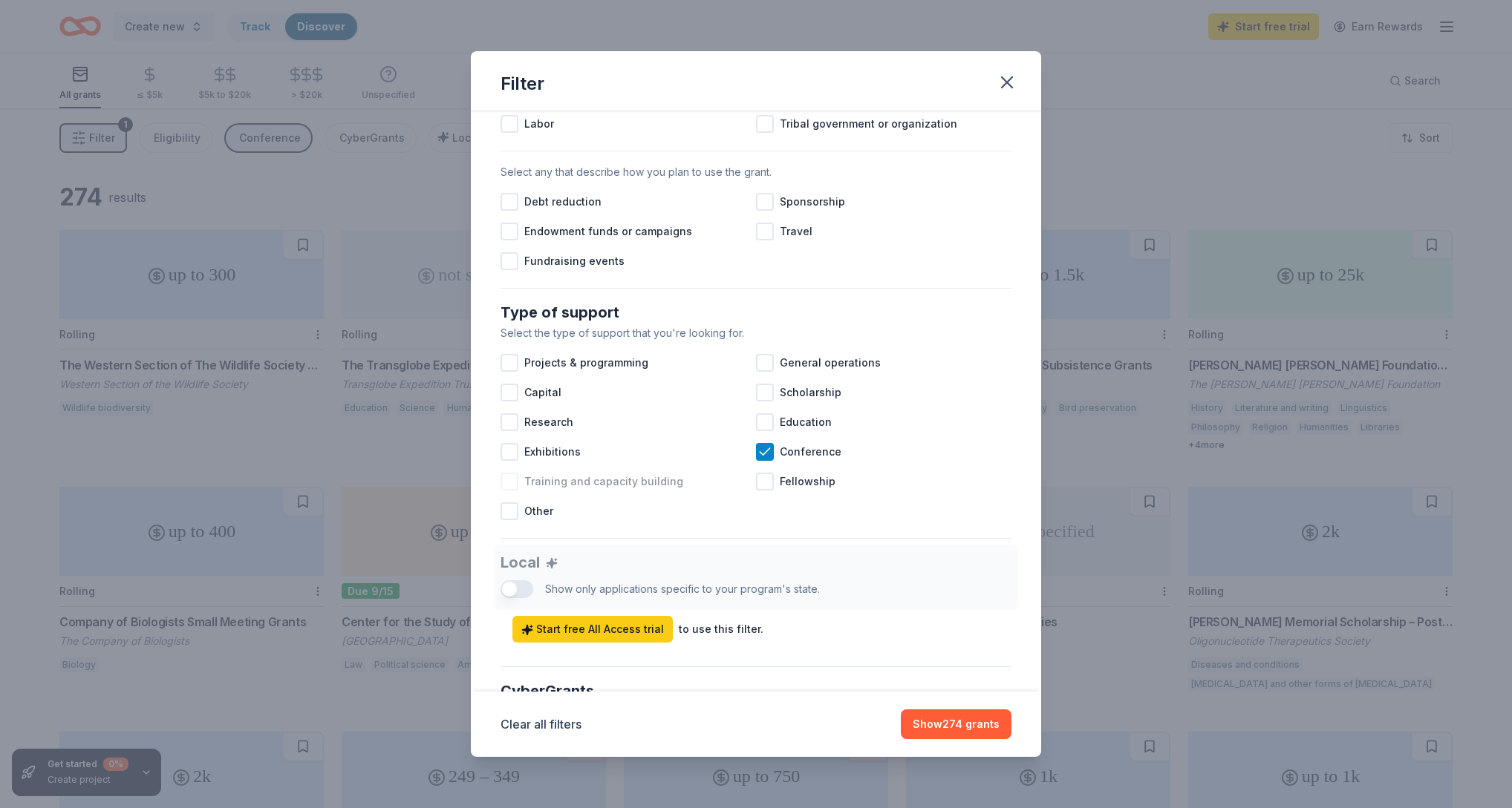
scroll to position [456, 0]
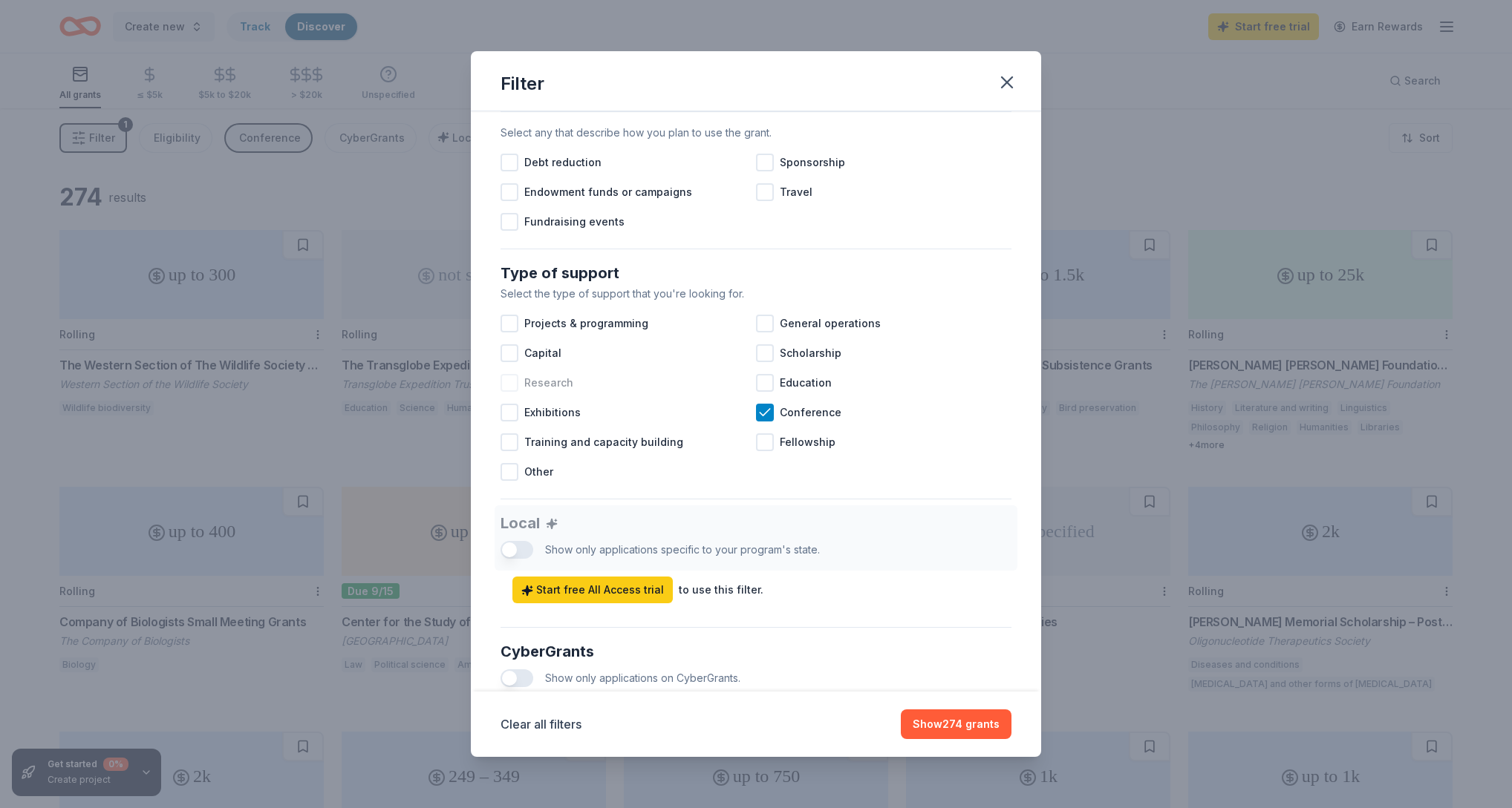
click at [516, 394] on div "Research" at bounding box center [628, 383] width 255 height 30
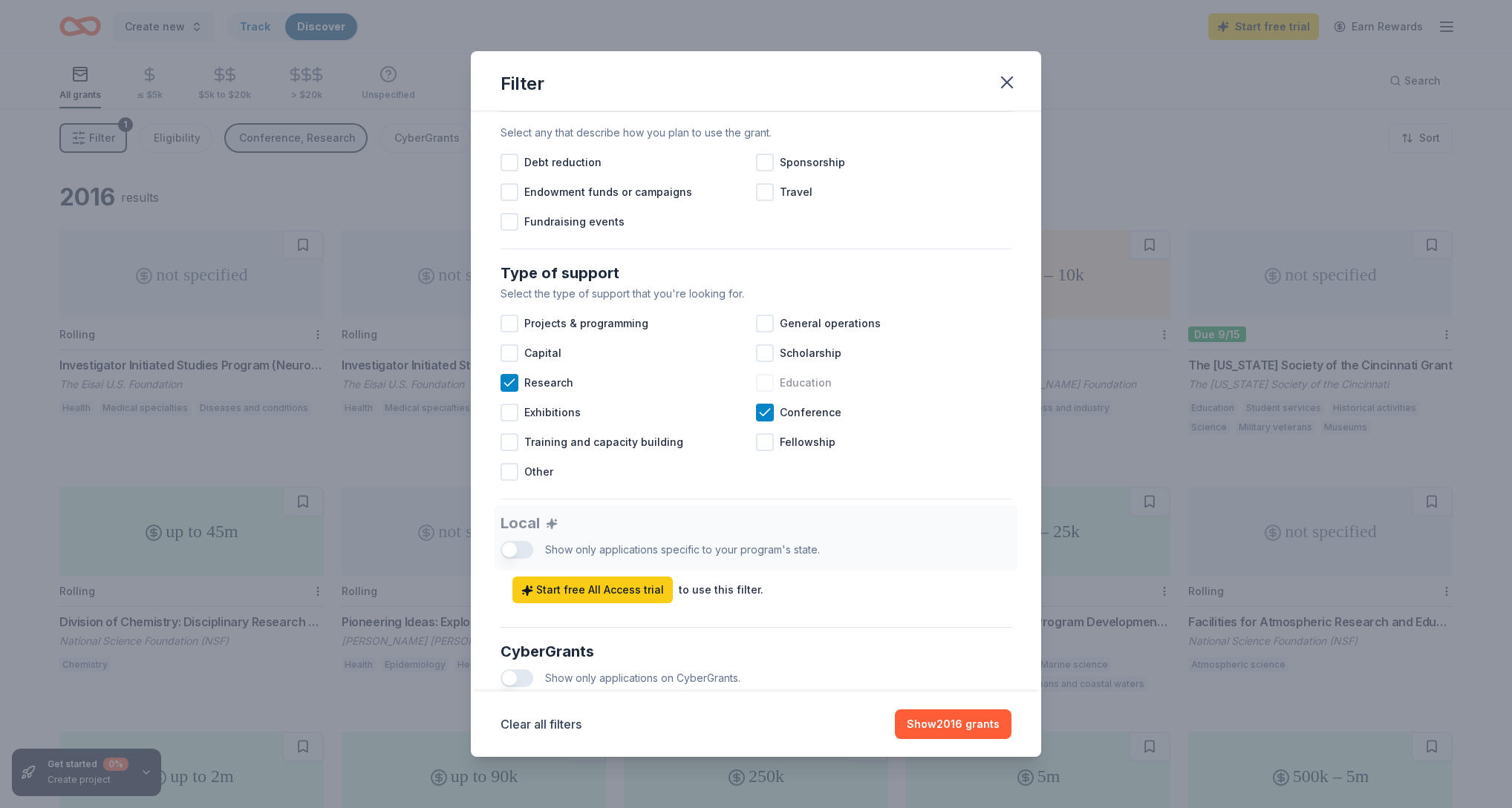
click at [769, 380] on div at bounding box center [764, 383] width 18 height 18
click at [945, 730] on button "Show 2696 grants" at bounding box center [952, 725] width 120 height 30
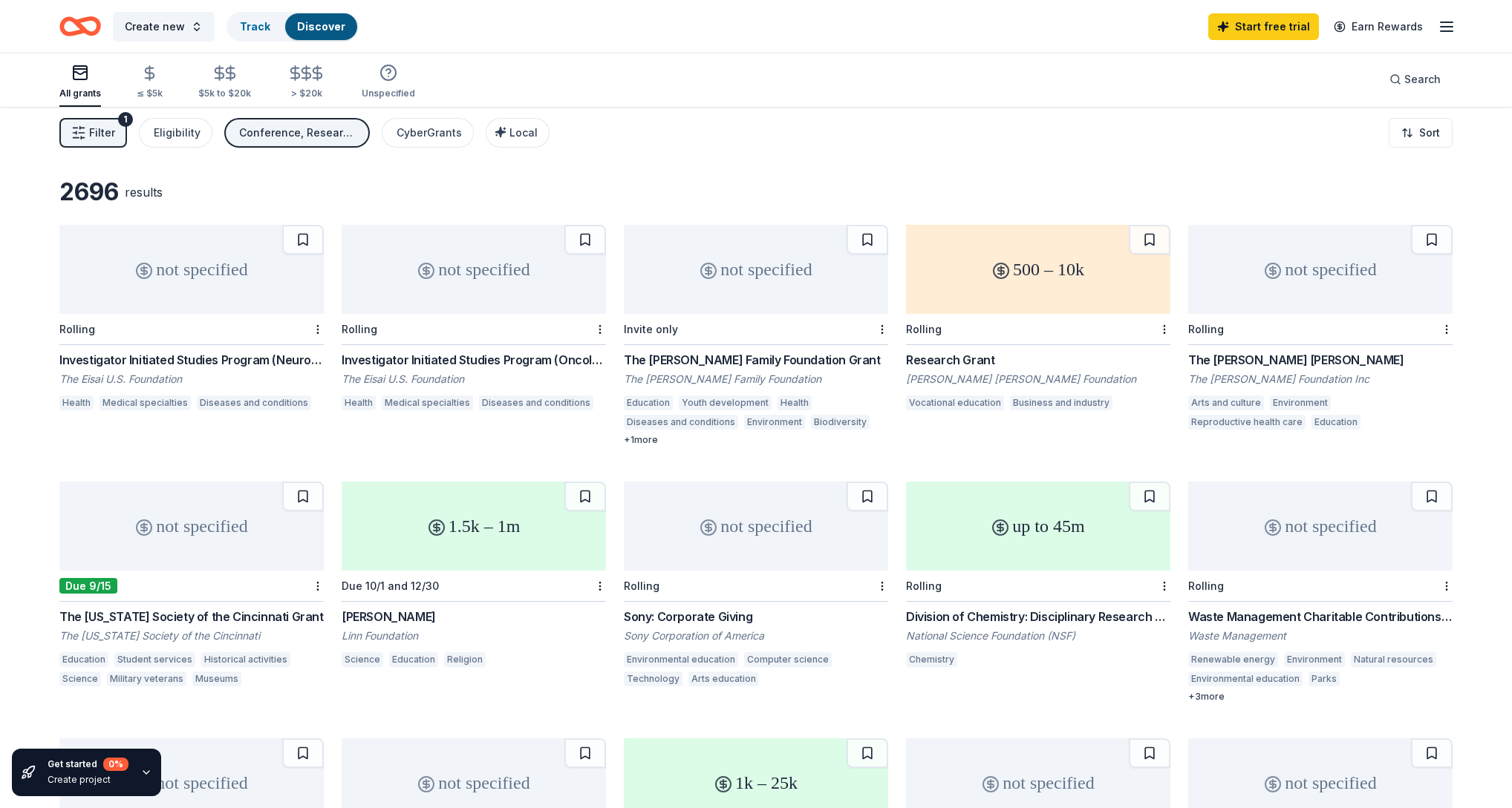
scroll to position [2, 0]
